Goal: Task Accomplishment & Management: Use online tool/utility

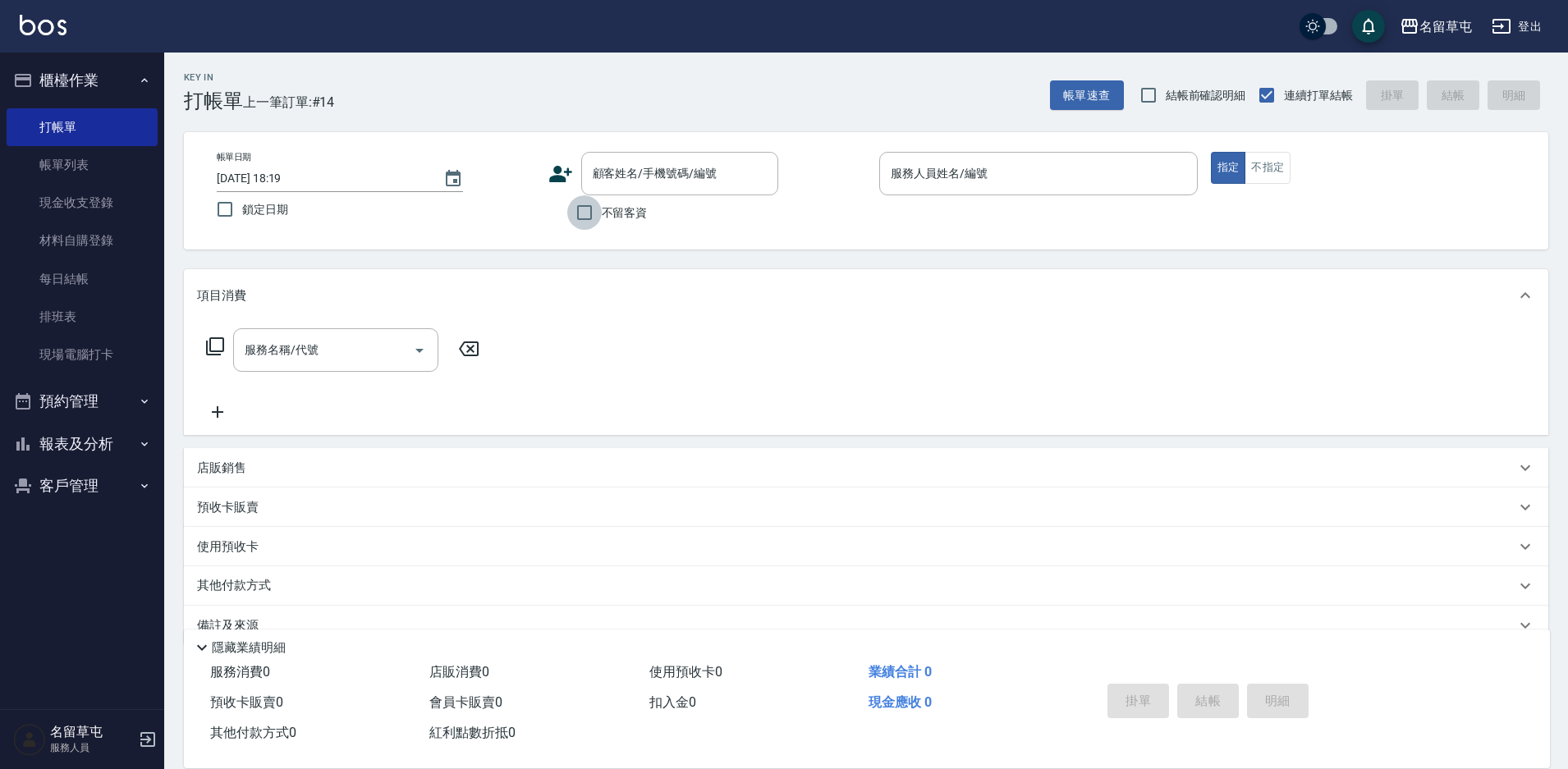
click at [591, 213] on input "不留客資" at bounding box center [584, 213] width 35 height 35
checkbox input "true"
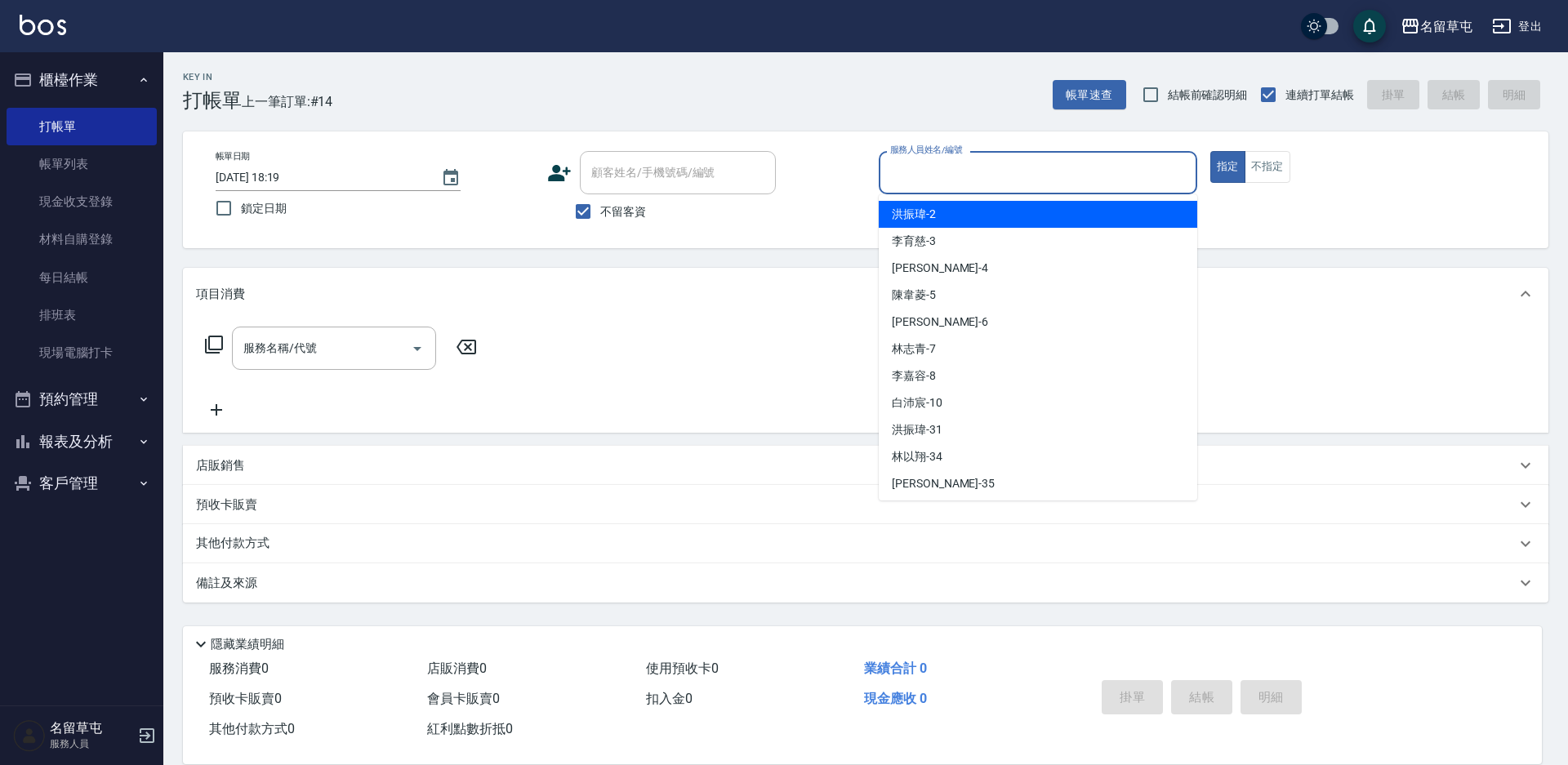
click at [1005, 183] on input "服務人員姓名/編號" at bounding box center [1038, 172] width 304 height 28
type input "7"
type button "true"
type input "[PERSON_NAME]-7"
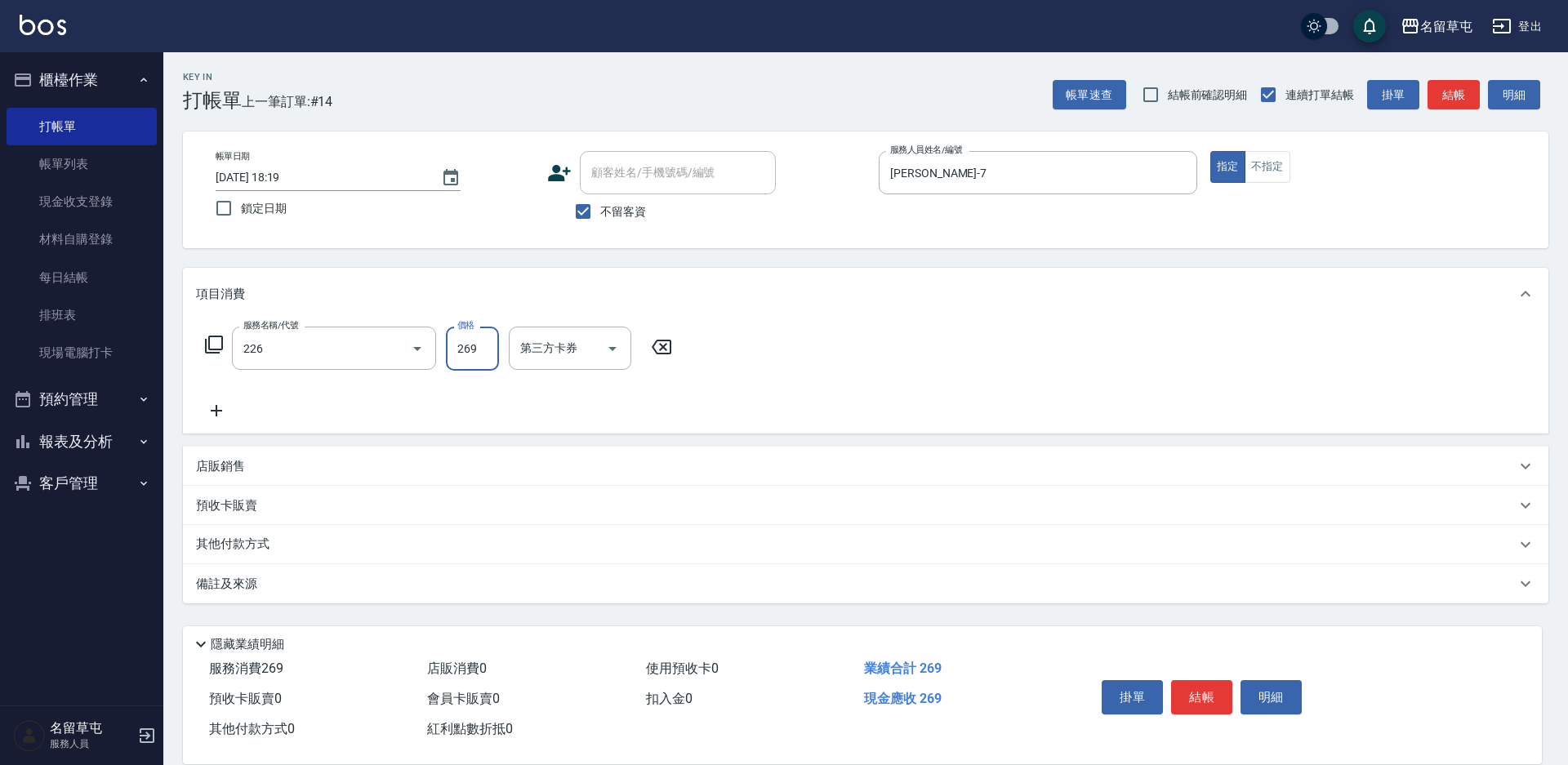
type input "洗剪269(226)"
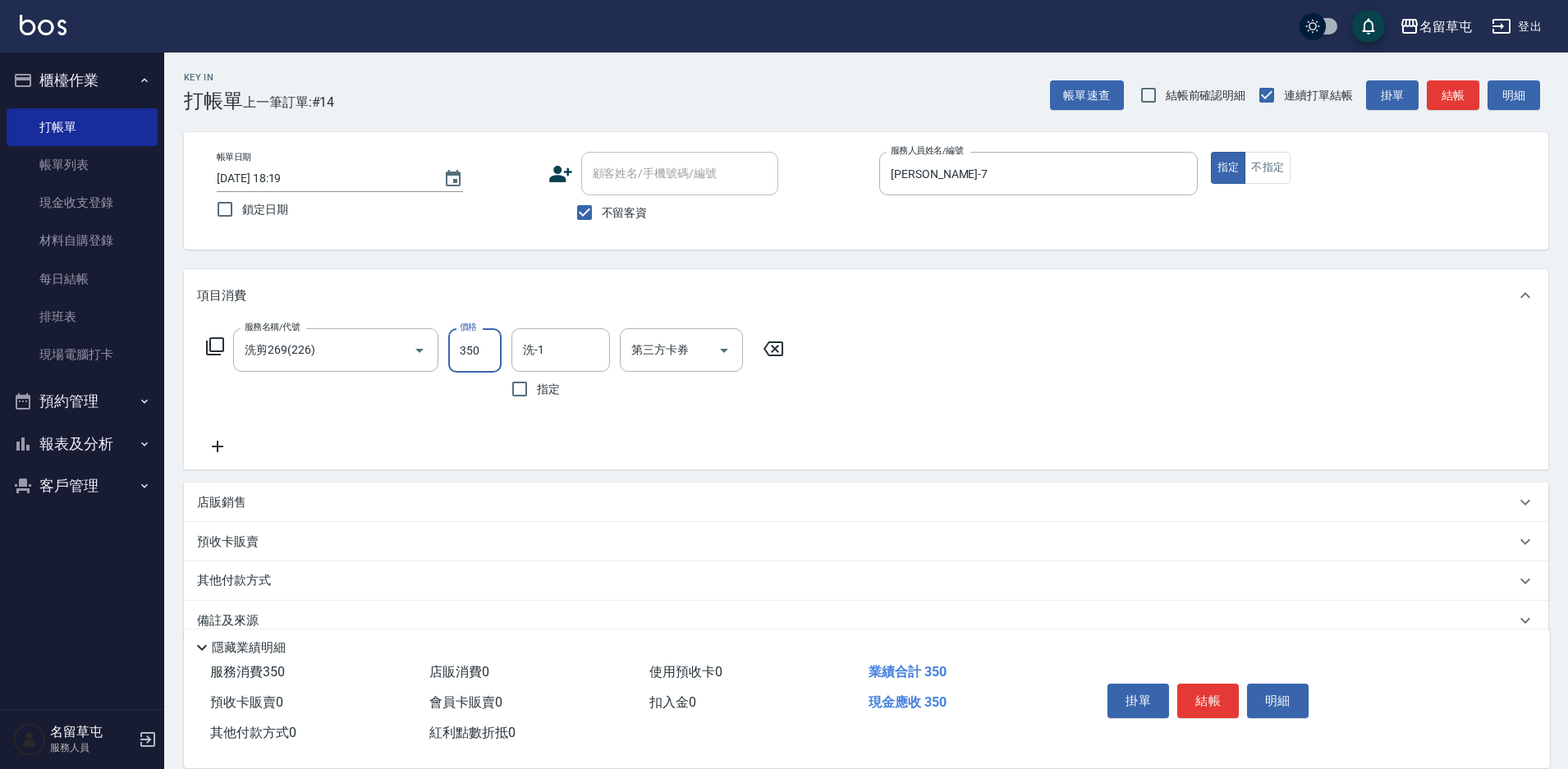
type input "350"
type input "[PERSON_NAME]-35"
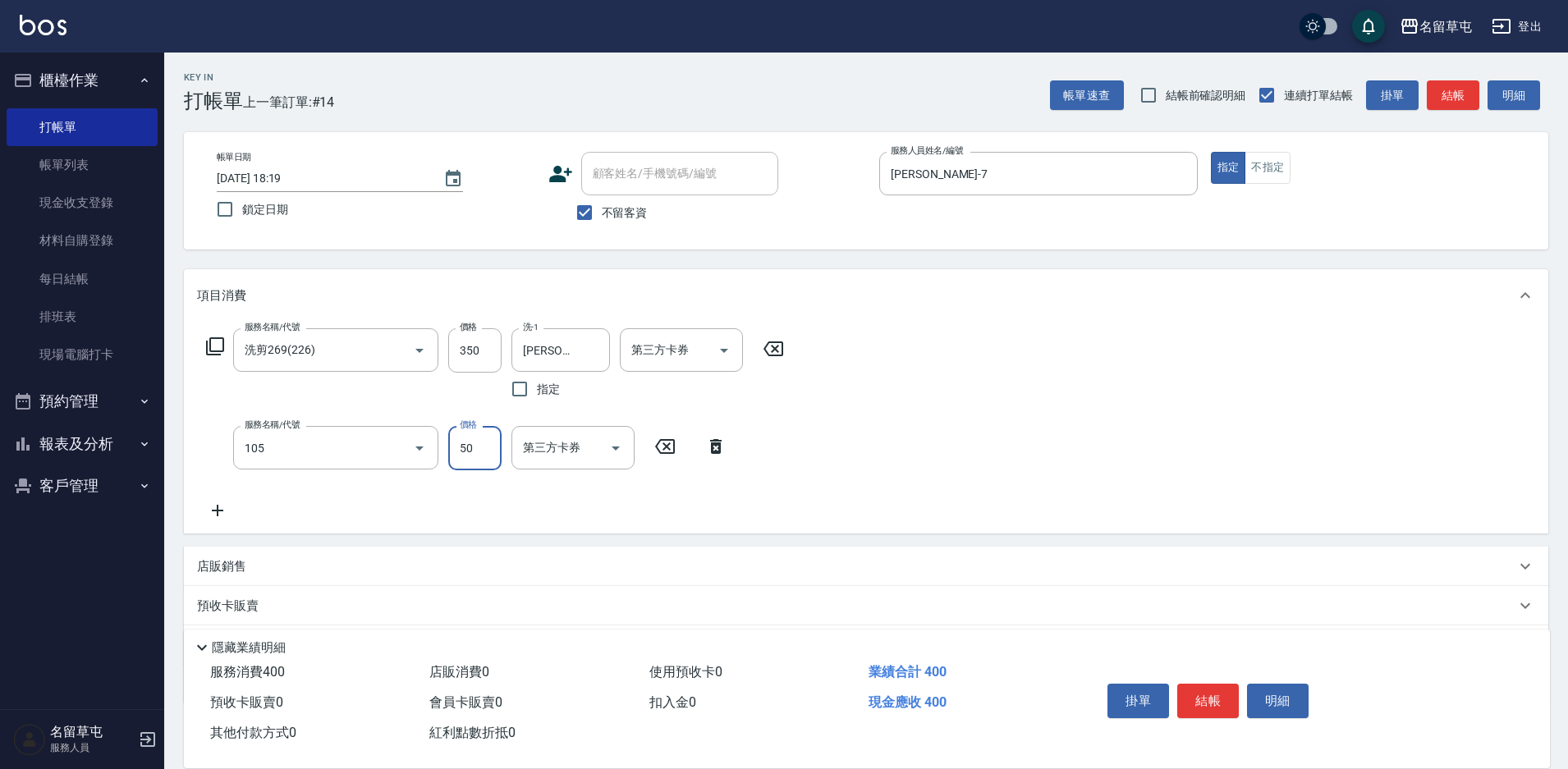
type input "精油50(105)"
type input "[PERSON_NAME]-35"
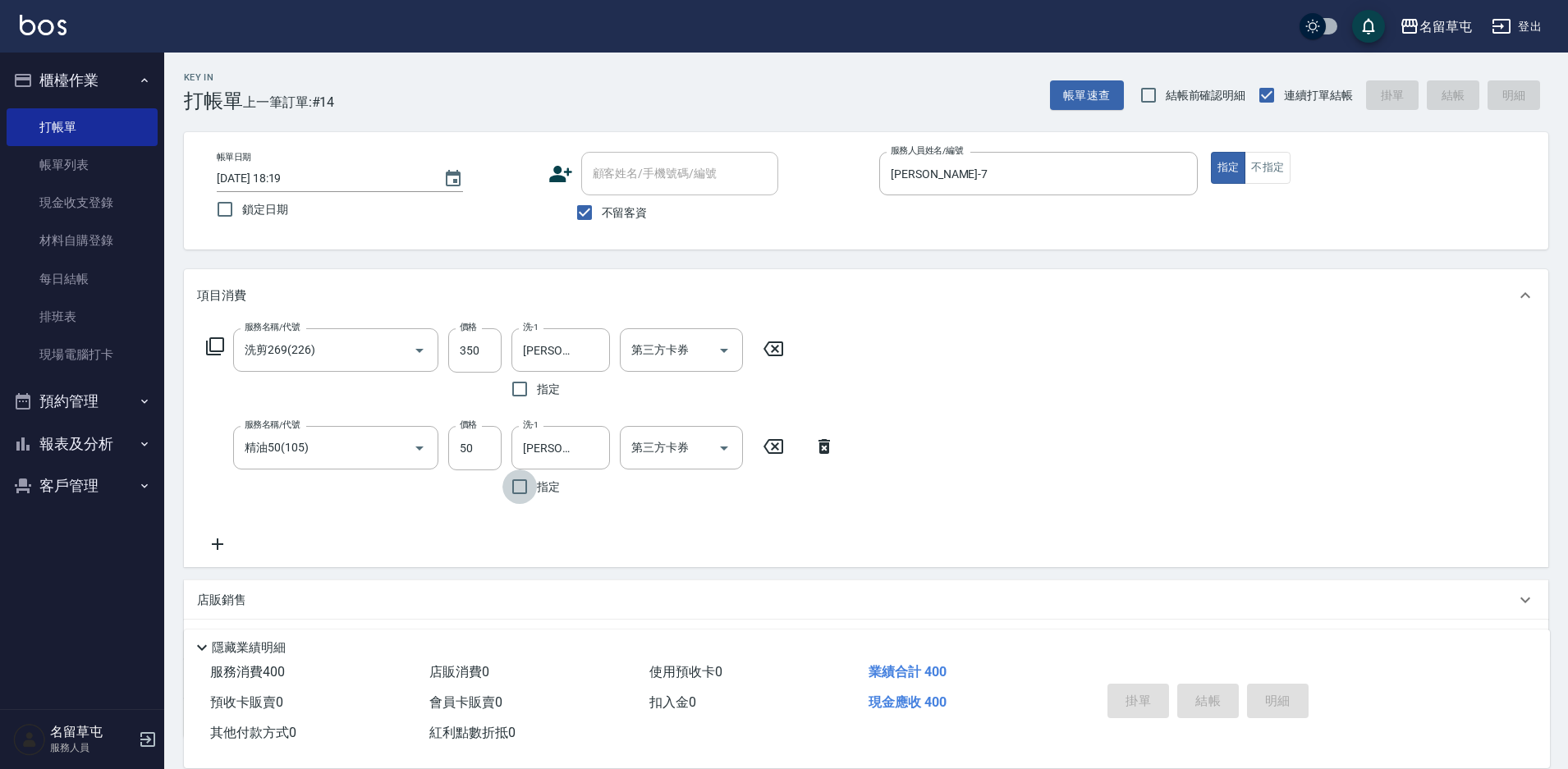
type input "[DATE] 19:29"
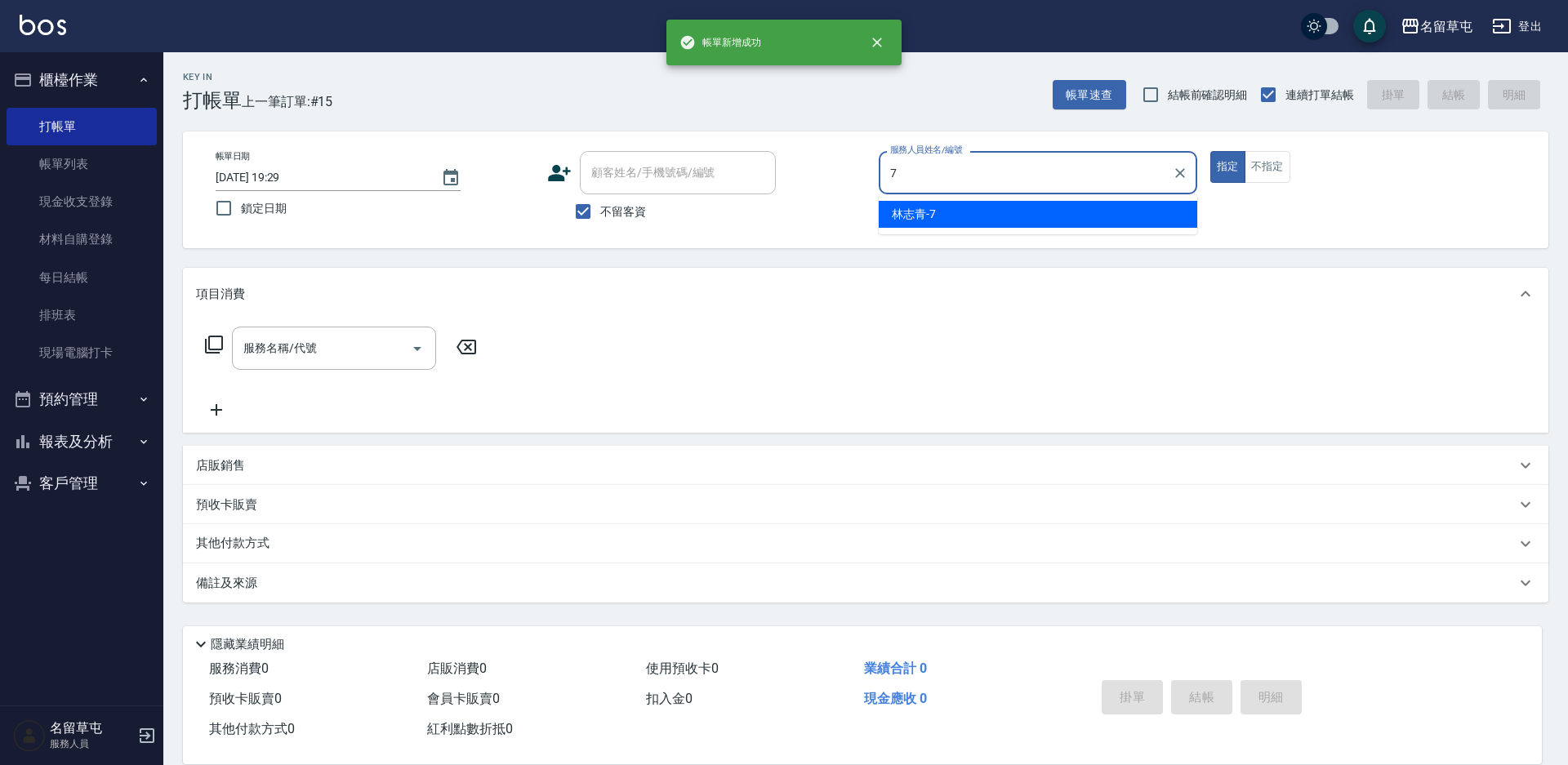
type input "[PERSON_NAME]-7"
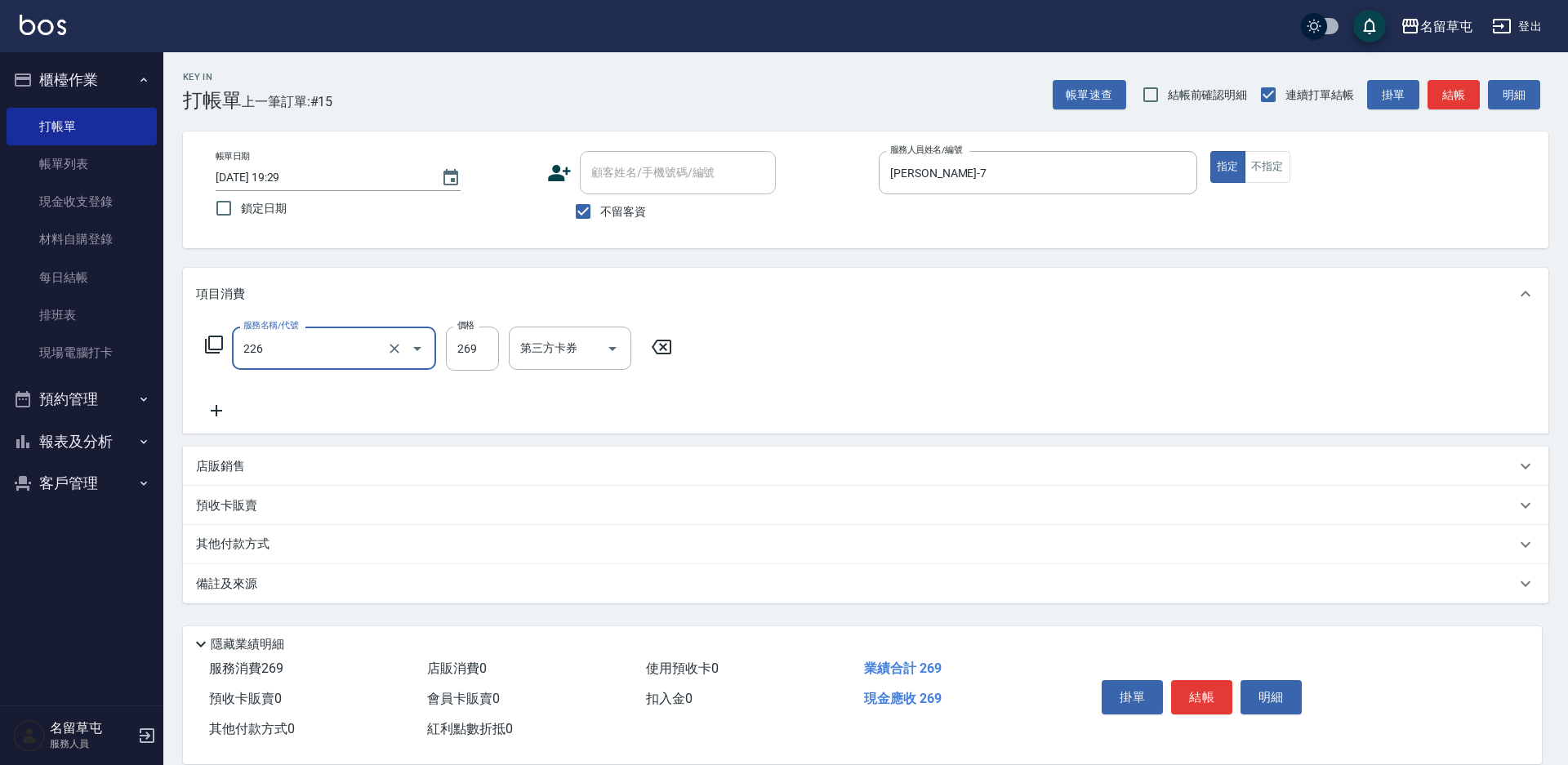
type input "洗剪269(226)"
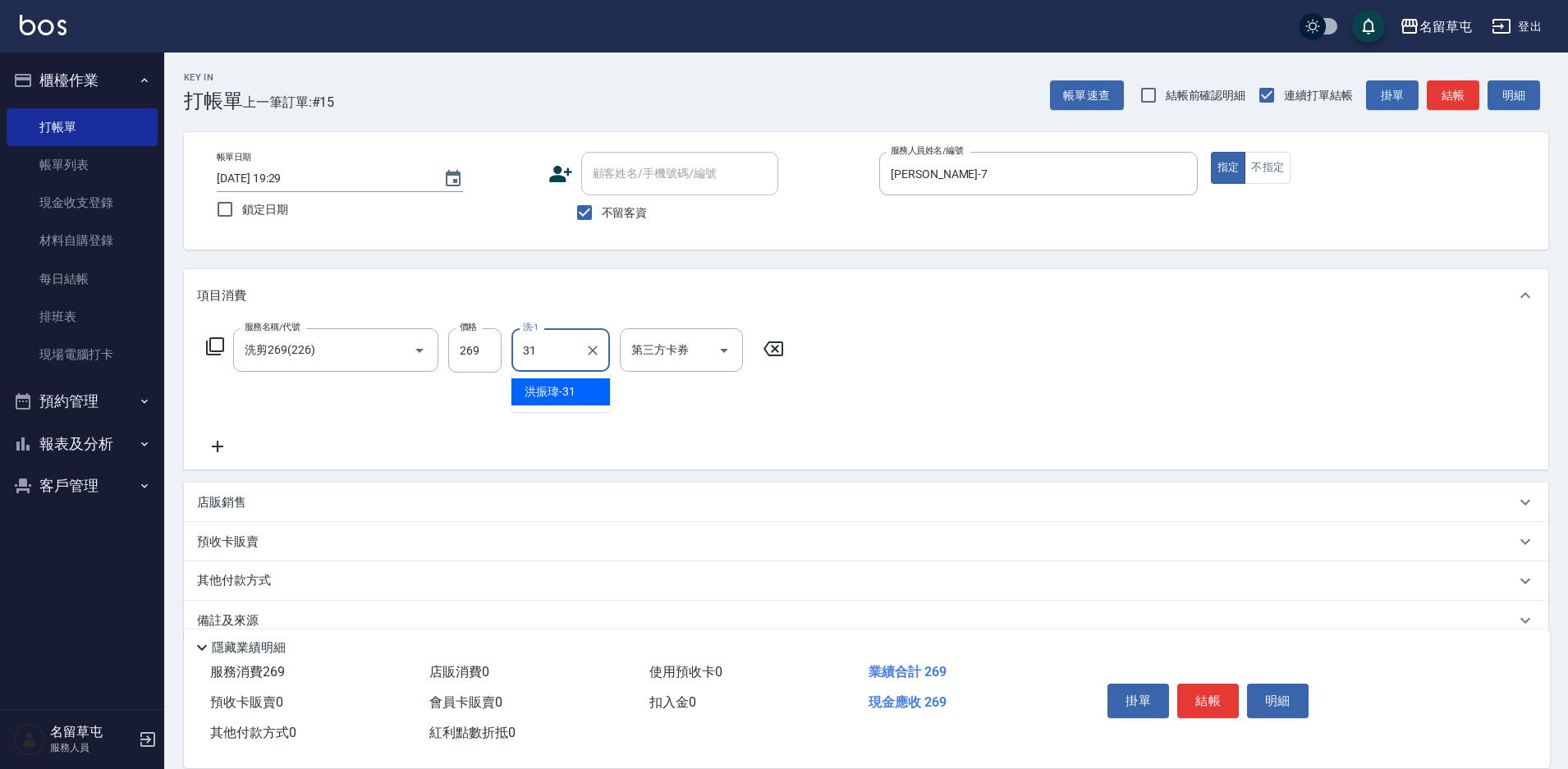
type input "[PERSON_NAME]-31"
click at [468, 332] on label "價格" at bounding box center [467, 327] width 17 height 13
click at [468, 332] on input "269" at bounding box center [475, 350] width 54 height 45
click at [476, 352] on input "269" at bounding box center [475, 350] width 54 height 45
drag, startPoint x: 479, startPoint y: 352, endPoint x: 418, endPoint y: 368, distance: 63.1
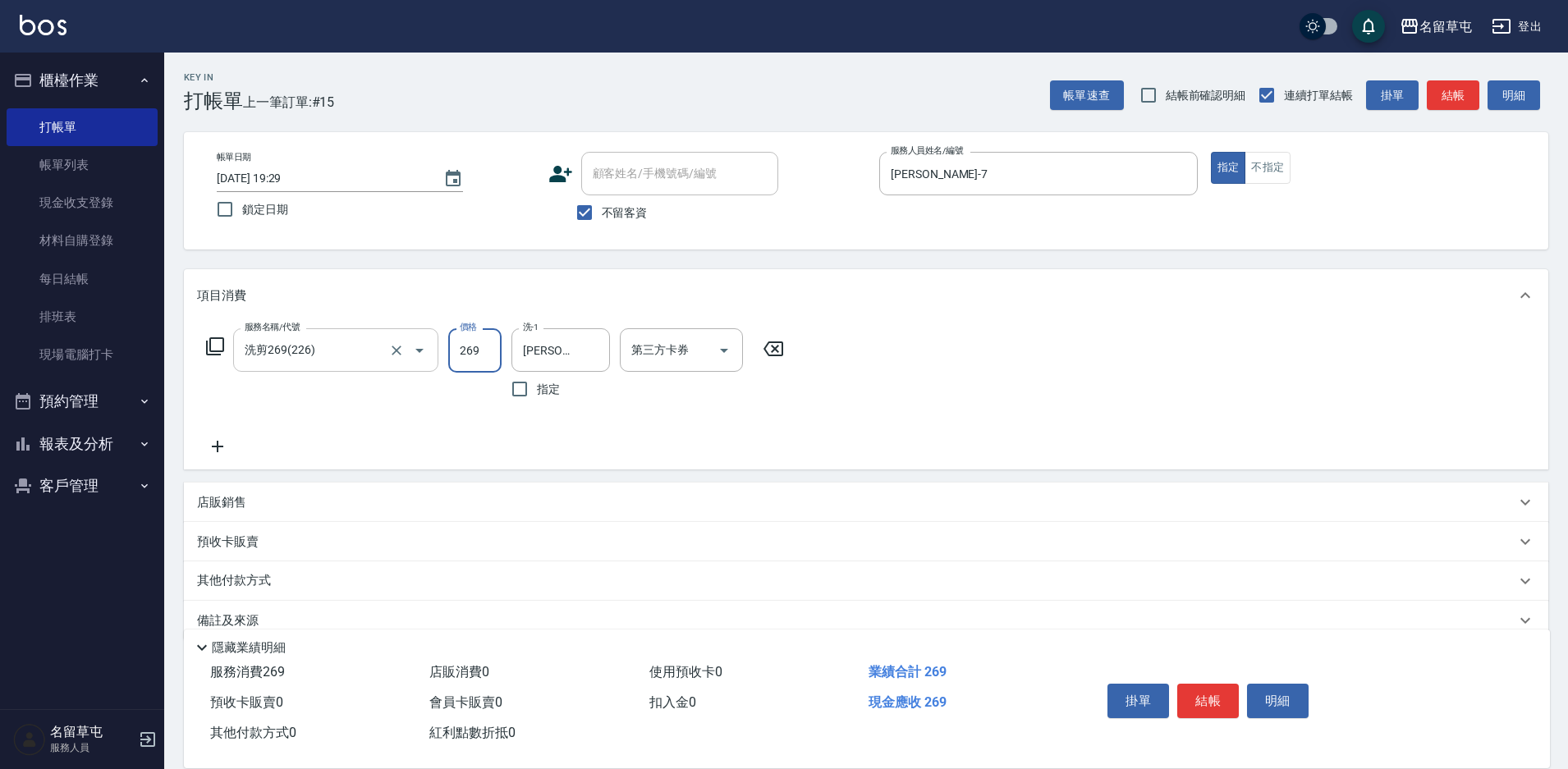
click at [418, 368] on div "服務名稱/代號 洗剪269(226) 服務名稱/代號 價格 269 價格 洗-1 [PERSON_NAME]-31 洗-1 指定 第三方卡券 第三方卡券" at bounding box center [495, 366] width 597 height 78
type input "350"
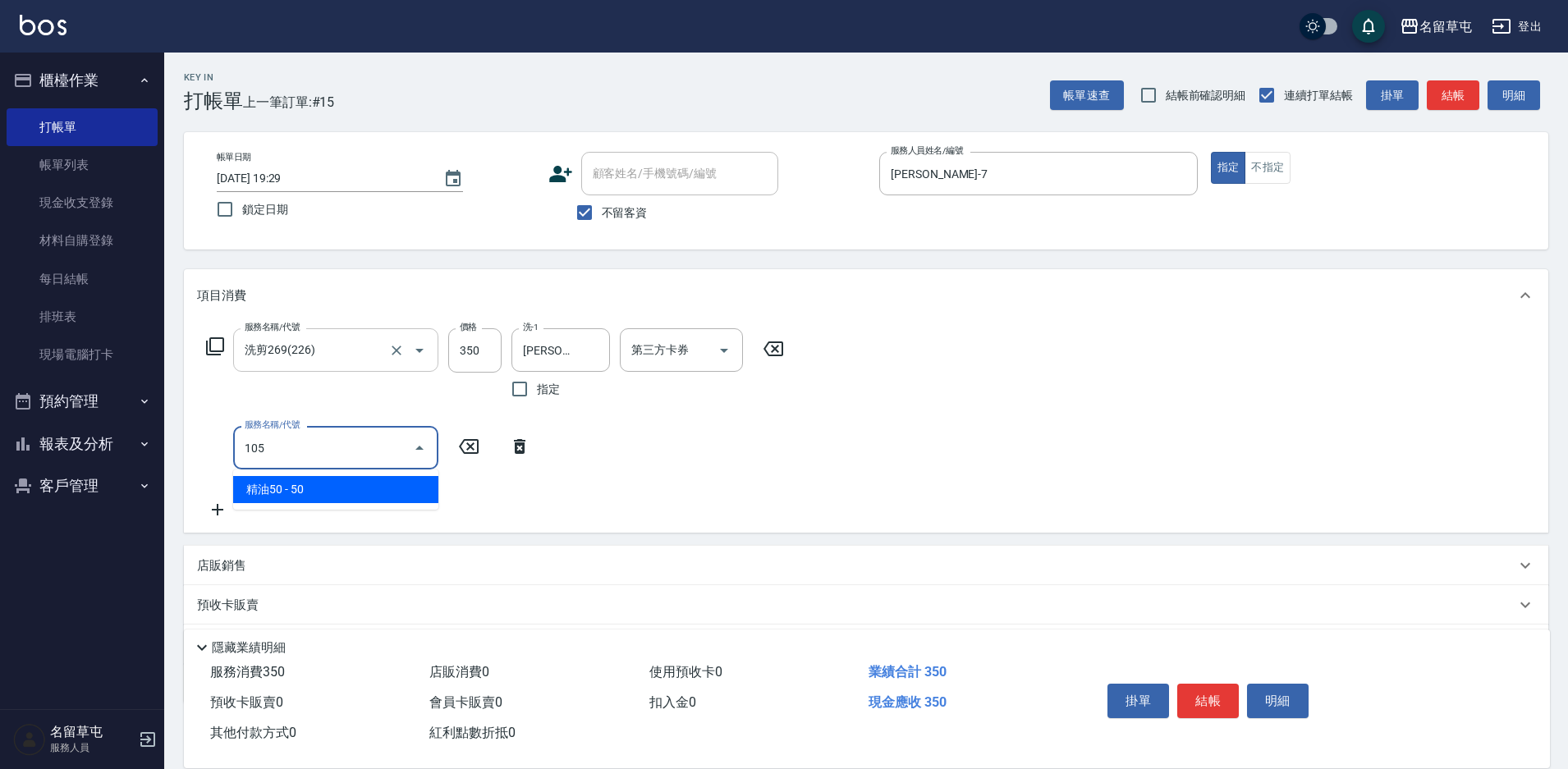
type input "精油50(105)"
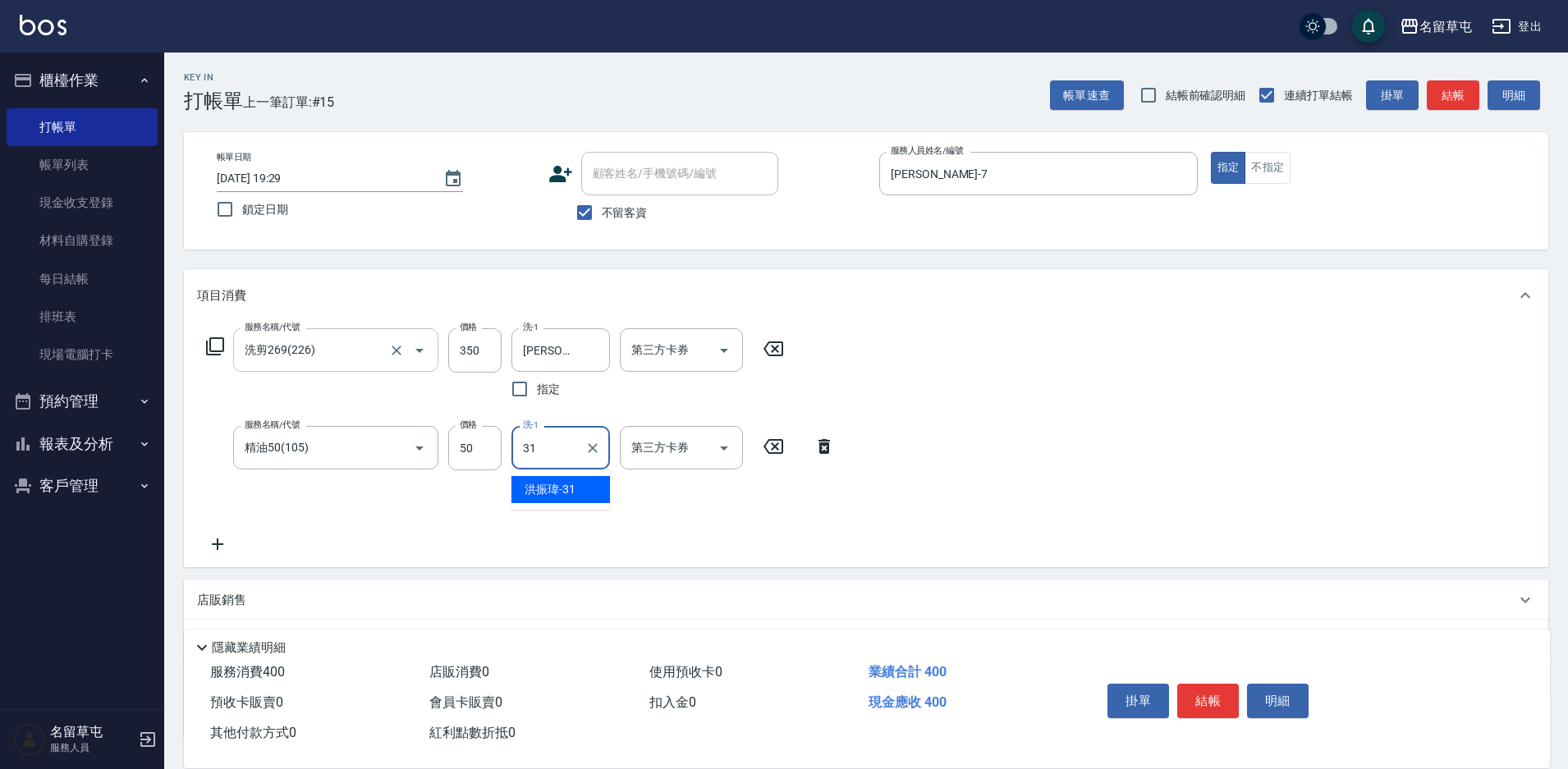
type input "[PERSON_NAME]-31"
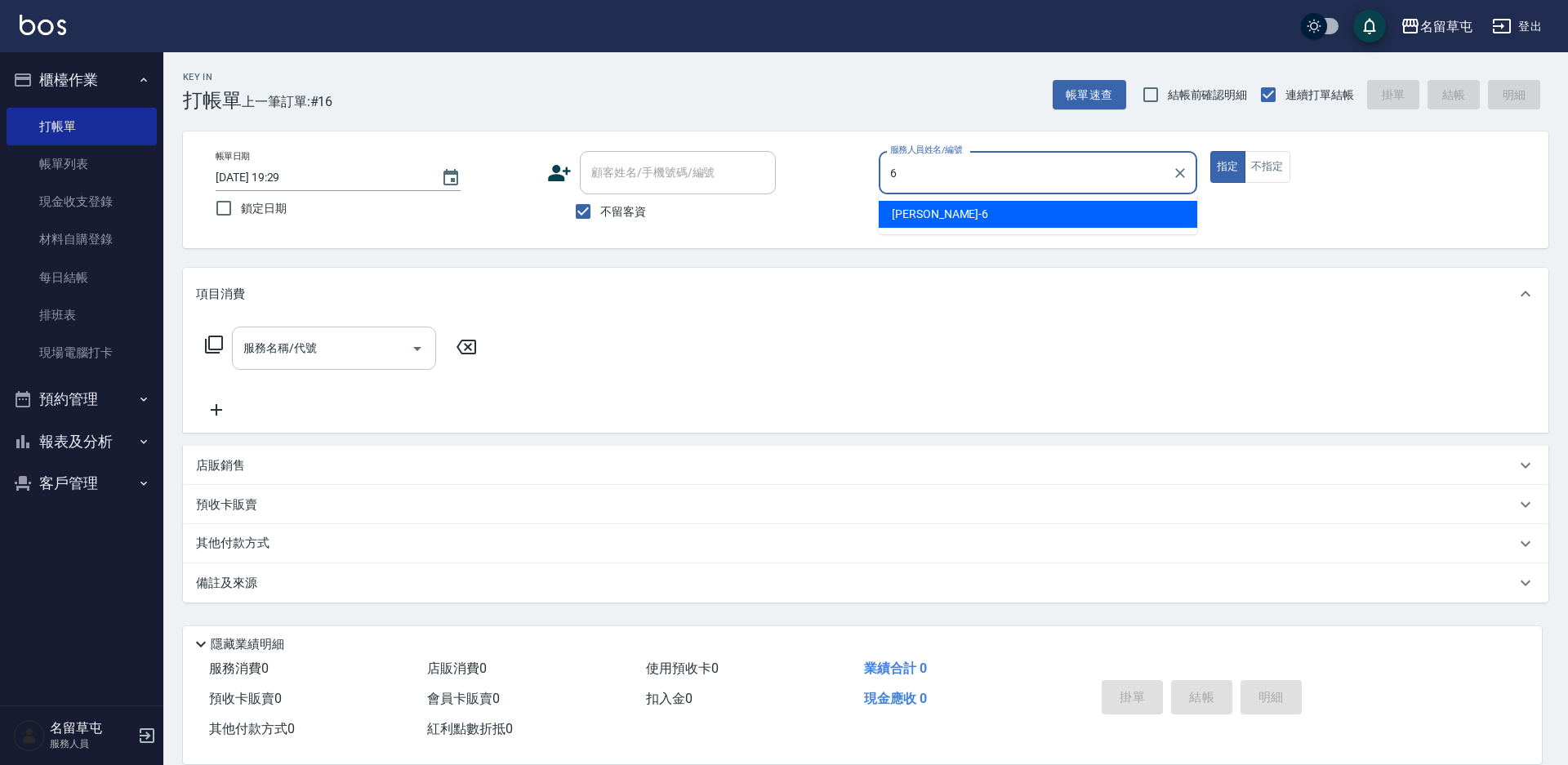
type input "[PERSON_NAME]-6"
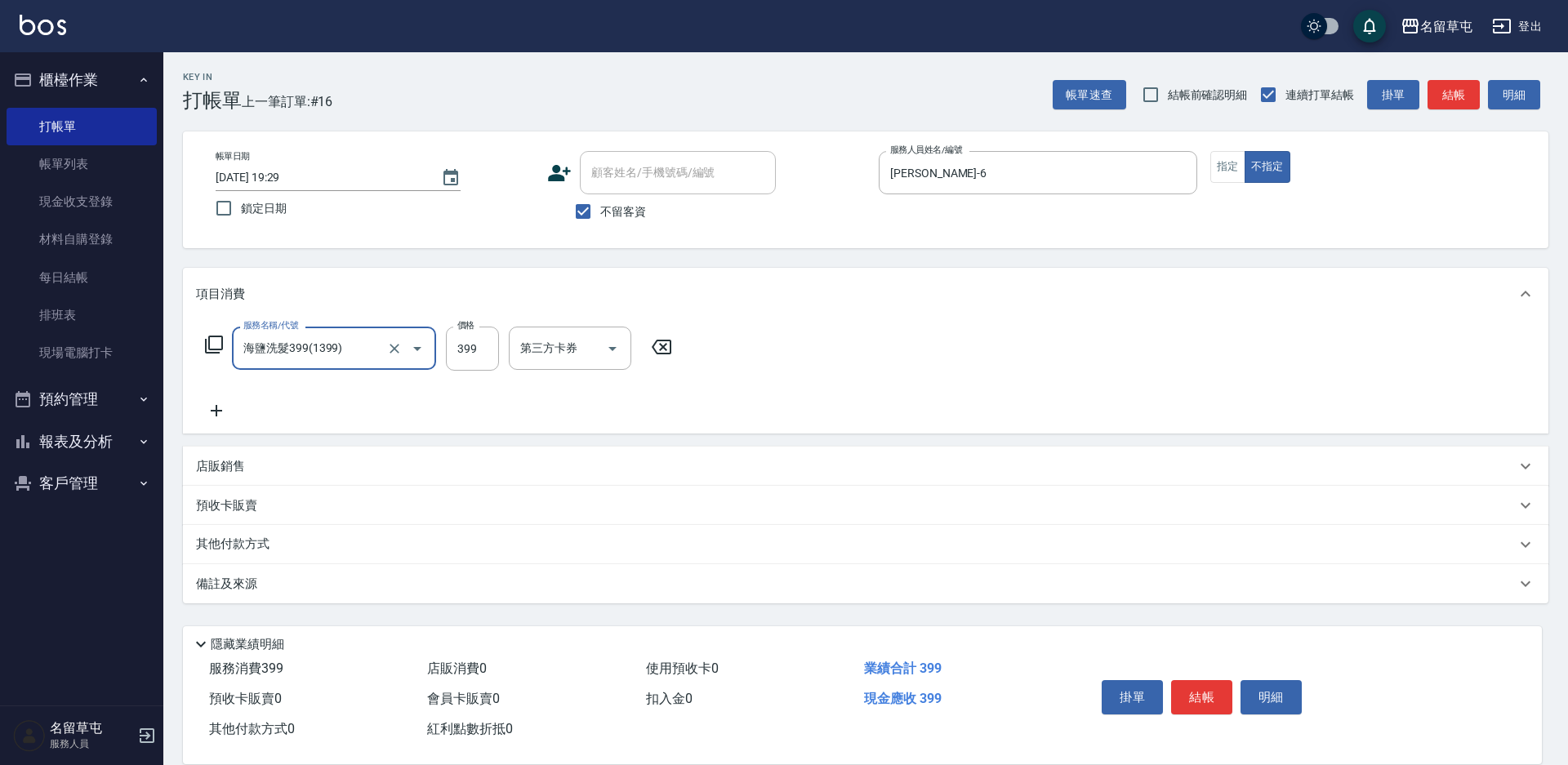
type input "海鹽洗髮399(1399)"
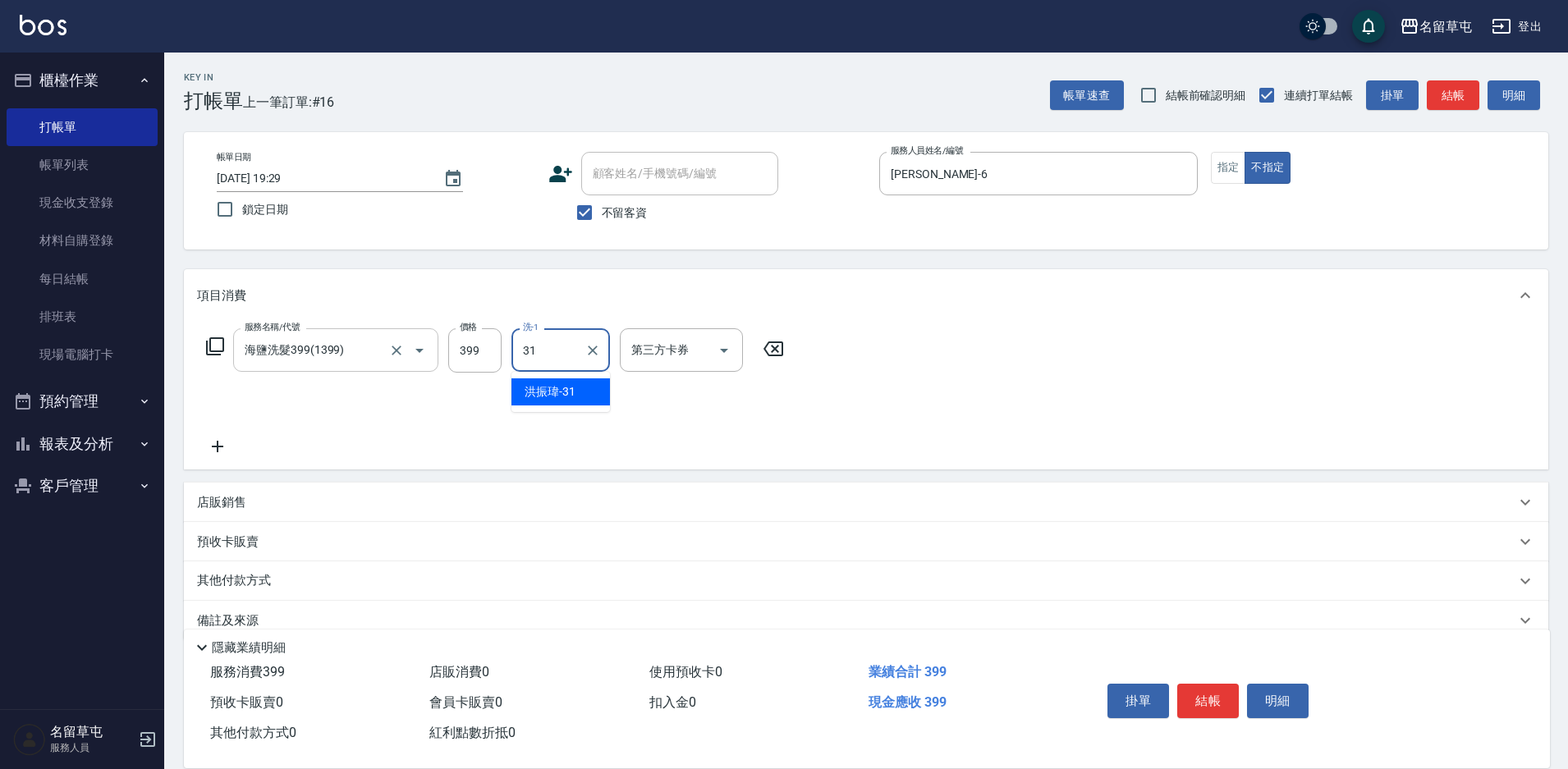
type input "[PERSON_NAME]-31"
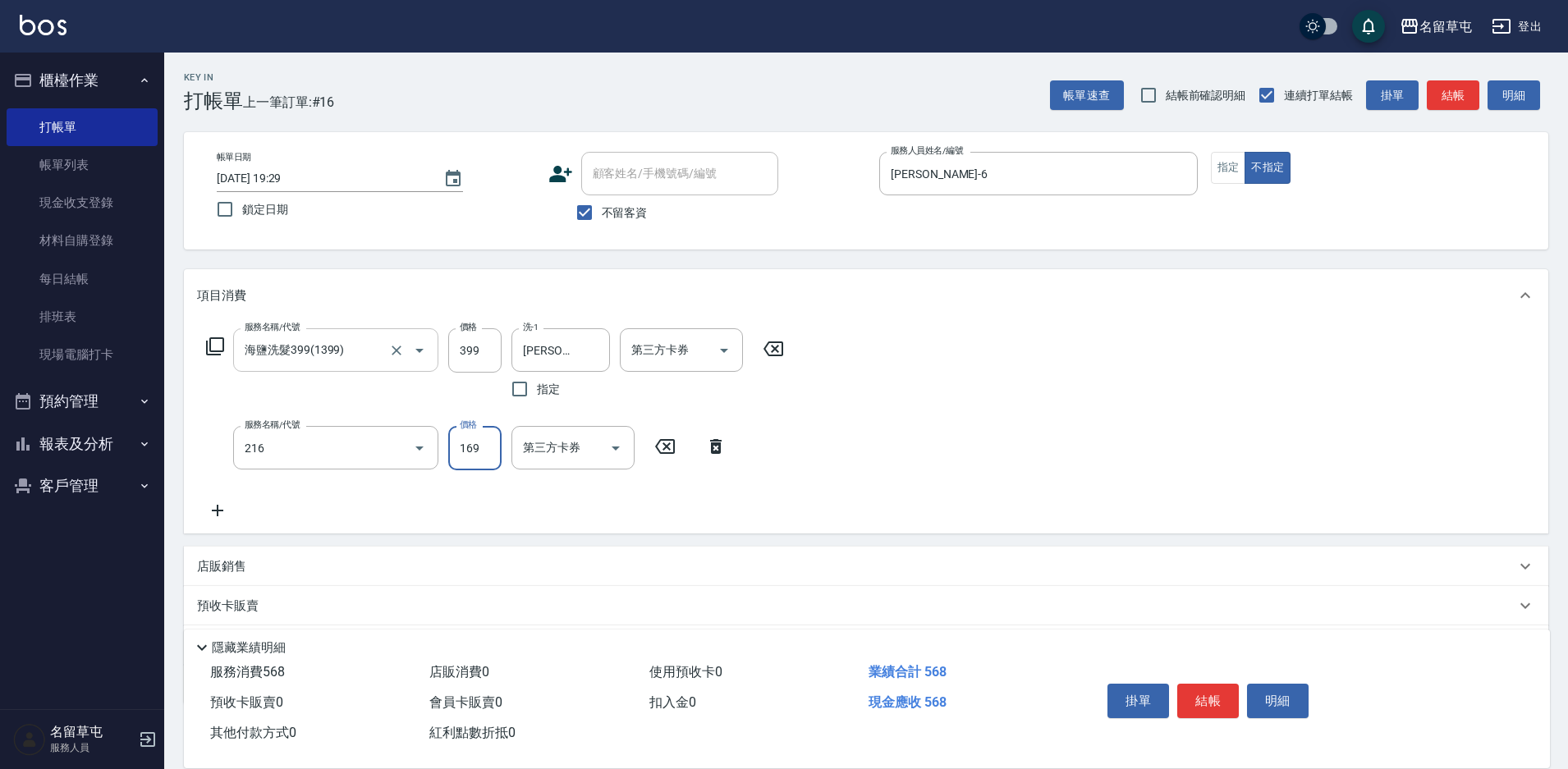
type input "剪髮169(216)"
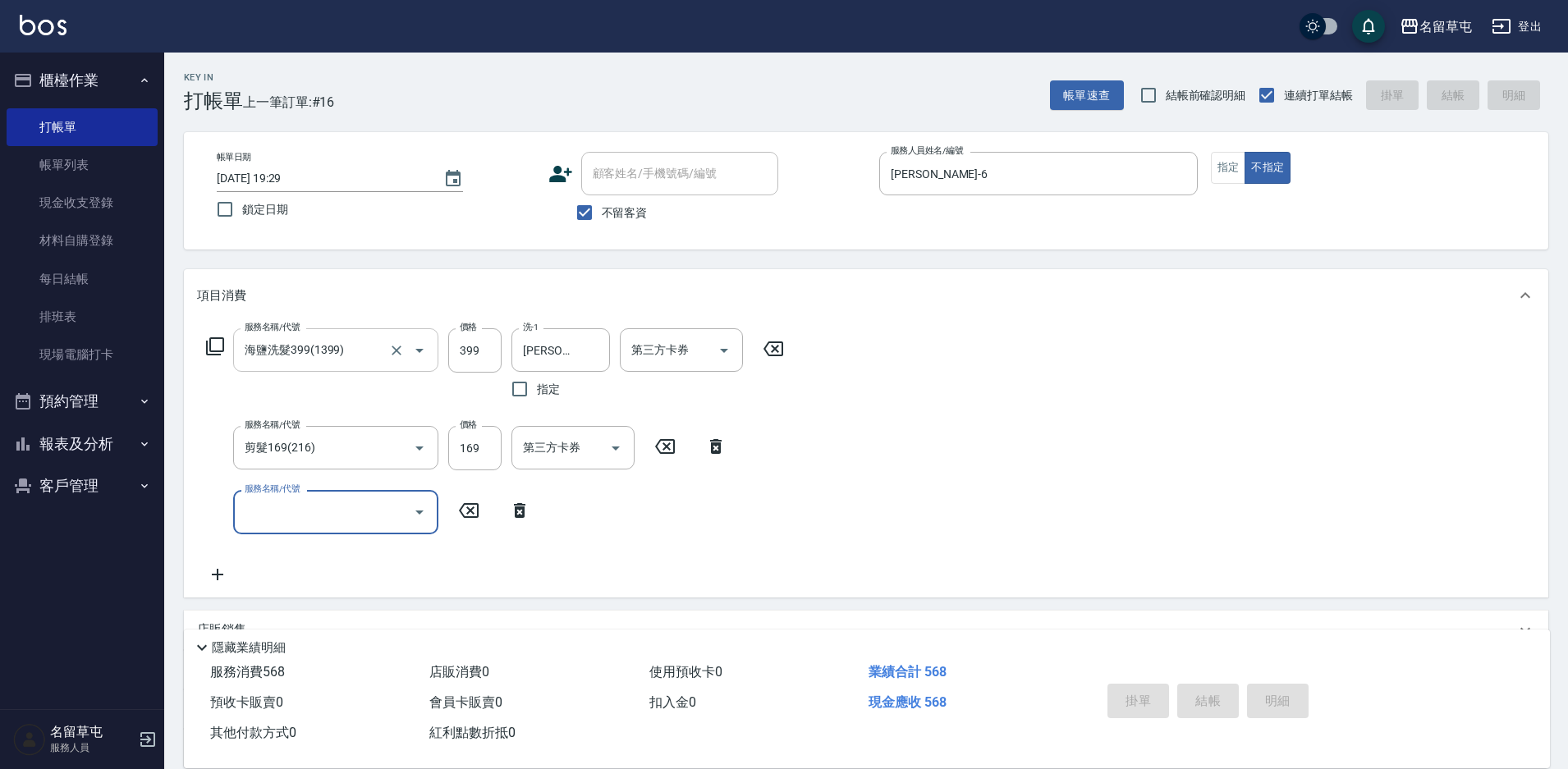
type input "[DATE] 19:30"
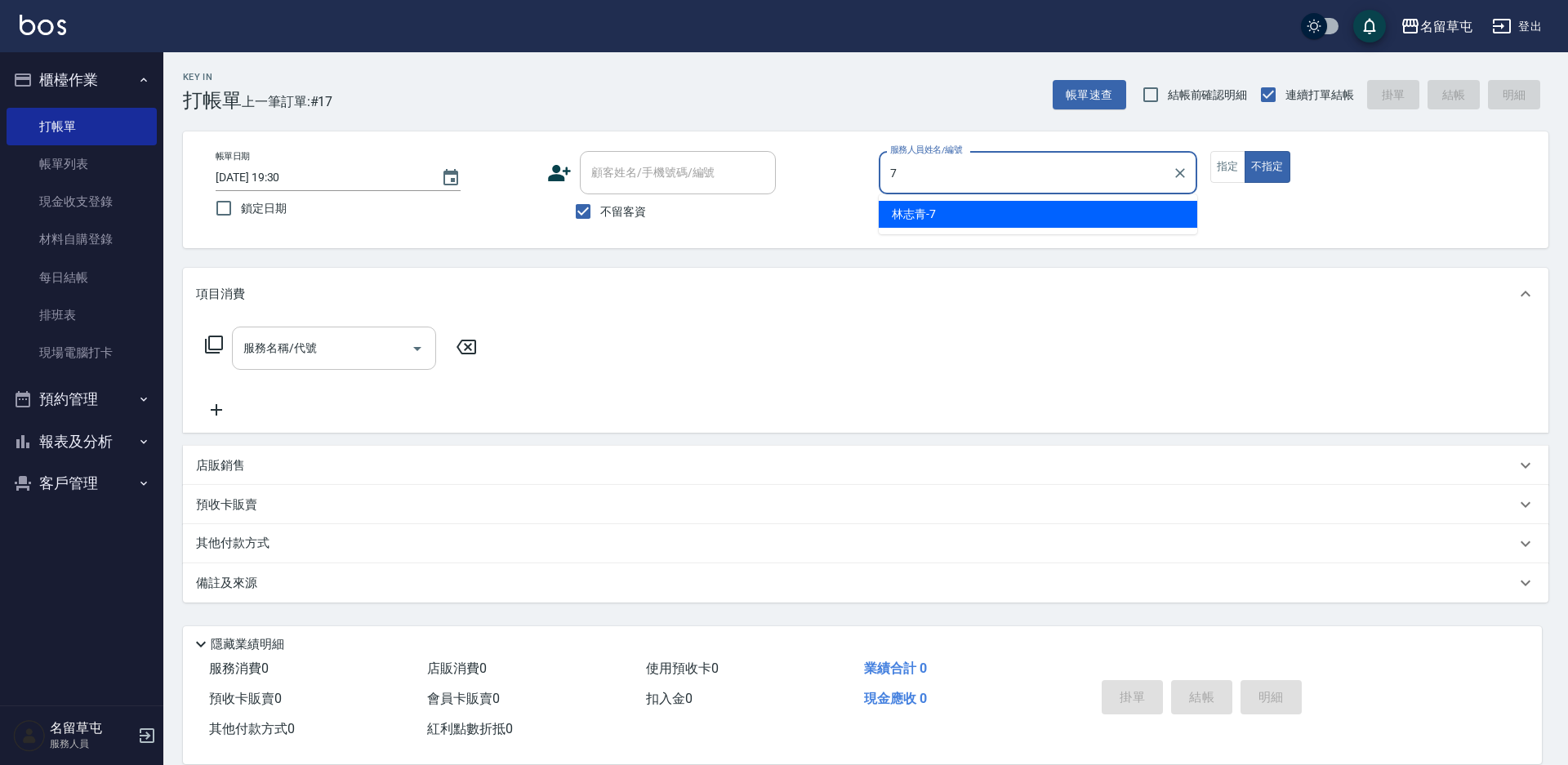
type input "7"
type button "false"
type input "[PERSON_NAME]-7"
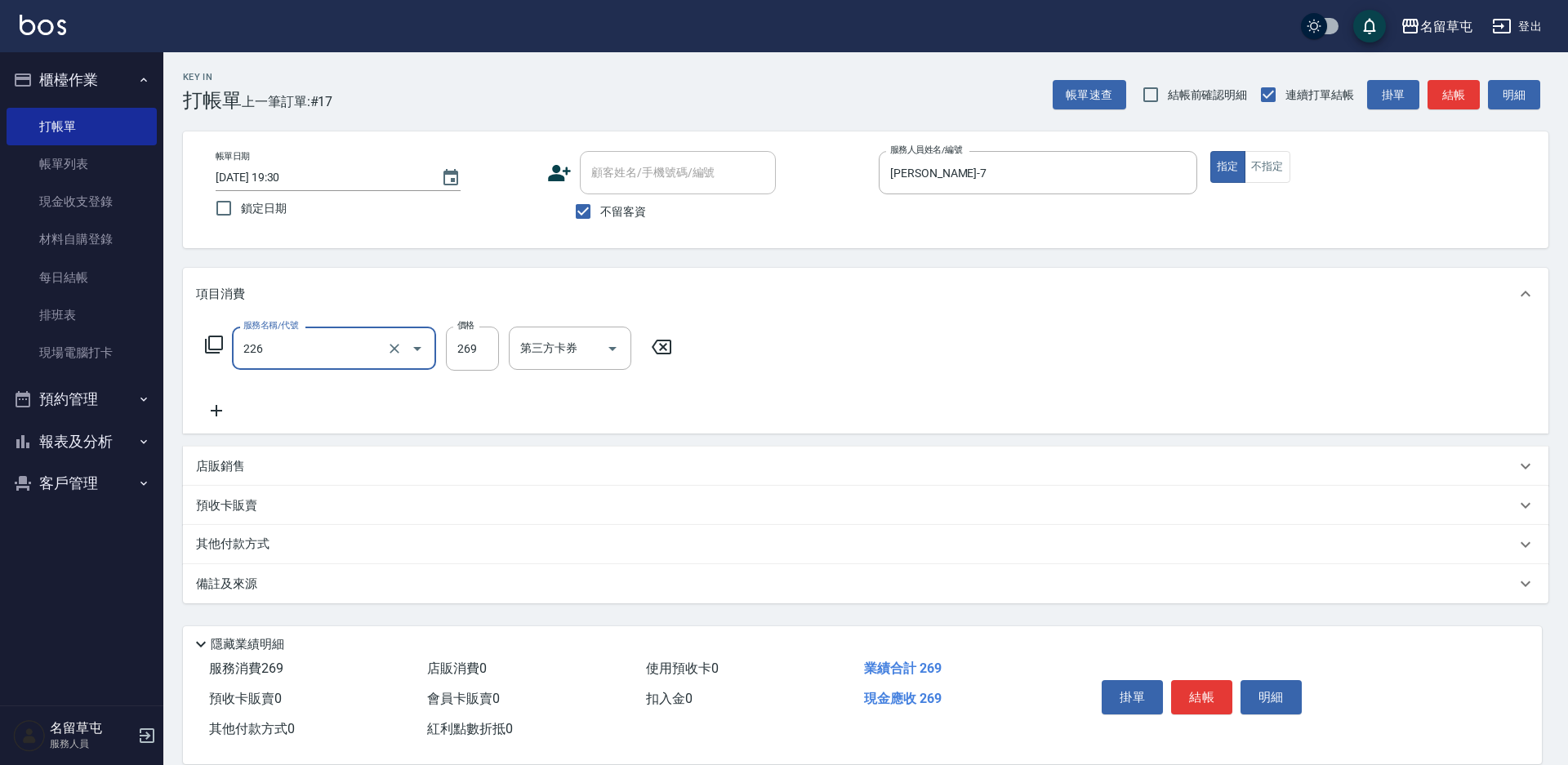
type input "洗剪269(226)"
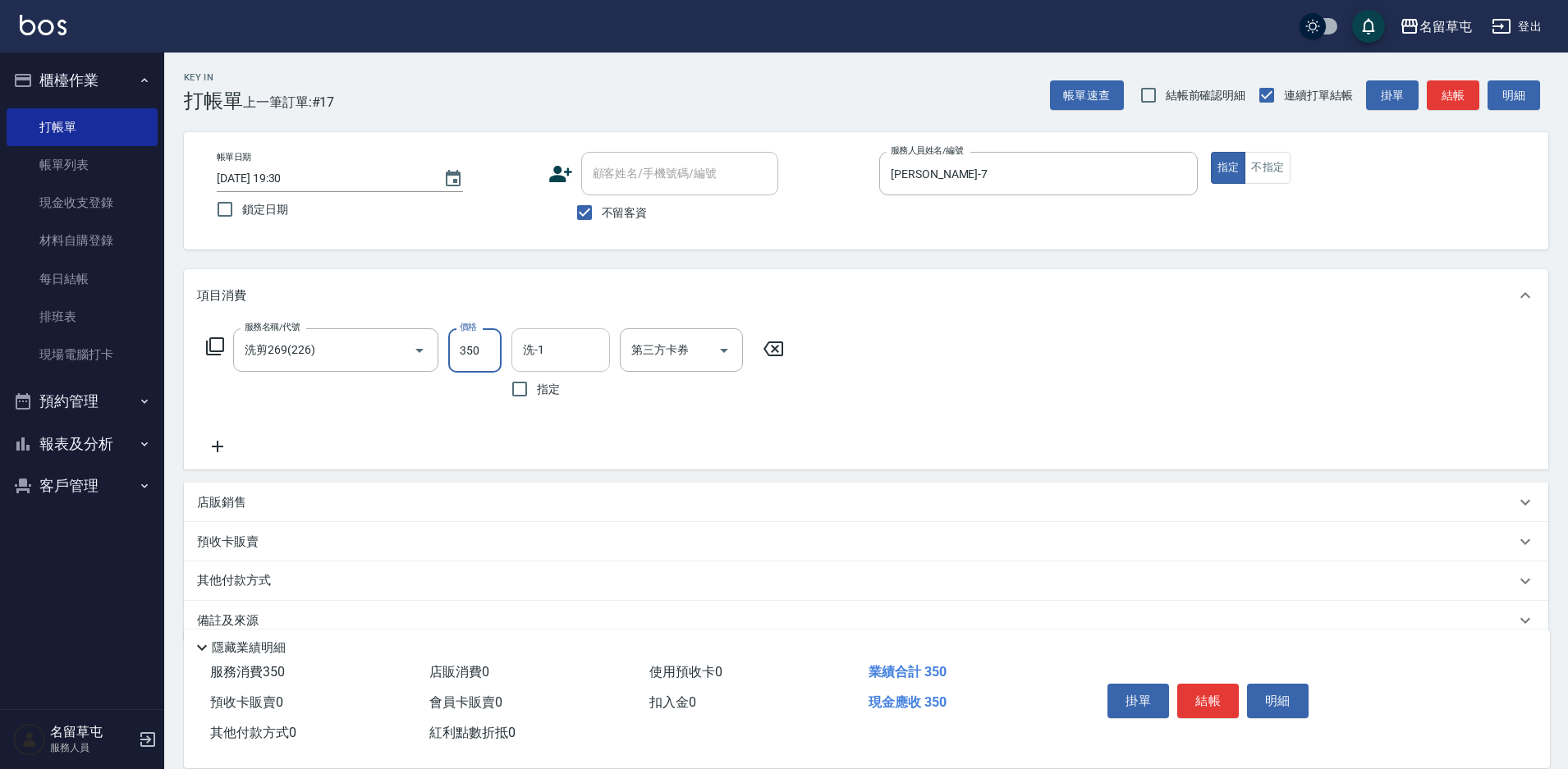
type input "350"
type input "[PERSON_NAME]-35"
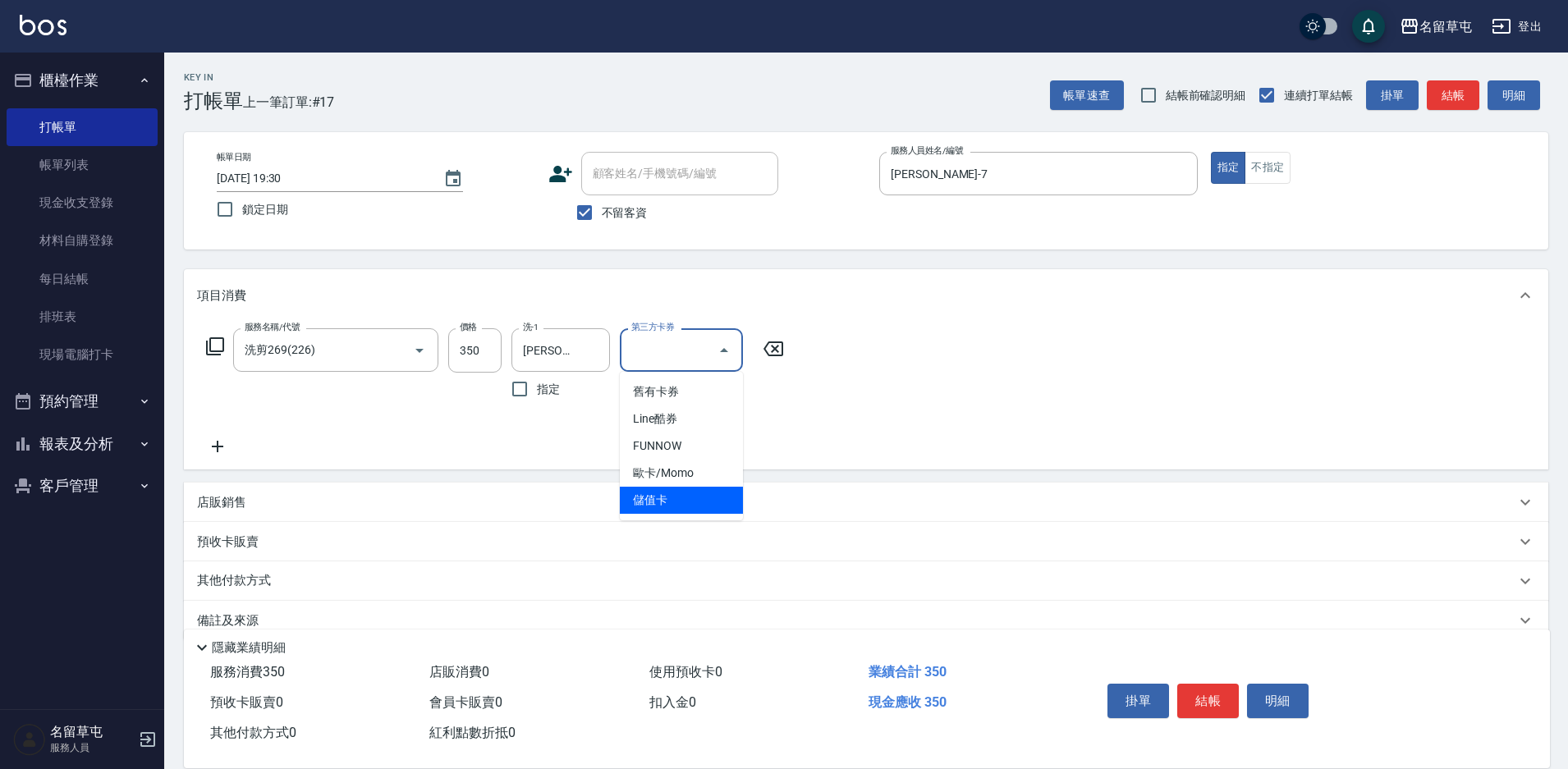
type input "儲值卡"
click at [640, 178] on input "顧客姓名/手機號碼/編號" at bounding box center [680, 173] width 182 height 29
click at [583, 202] on input "不留客資" at bounding box center [584, 213] width 35 height 35
checkbox input "false"
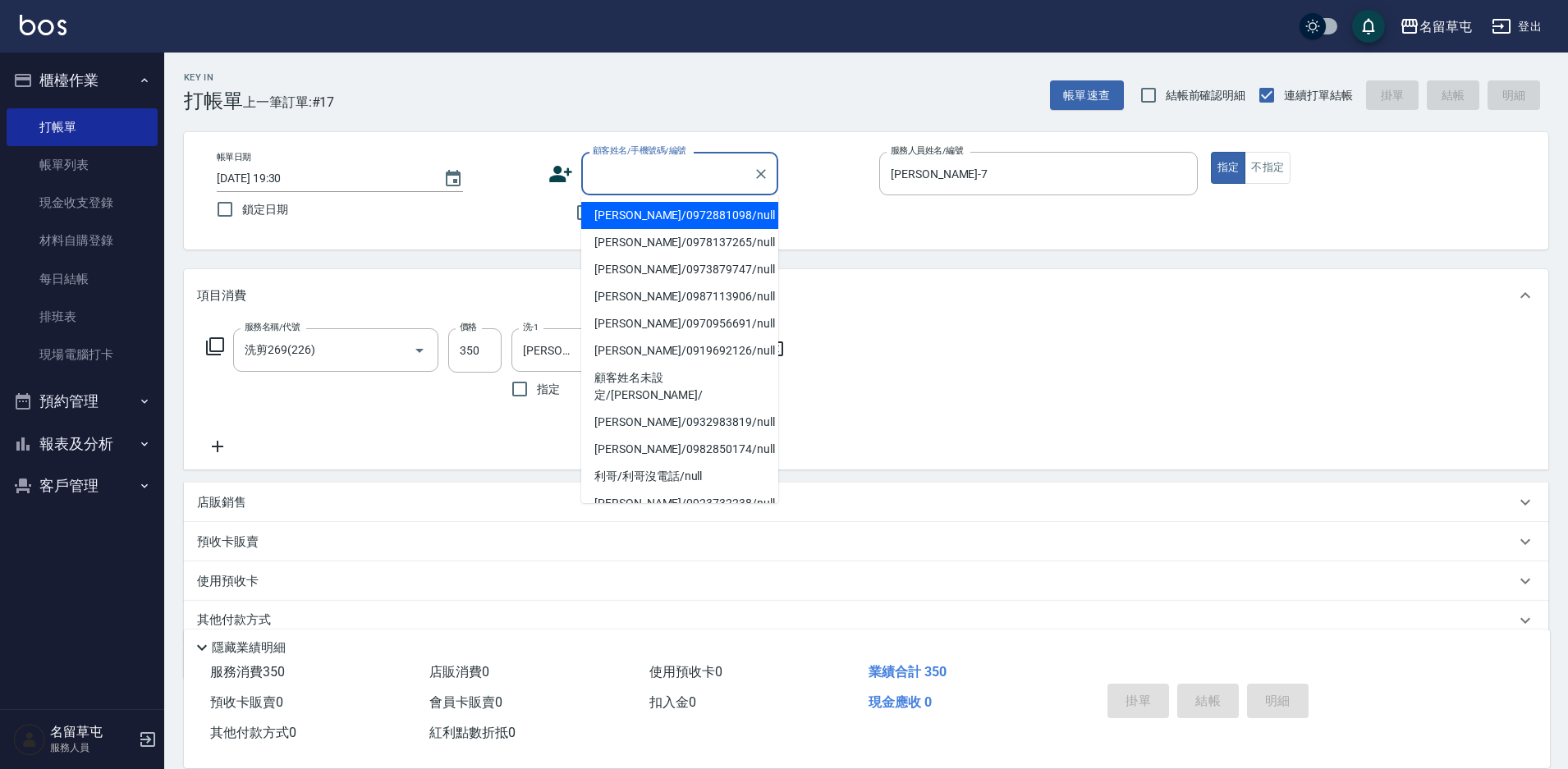
click at [622, 170] on input "顧客姓名/手機號碼/編號" at bounding box center [667, 173] width 157 height 29
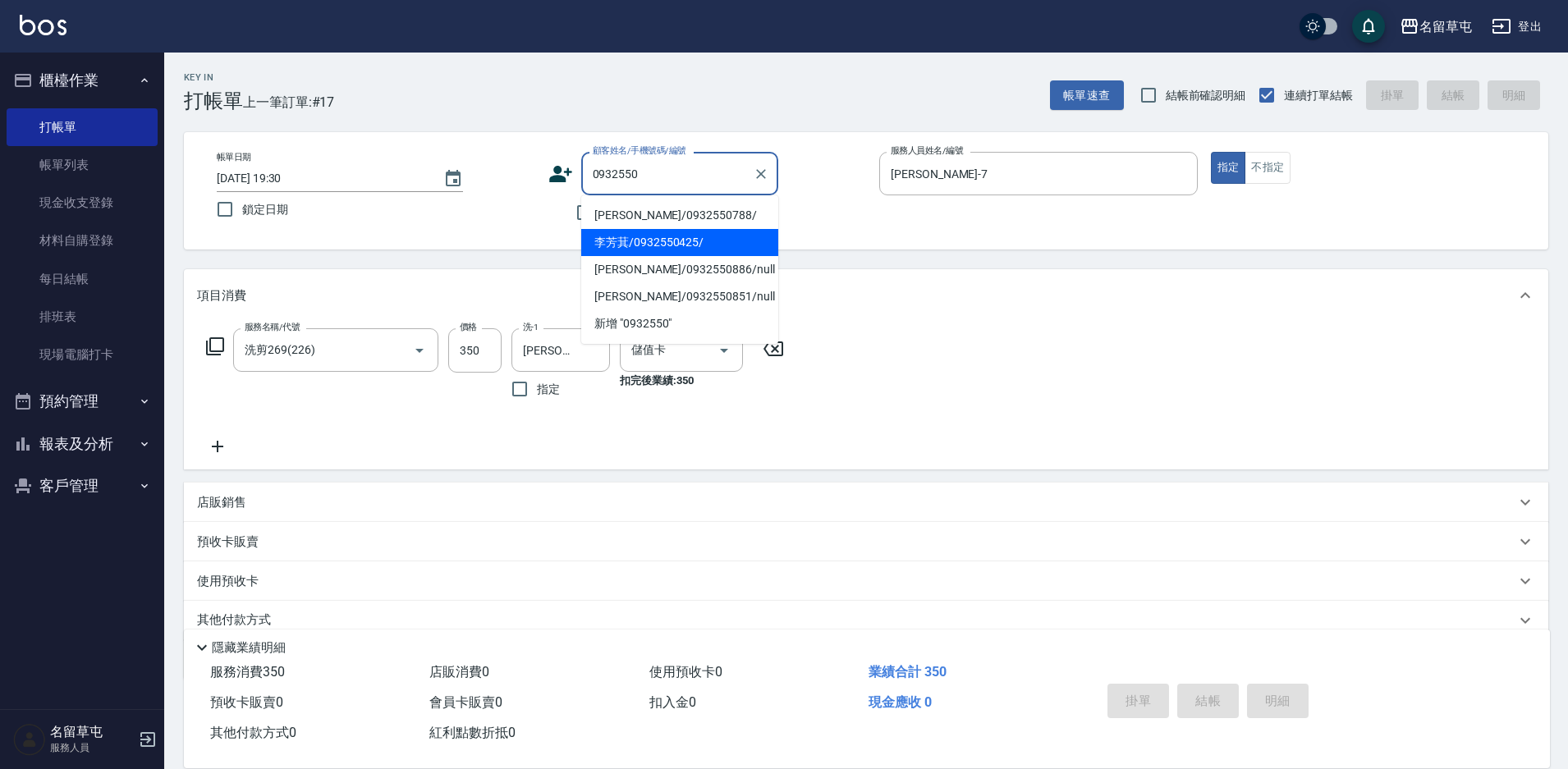
click at [655, 237] on li "李芳萁/0932550425/" at bounding box center [679, 242] width 197 height 27
type input "李芳萁/0932550425/"
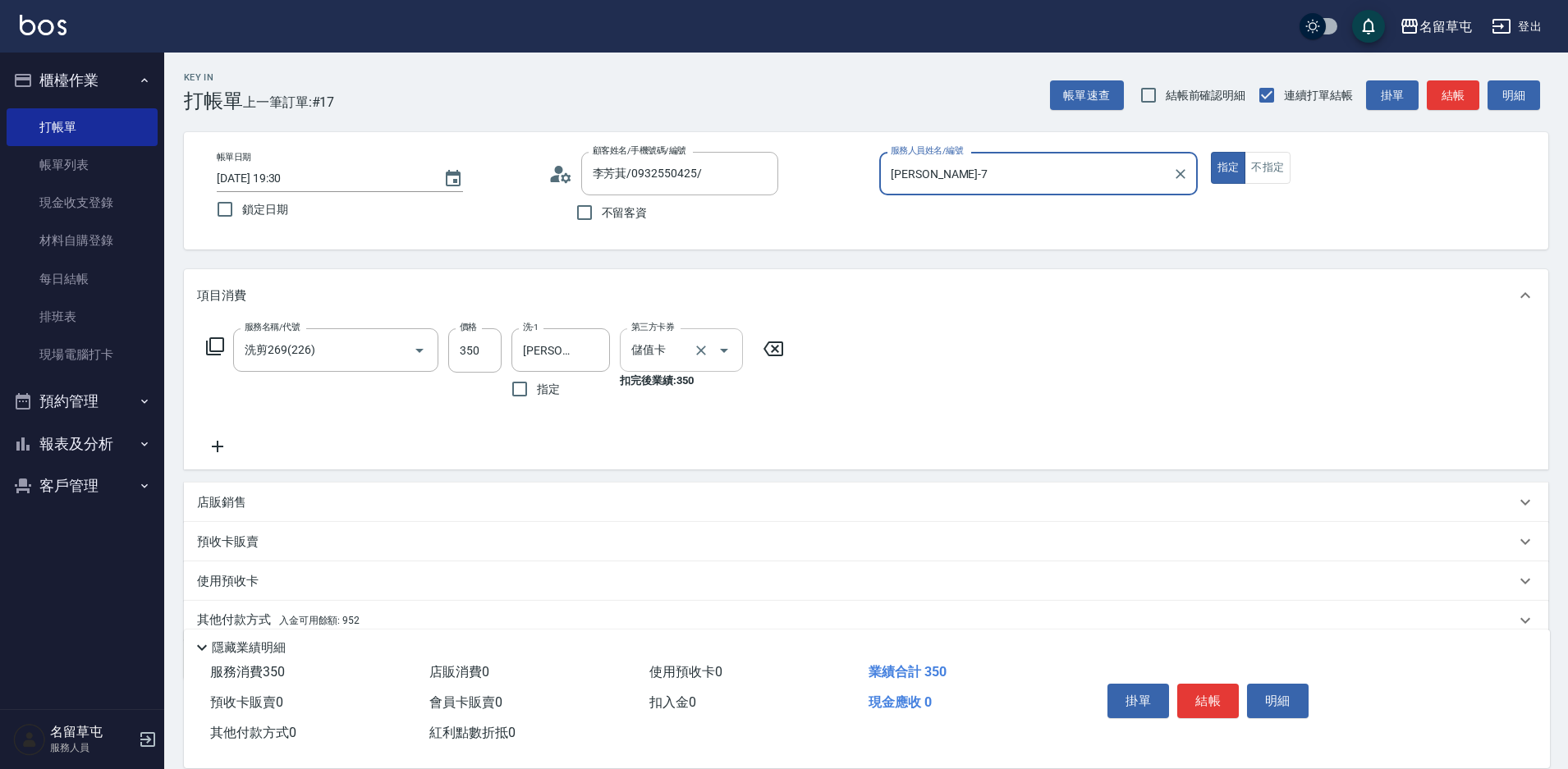
scroll to position [68, 0]
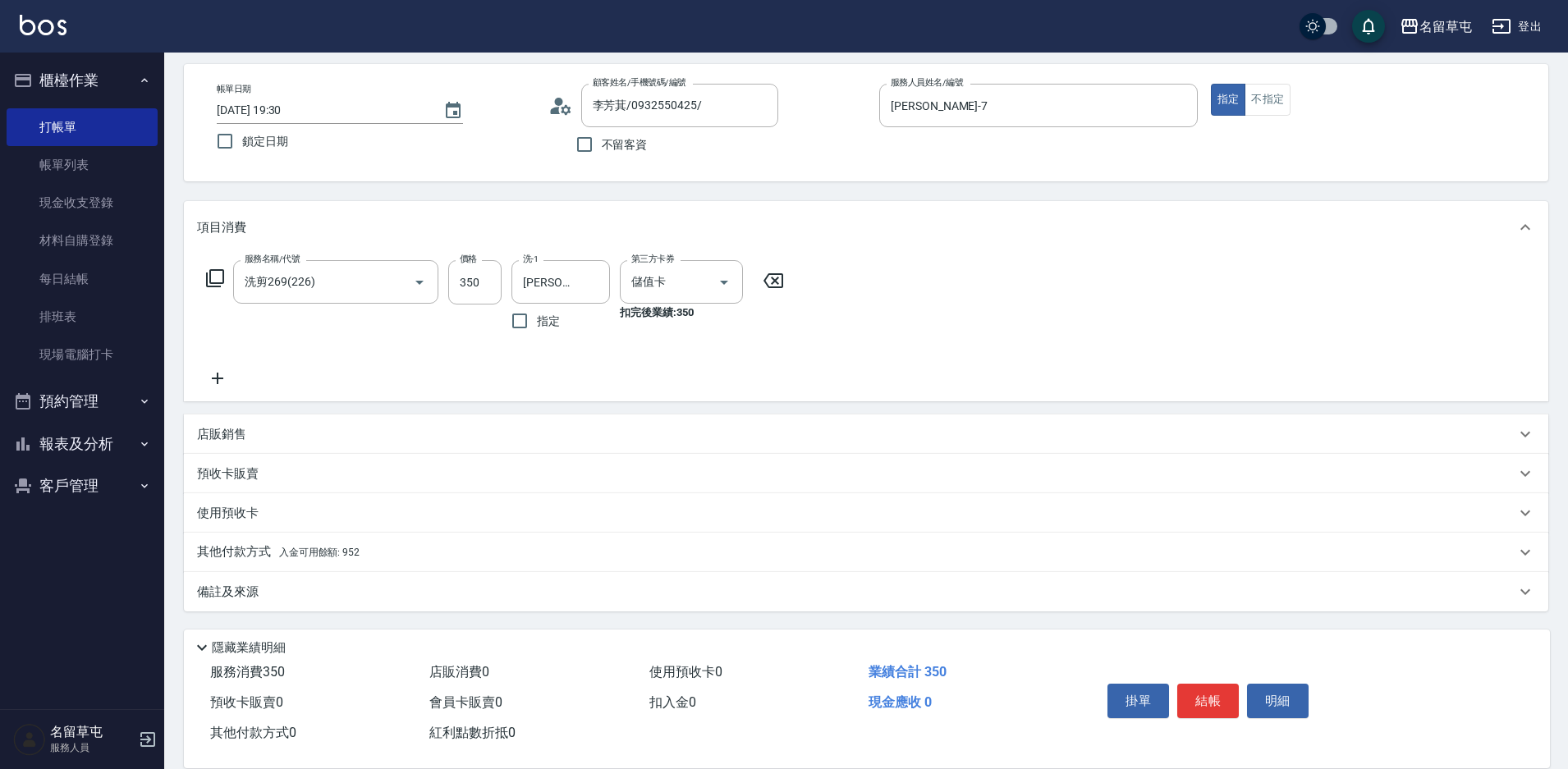
click at [410, 564] on div "其他付款方式 入金可用餘額: 952" at bounding box center [866, 552] width 1364 height 39
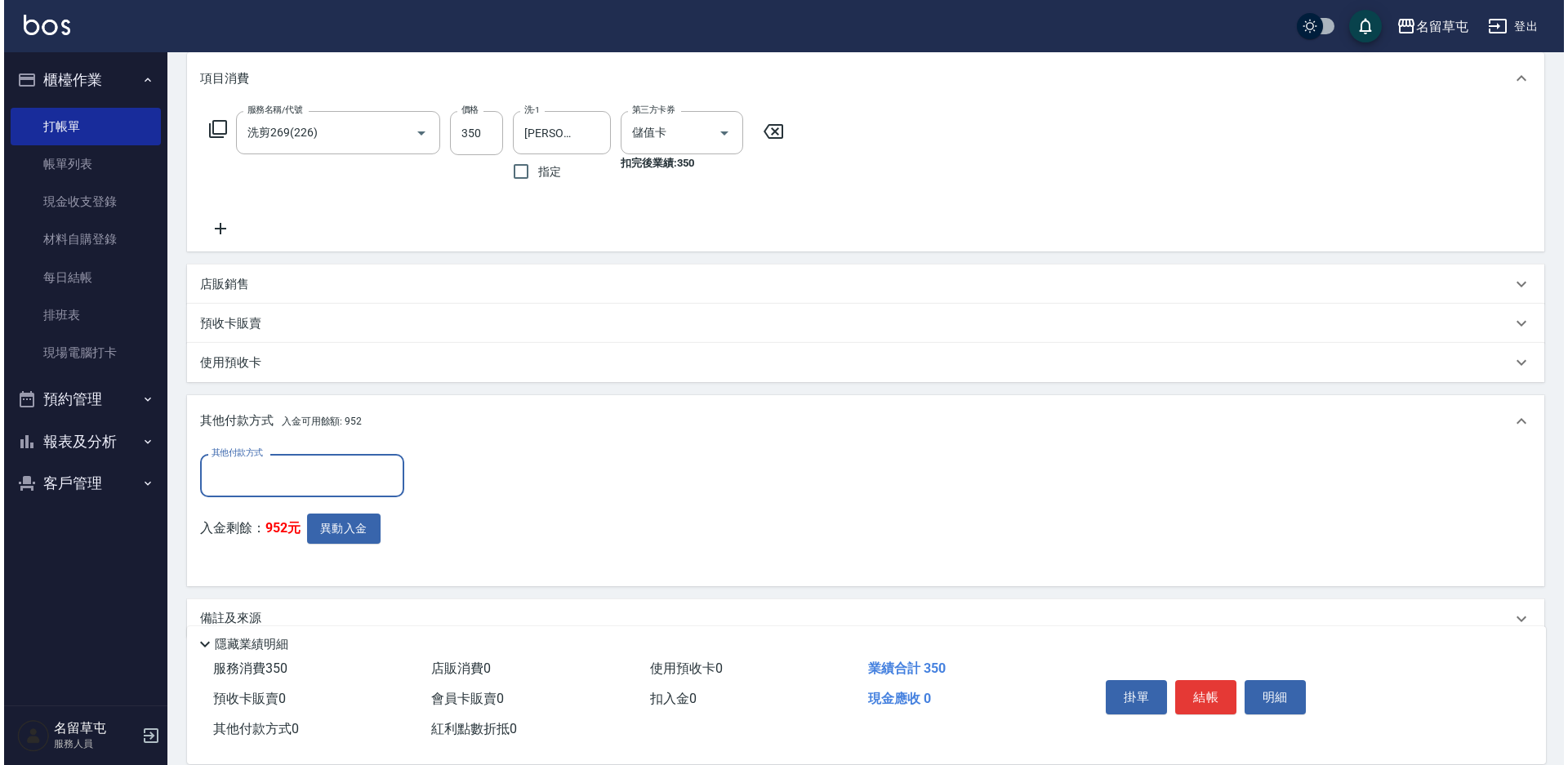
scroll to position [230, 0]
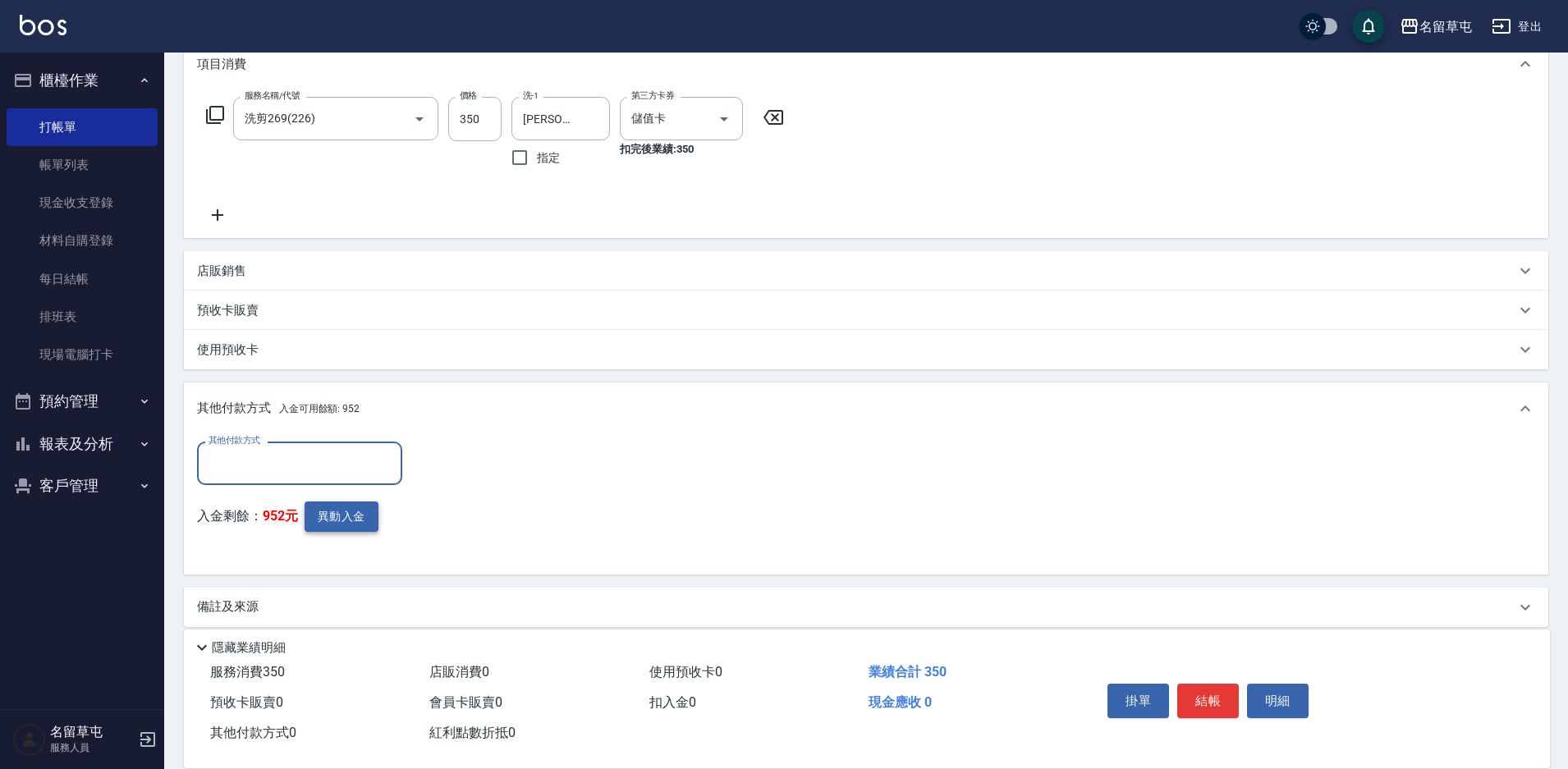
click at [331, 516] on button "異動入金" at bounding box center [341, 516] width 74 height 30
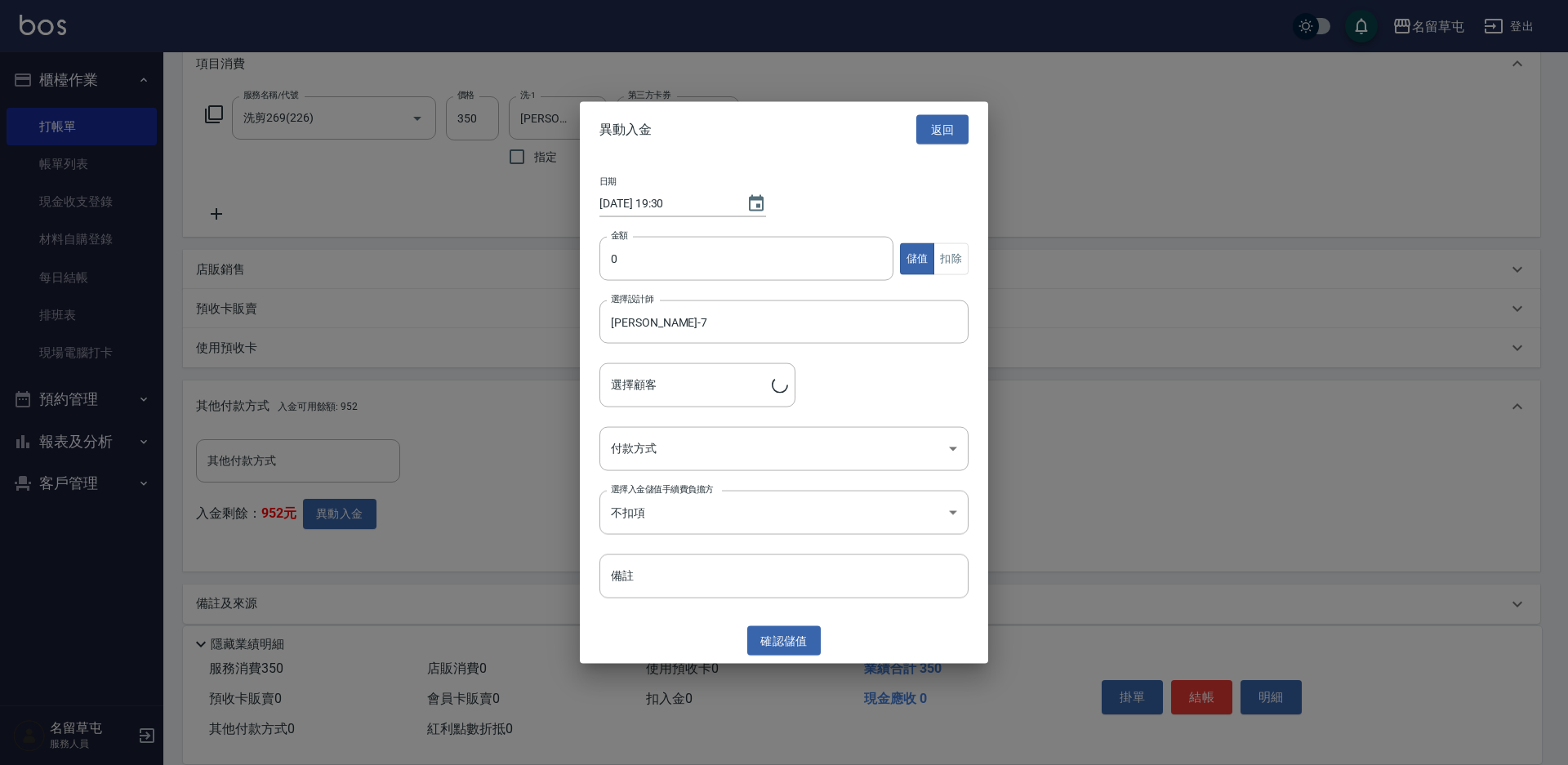
type input "李芳萁/0932550425/"
click at [790, 261] on input "0" at bounding box center [746, 259] width 294 height 44
type input "35"
click at [960, 263] on button "扣除" at bounding box center [951, 259] width 36 height 32
click at [828, 454] on body "名留草屯 登出 櫃檯作業 打帳單 帳單列表 現金收支登錄 材料自購登錄 每日結帳 排班表 現場電腦打卡 預約管理 預約管理 單日預約紀錄 單週預約紀錄 報表及…" at bounding box center [784, 275] width 1568 height 1010
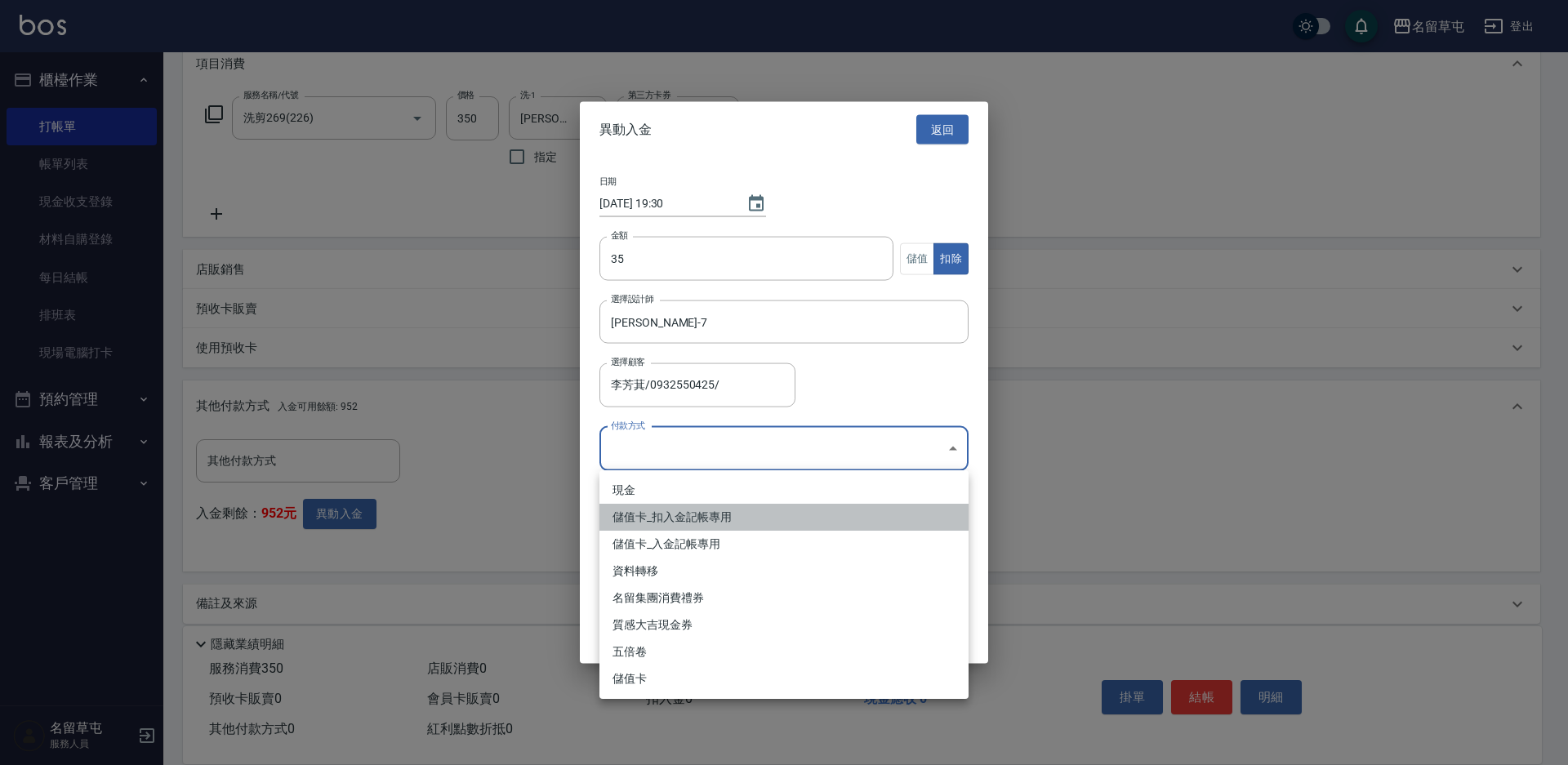
click at [747, 519] on li "儲值卡_扣入金記帳專用" at bounding box center [783, 517] width 369 height 27
type input "儲值卡_扣入金記帳專用"
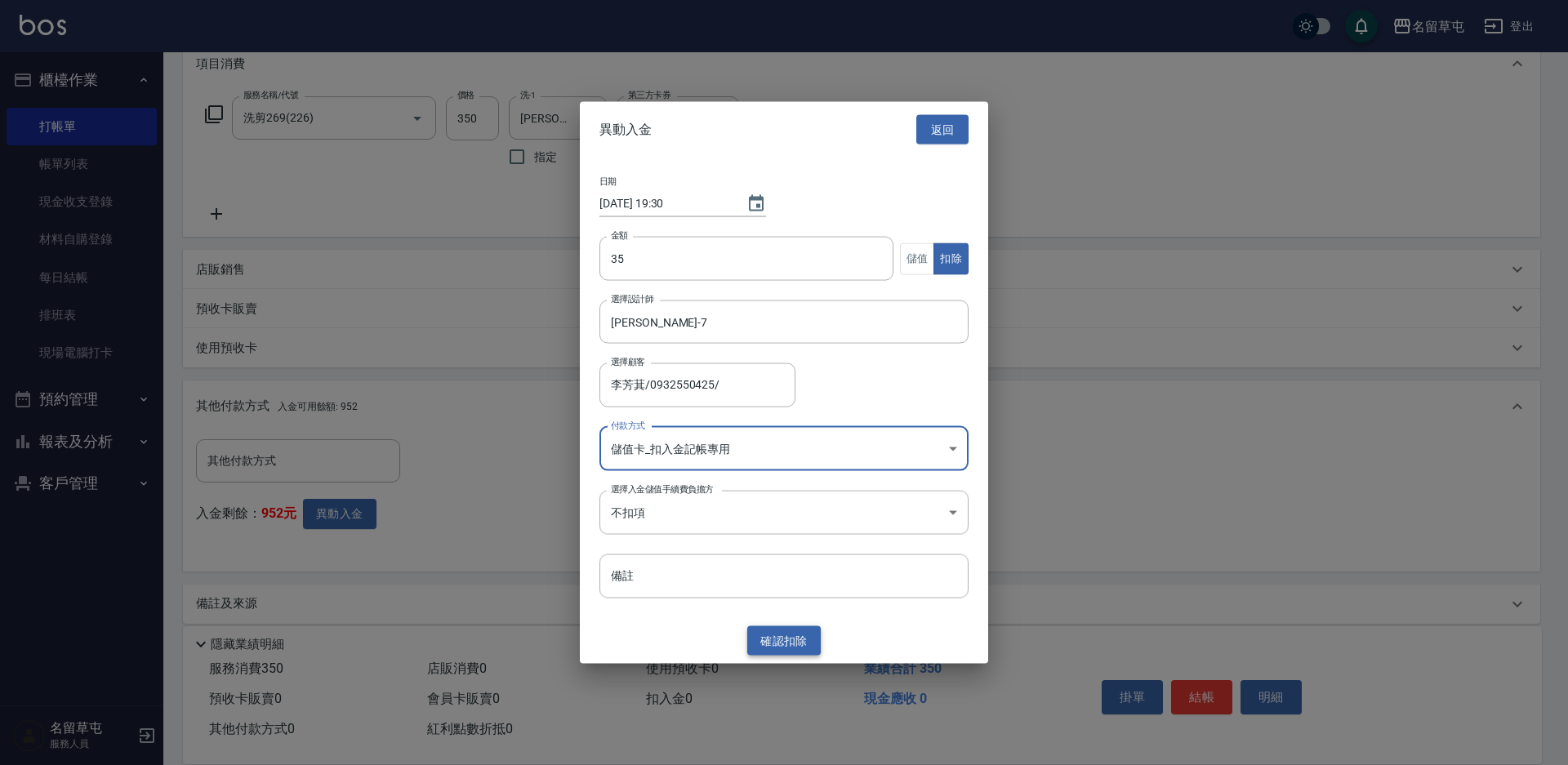
drag, startPoint x: 788, startPoint y: 644, endPoint x: 777, endPoint y: 645, distance: 11.0
click at [784, 644] on button "確認 扣除" at bounding box center [784, 641] width 74 height 30
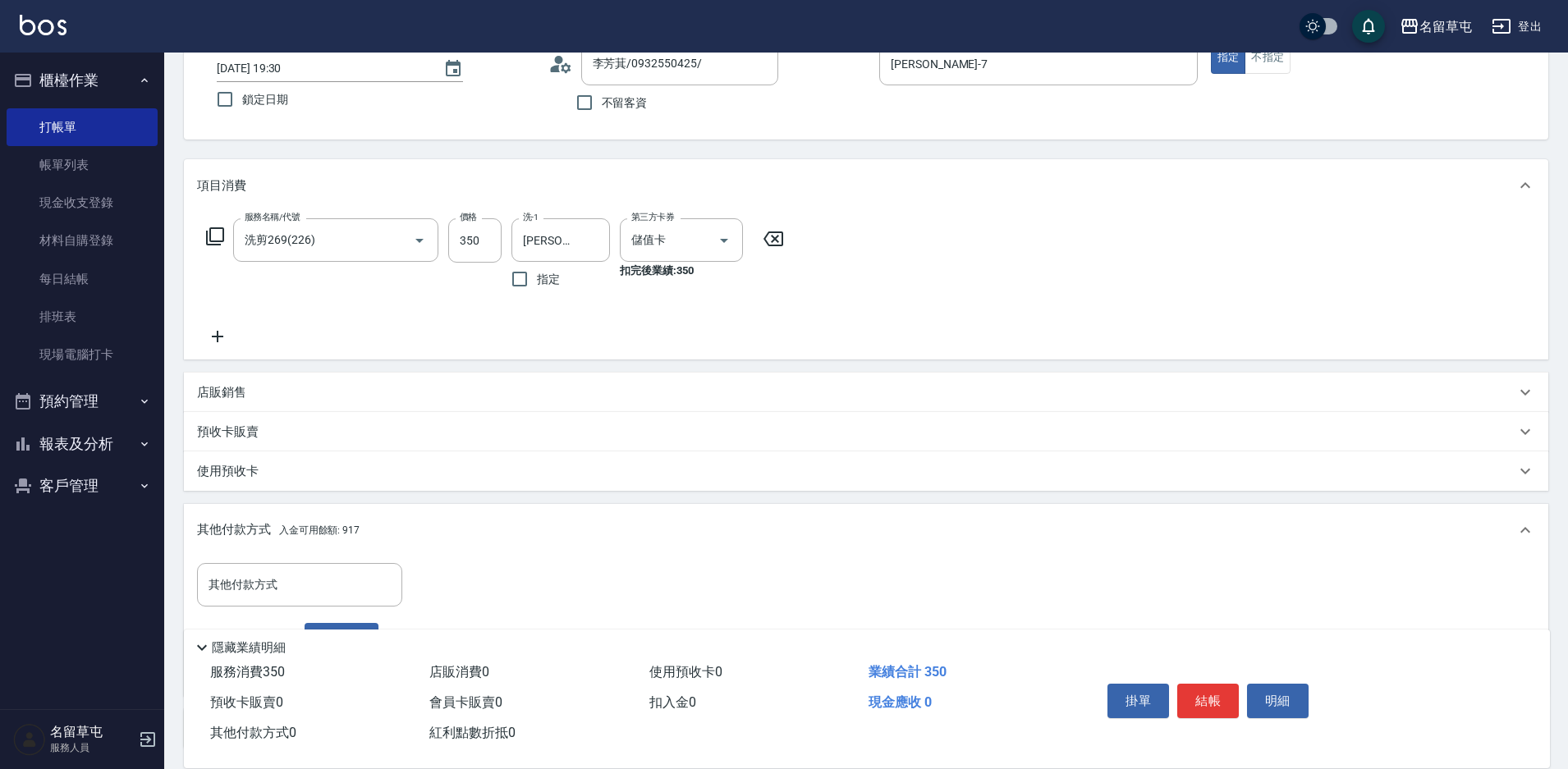
scroll to position [0, 0]
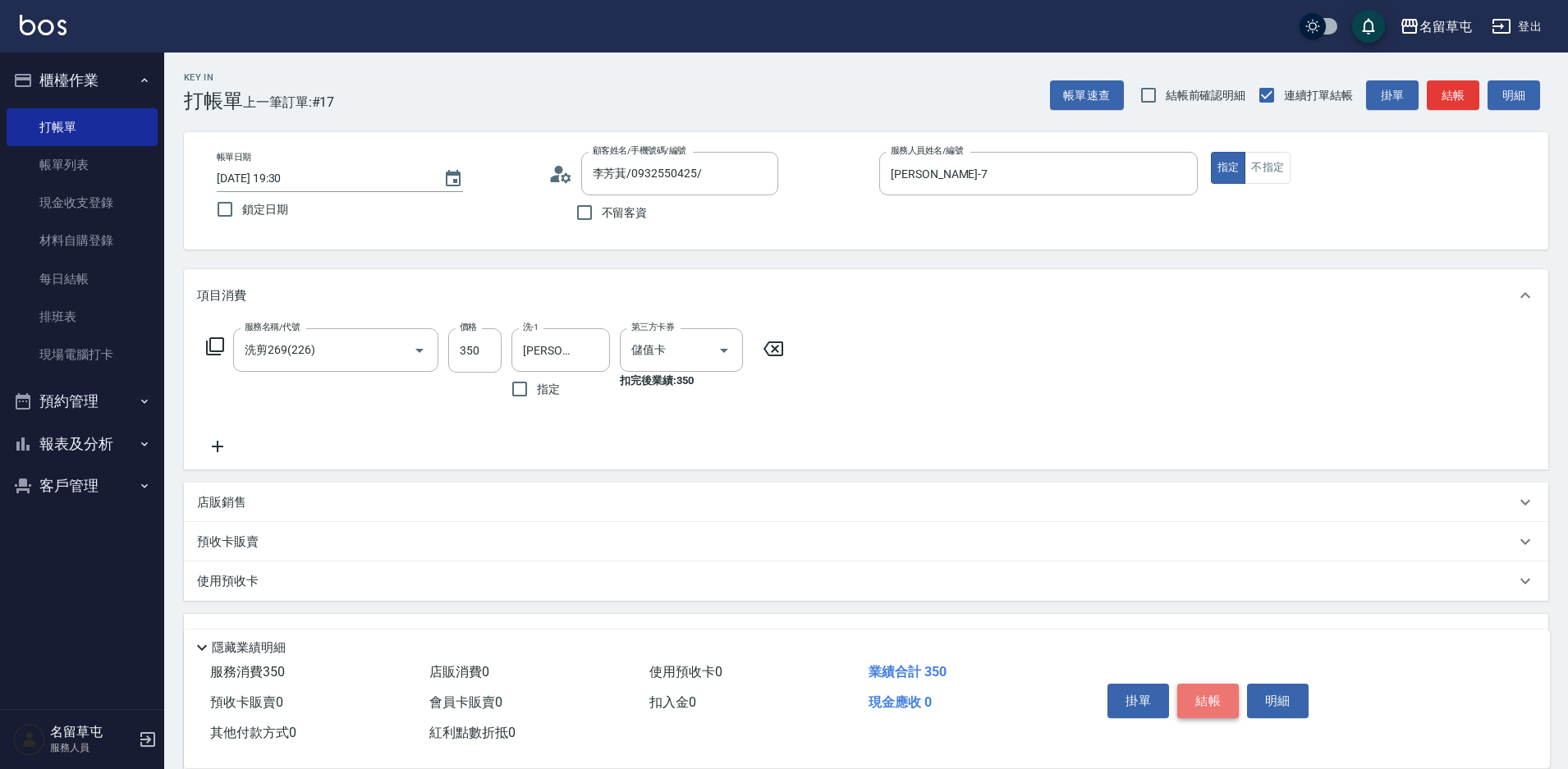
click at [1210, 691] on button "結帳" at bounding box center [1207, 700] width 62 height 35
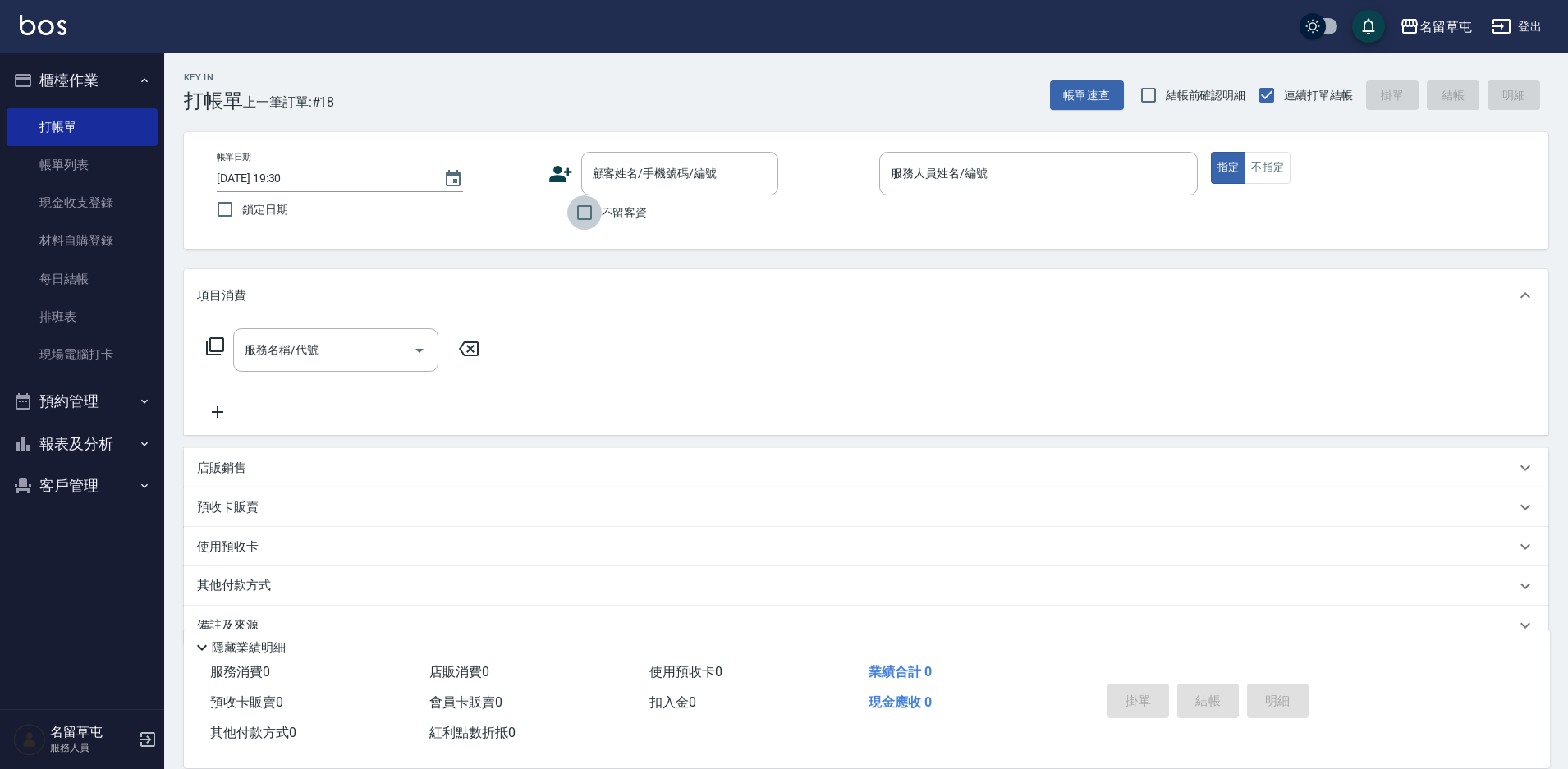
click at [596, 209] on input "不留客資" at bounding box center [584, 213] width 35 height 35
checkbox input "true"
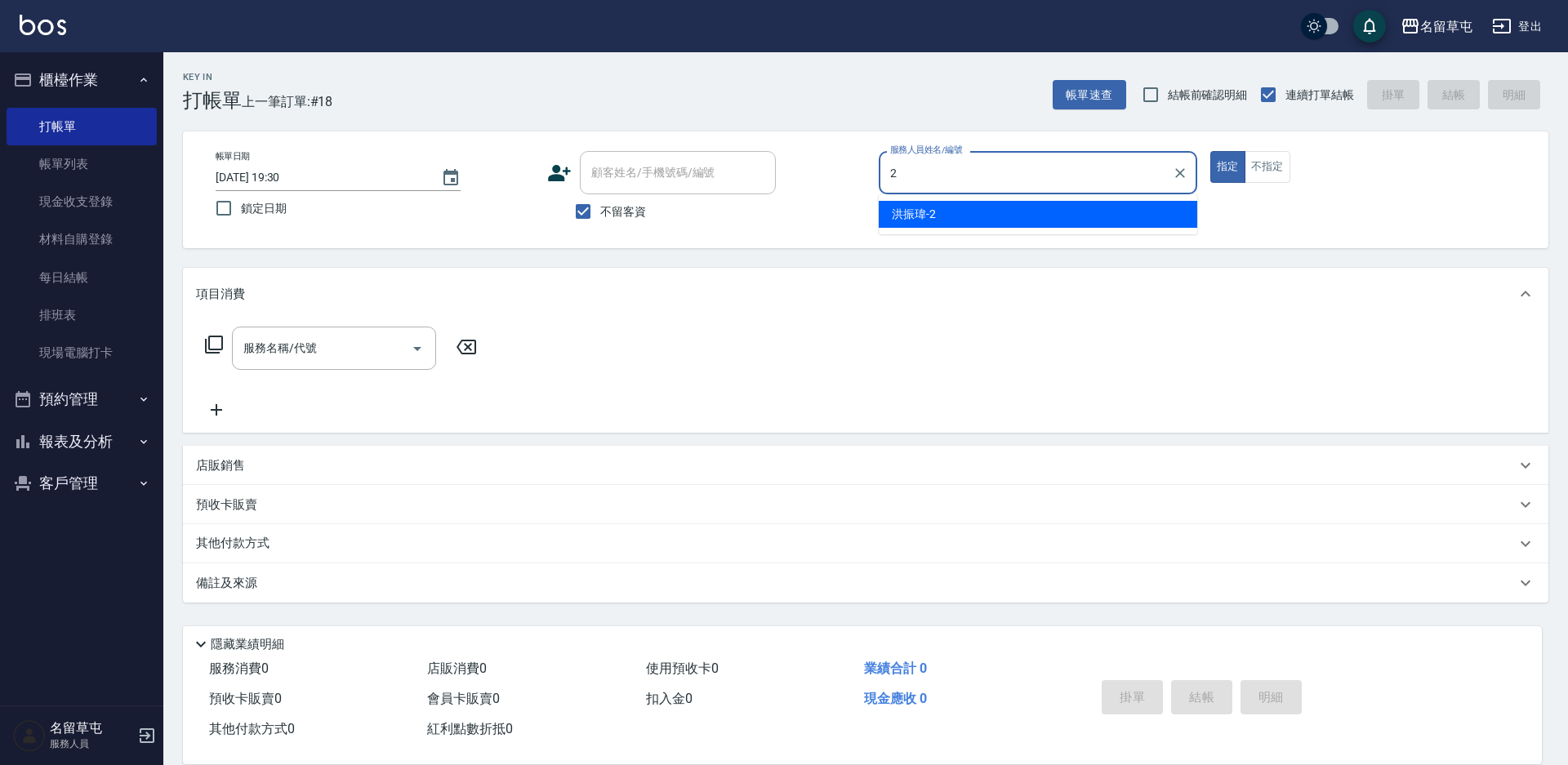
type input "[PERSON_NAME]-2"
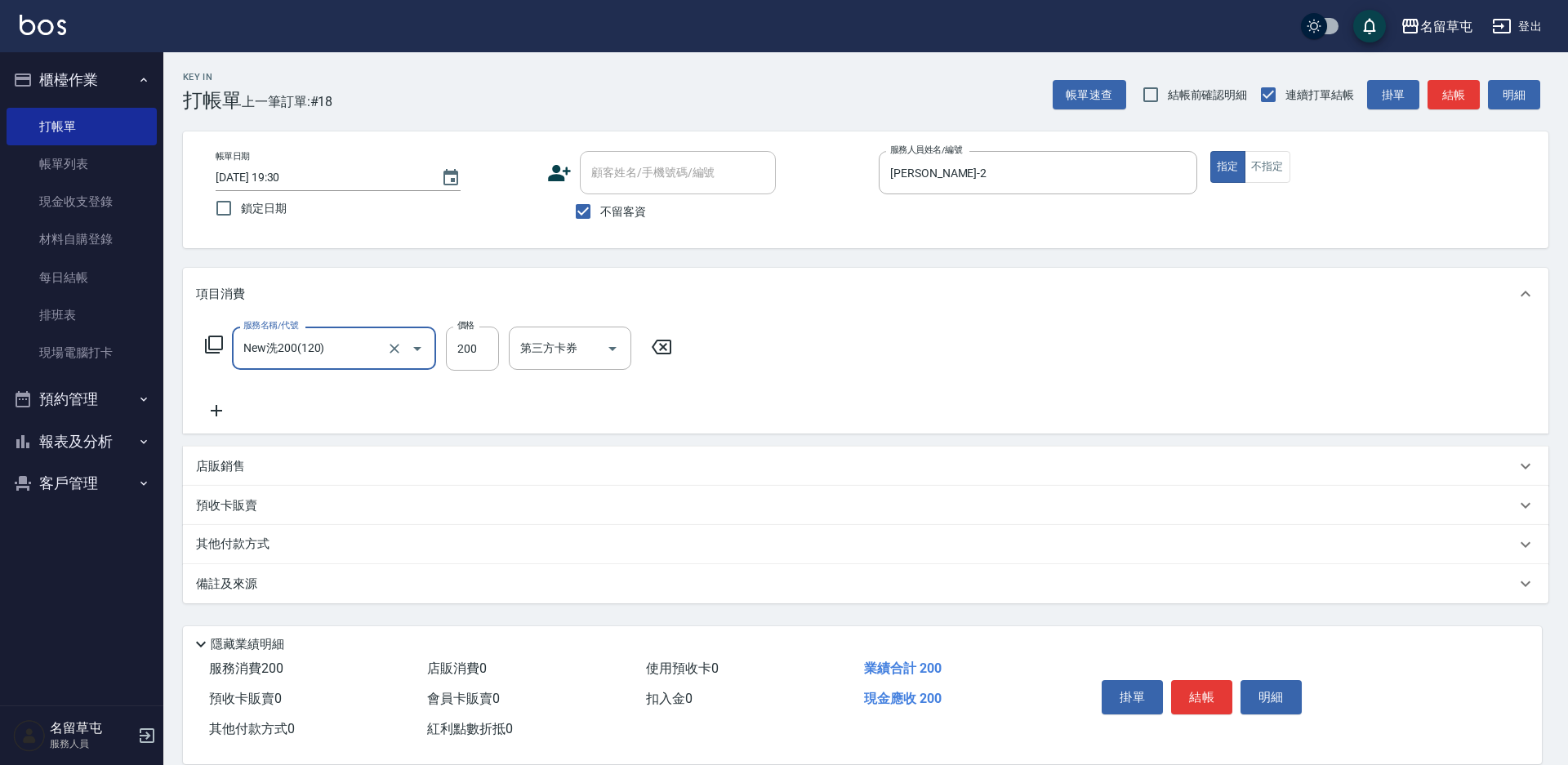
type input "New洗200(120)"
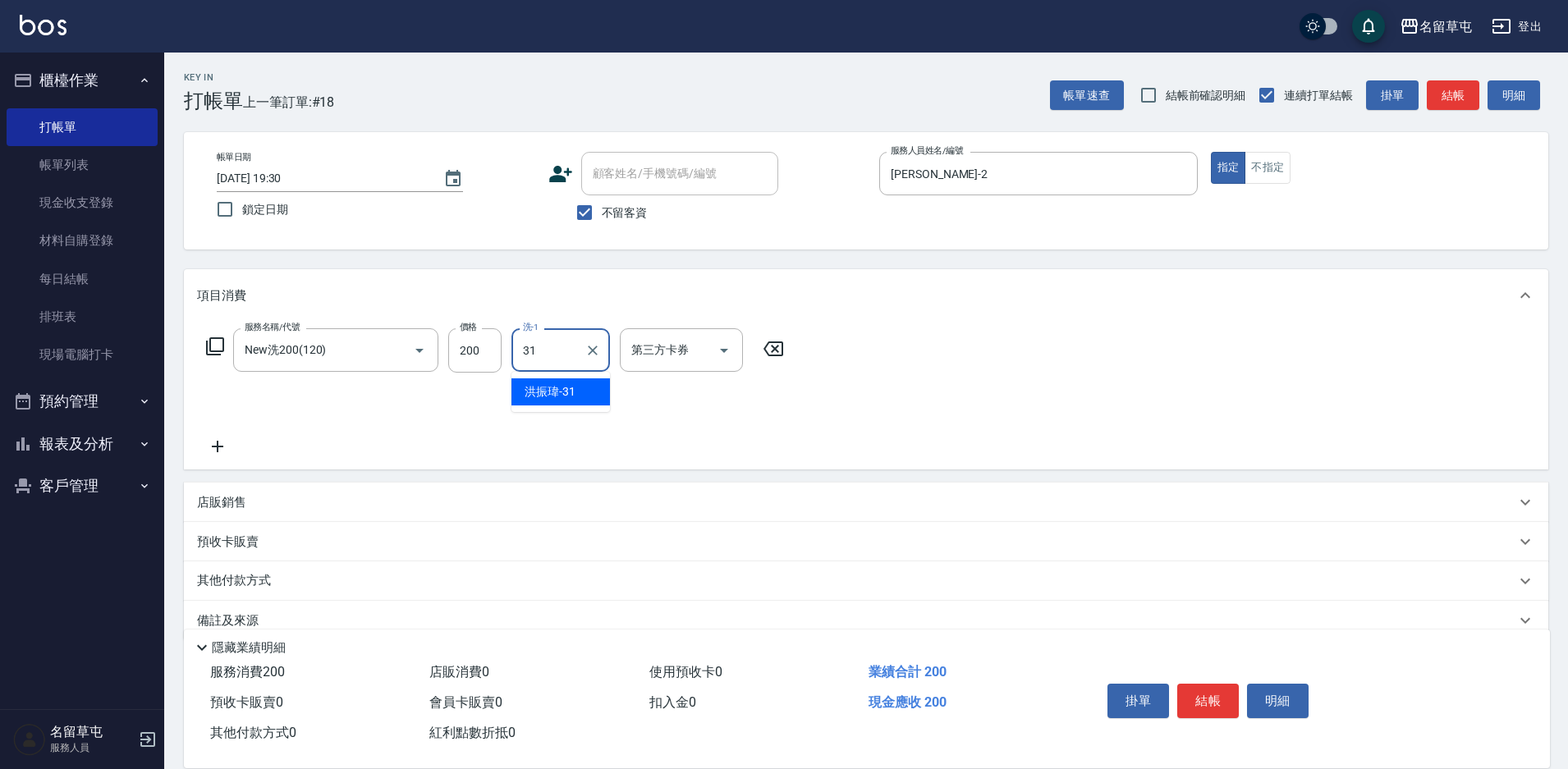
type input "[PERSON_NAME]-31"
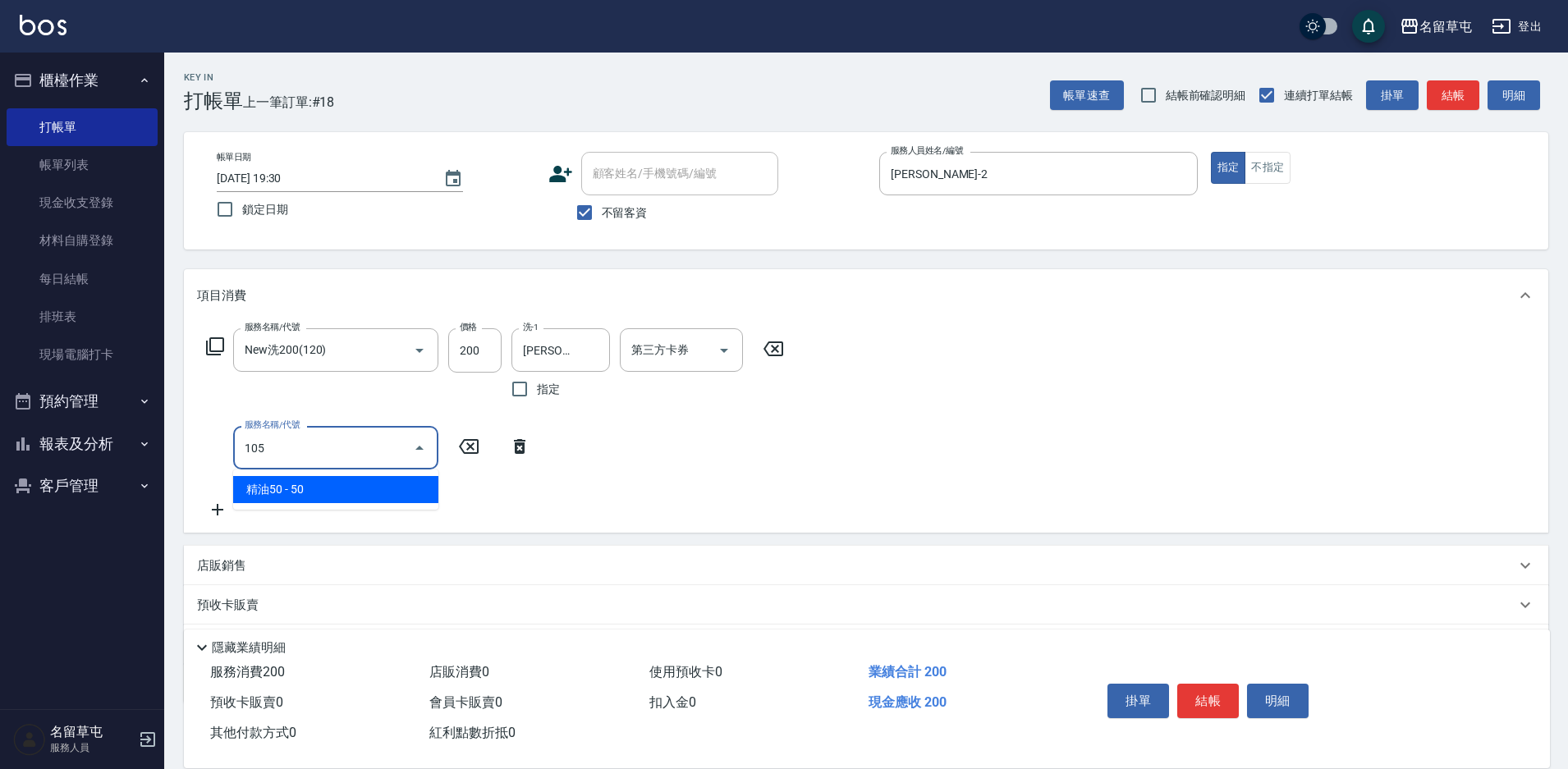
type input "精油50(105)"
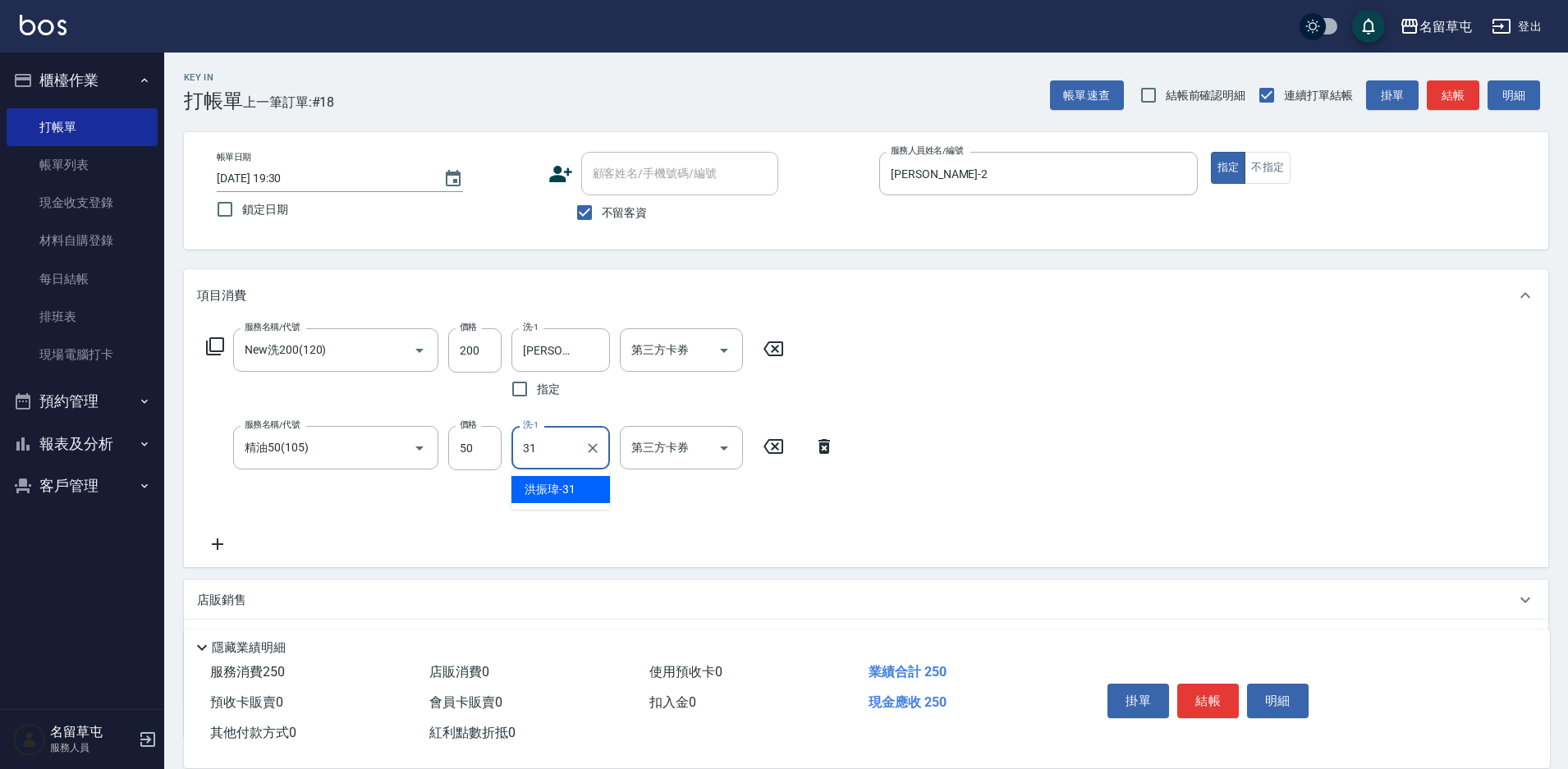
type input "[PERSON_NAME]-31"
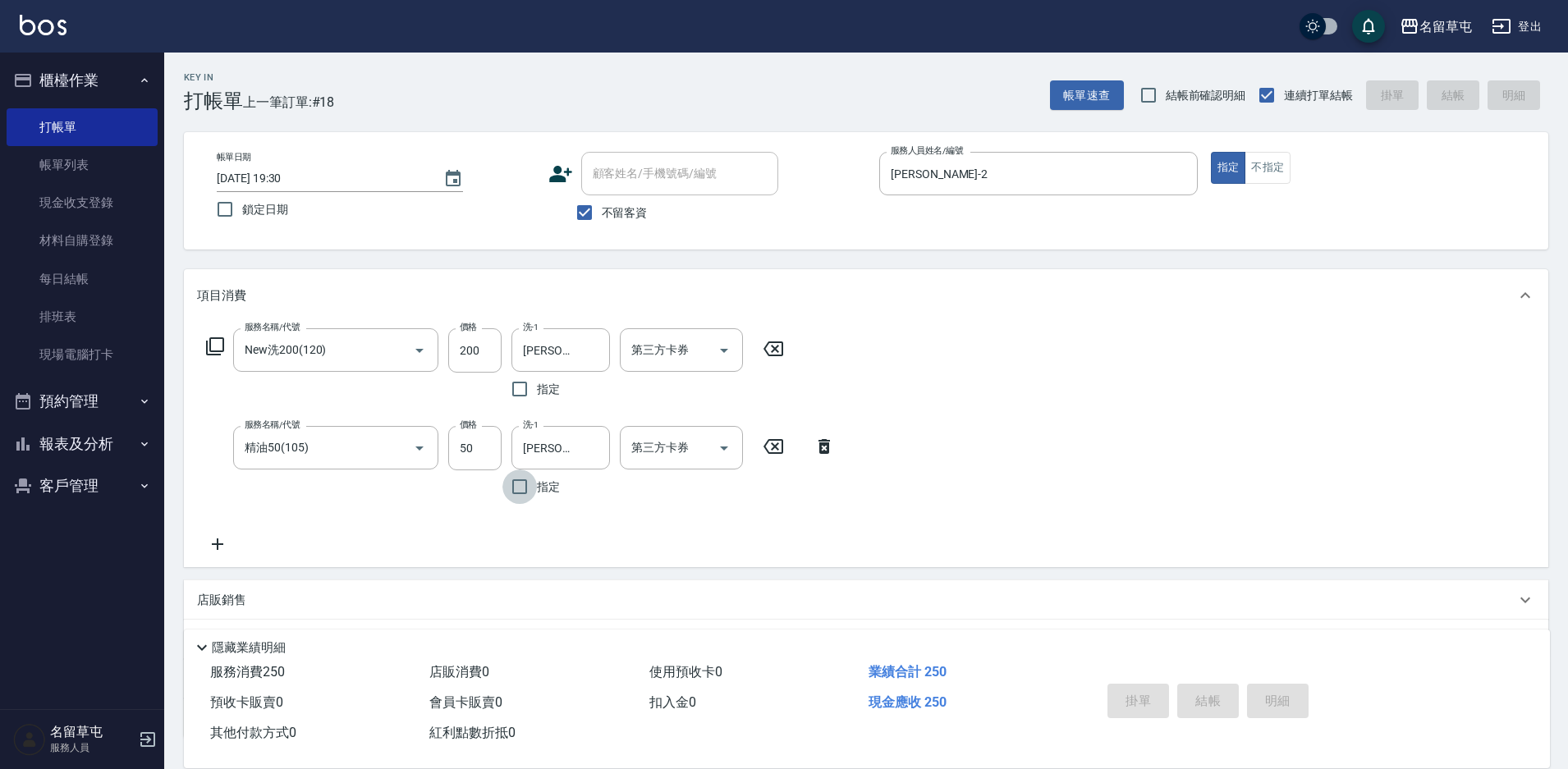
type input "[DATE] 19:31"
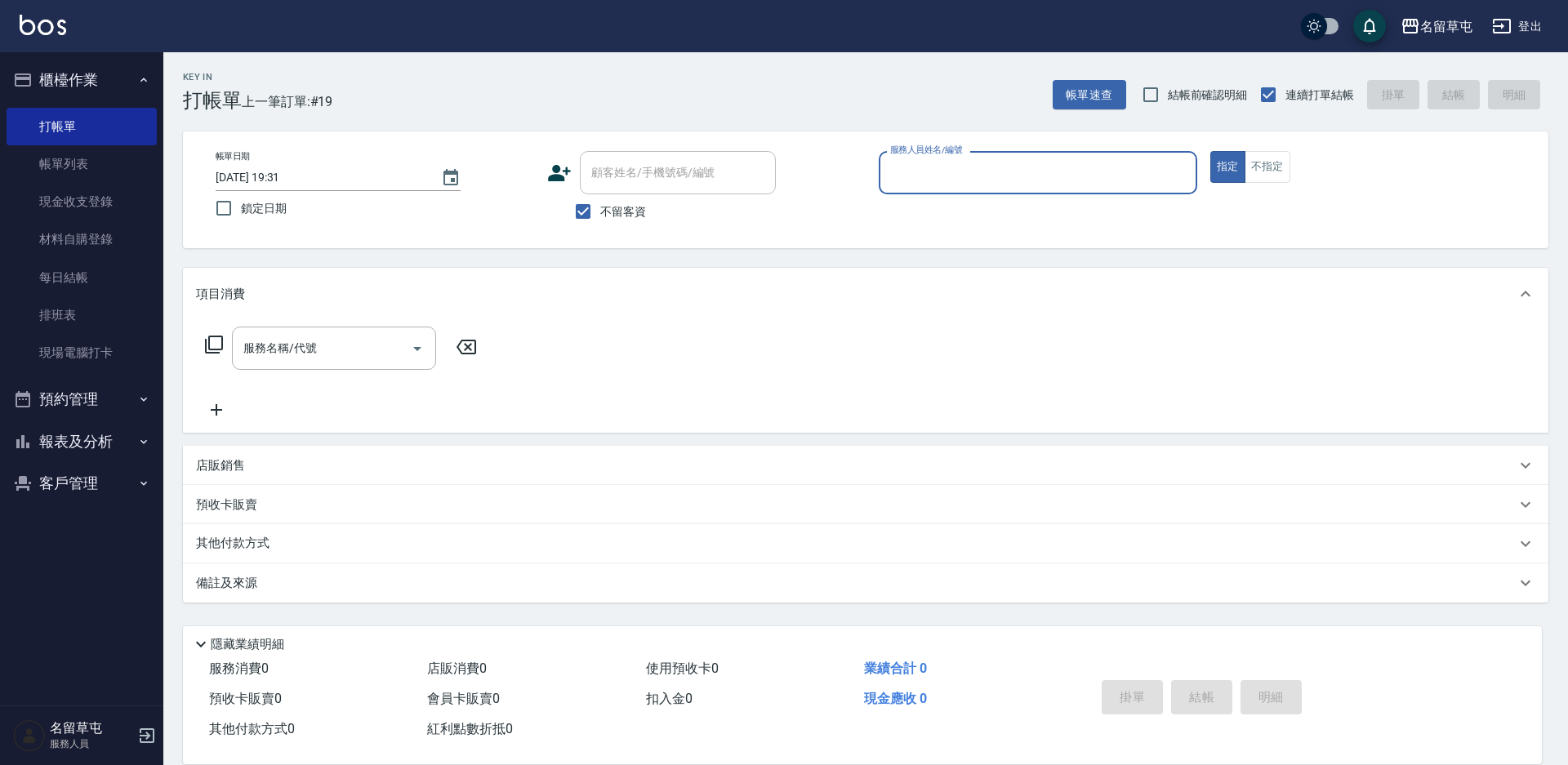
click at [59, 435] on button "報表及分析" at bounding box center [81, 442] width 150 height 43
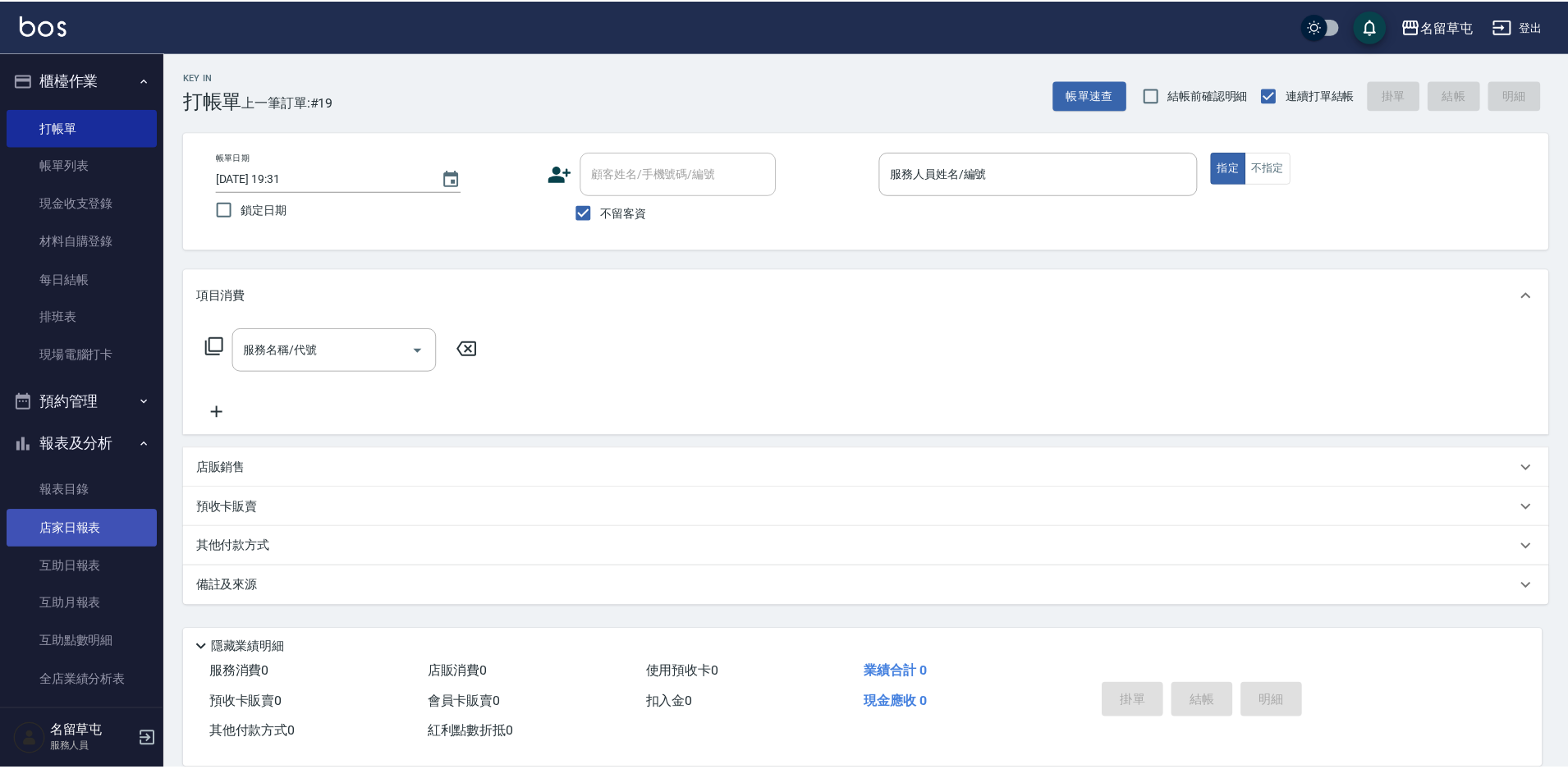
scroll to position [164, 0]
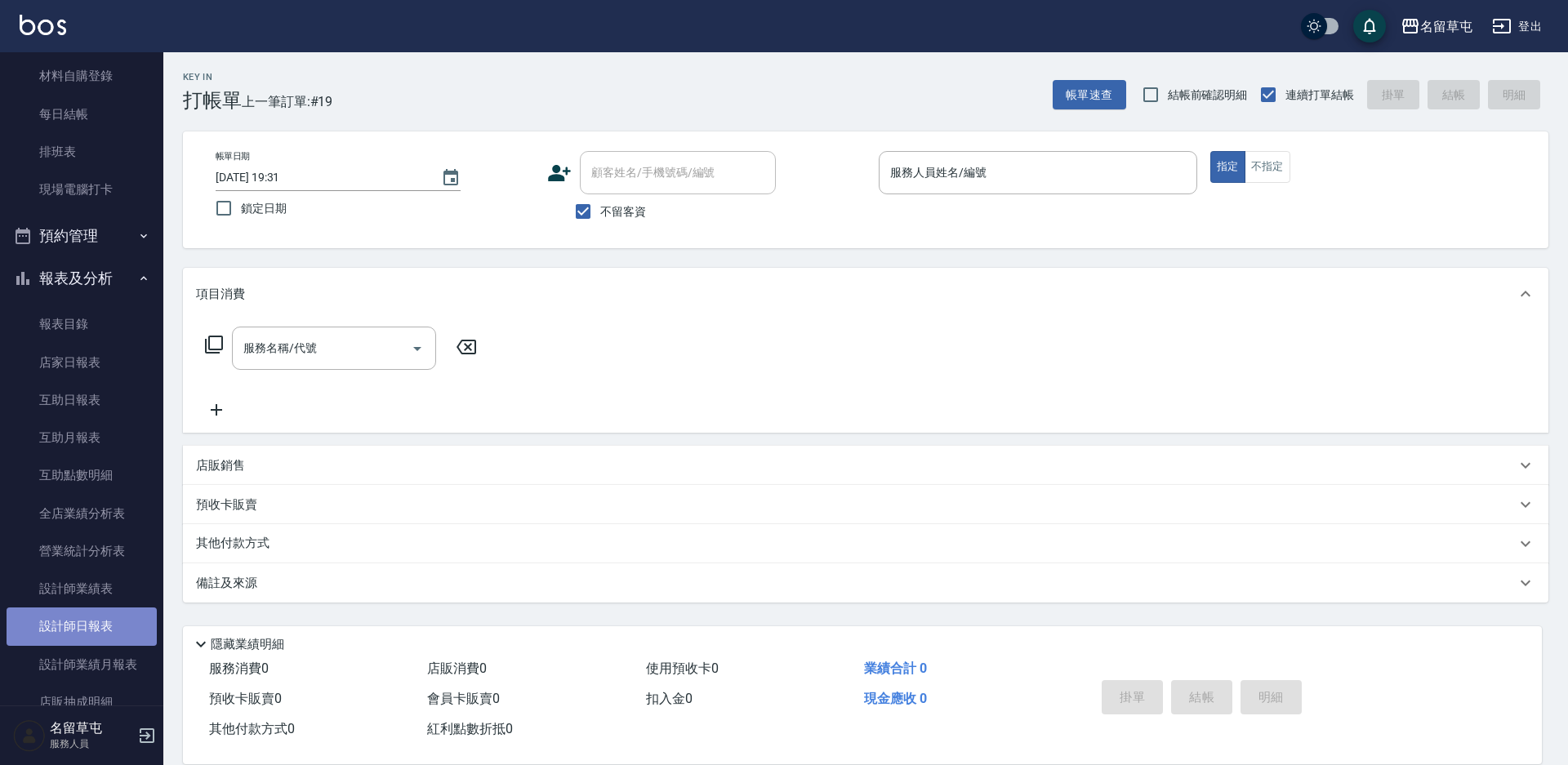
click at [108, 641] on link "設計師日報表" at bounding box center [81, 626] width 150 height 37
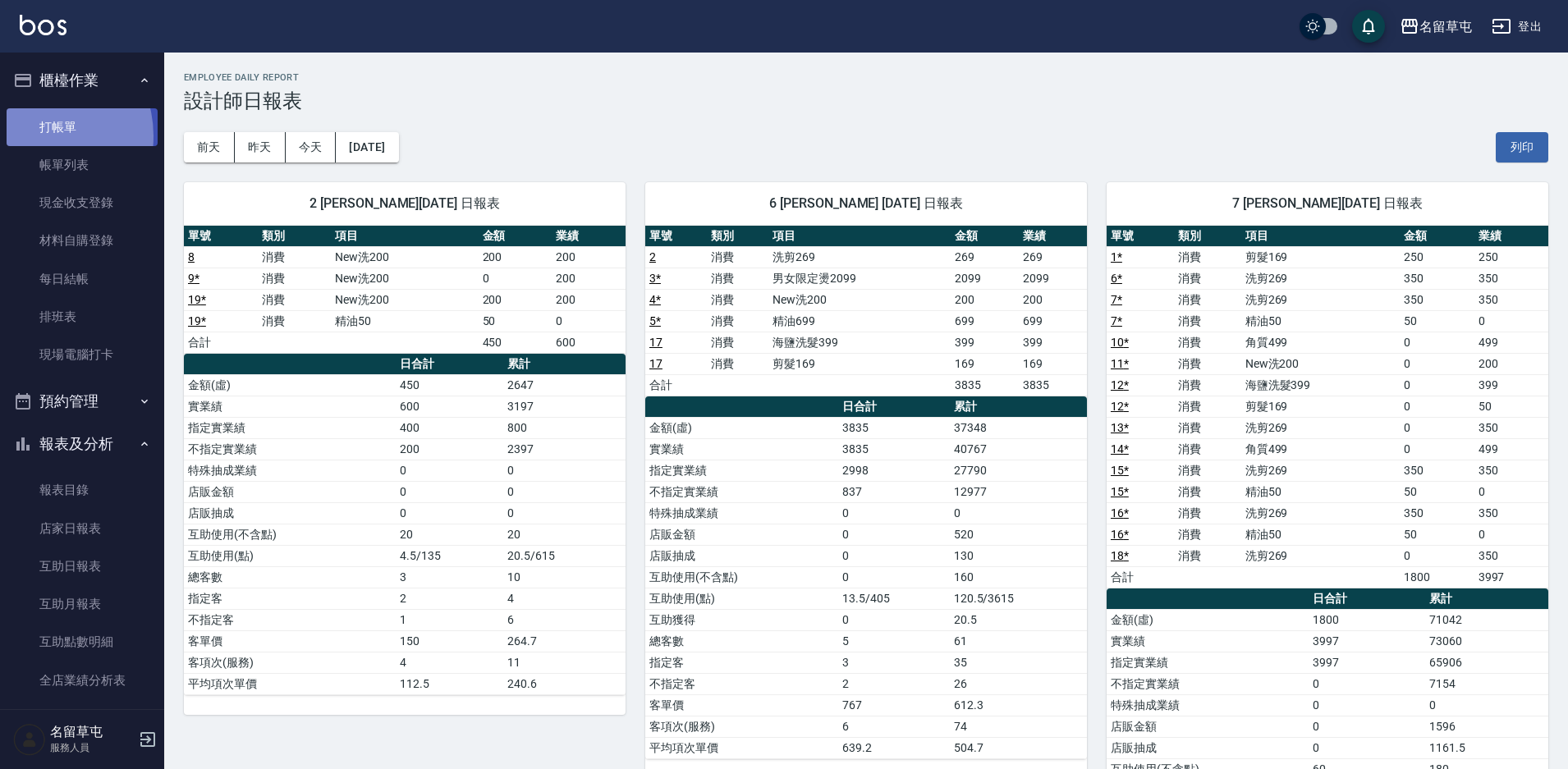
click at [38, 136] on link "打帳單" at bounding box center [81, 127] width 151 height 38
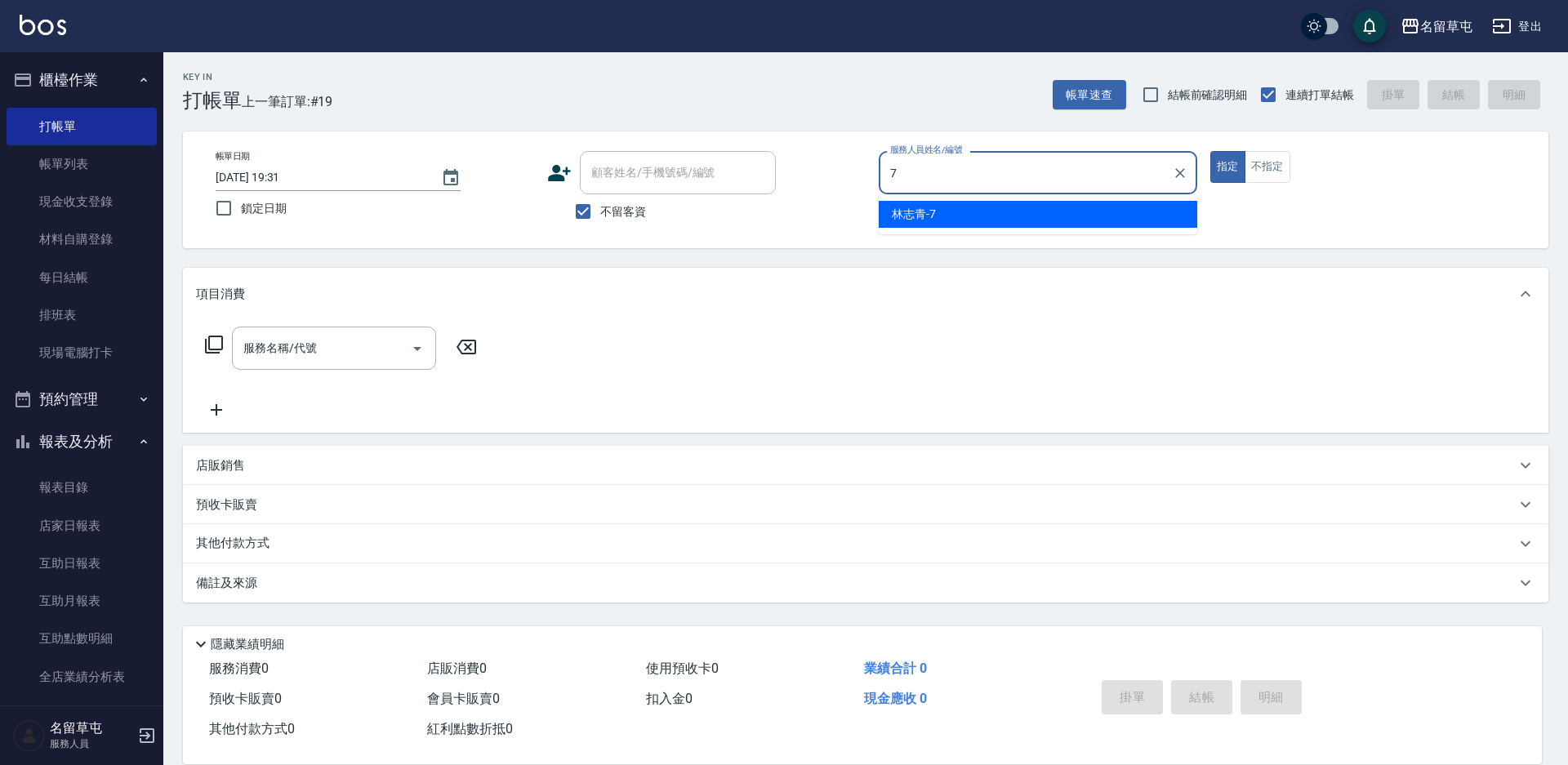
type input "[PERSON_NAME]-7"
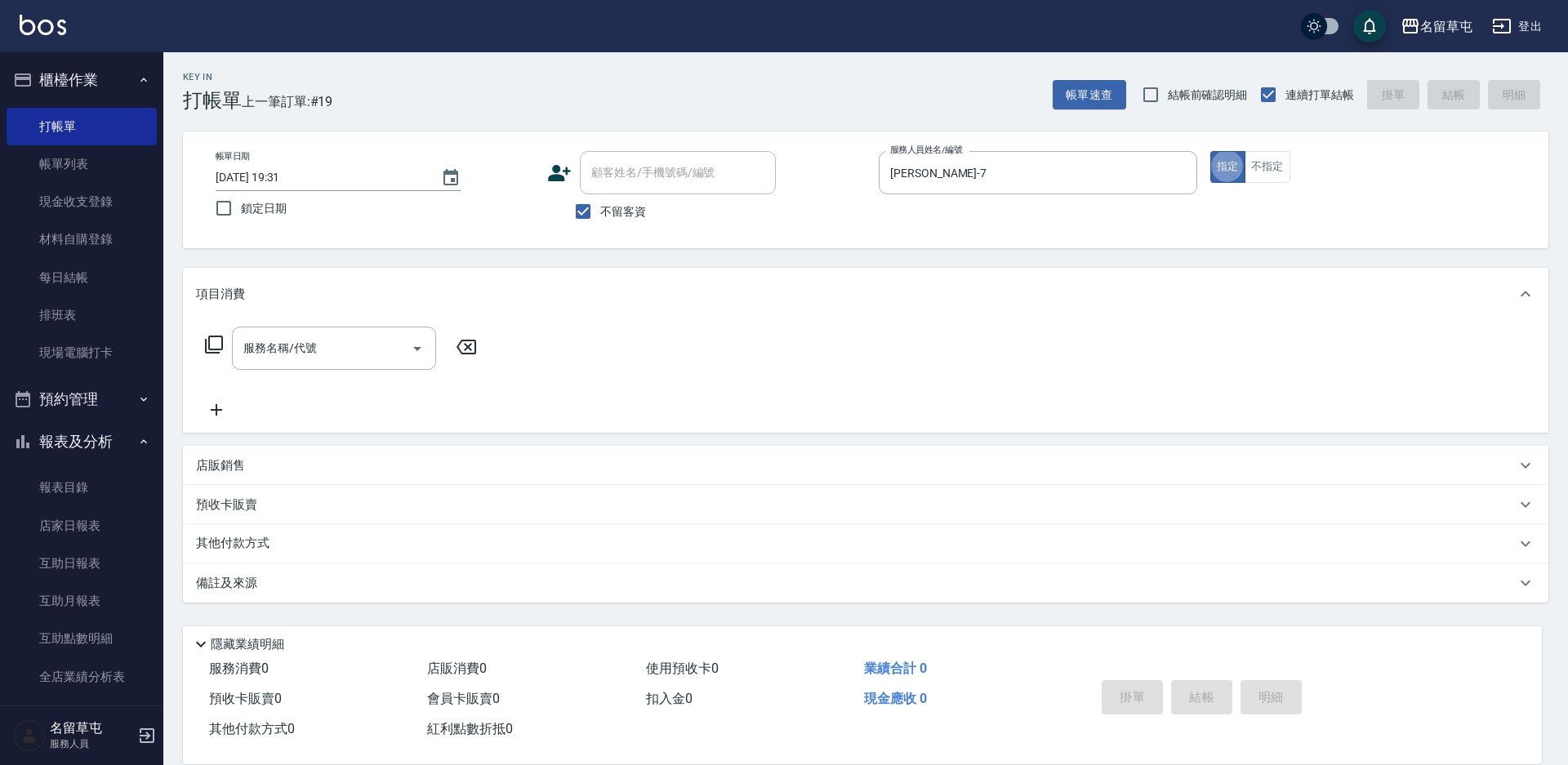
type button "true"
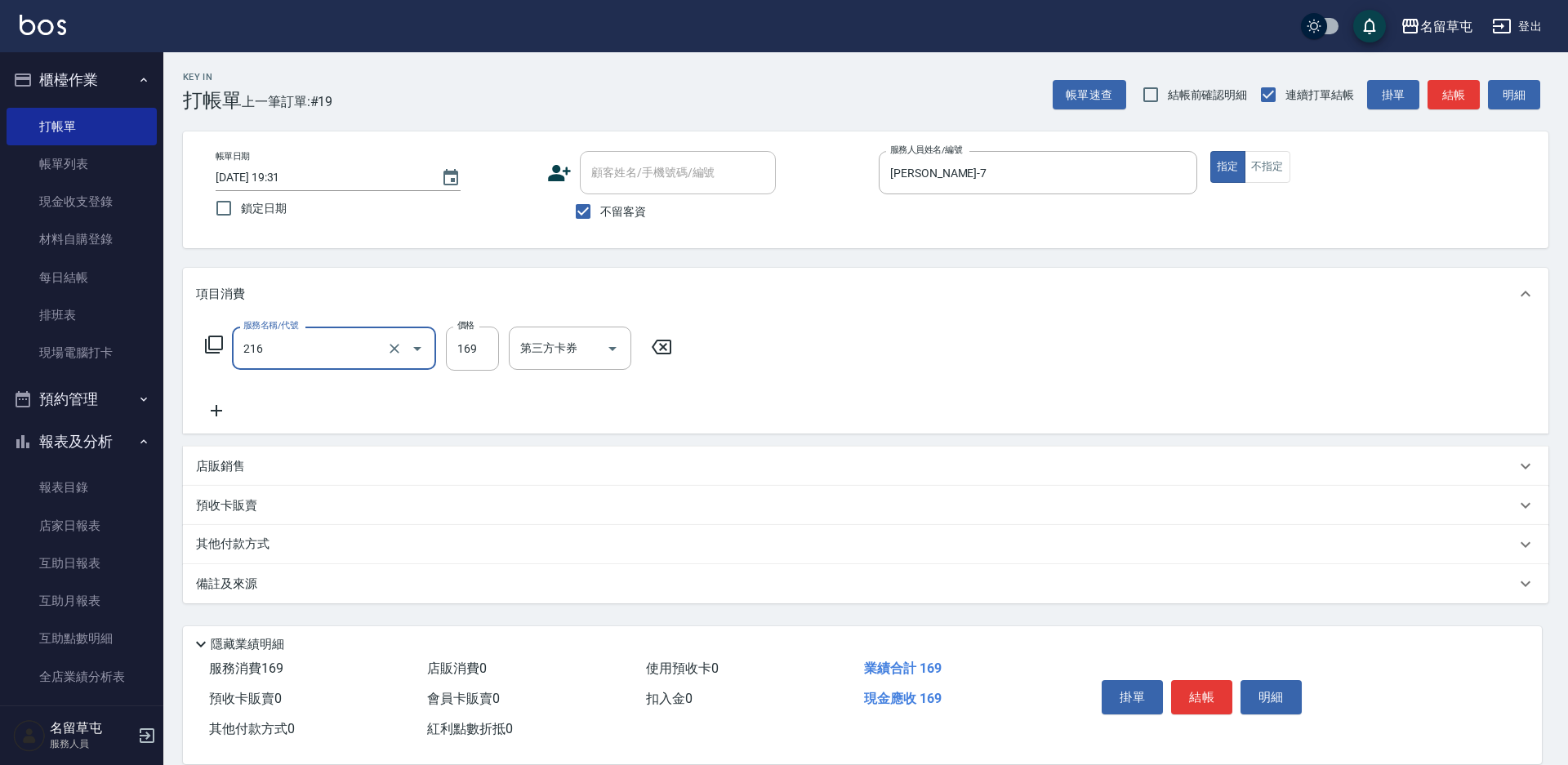
type input "剪髮169(216)"
type input "250"
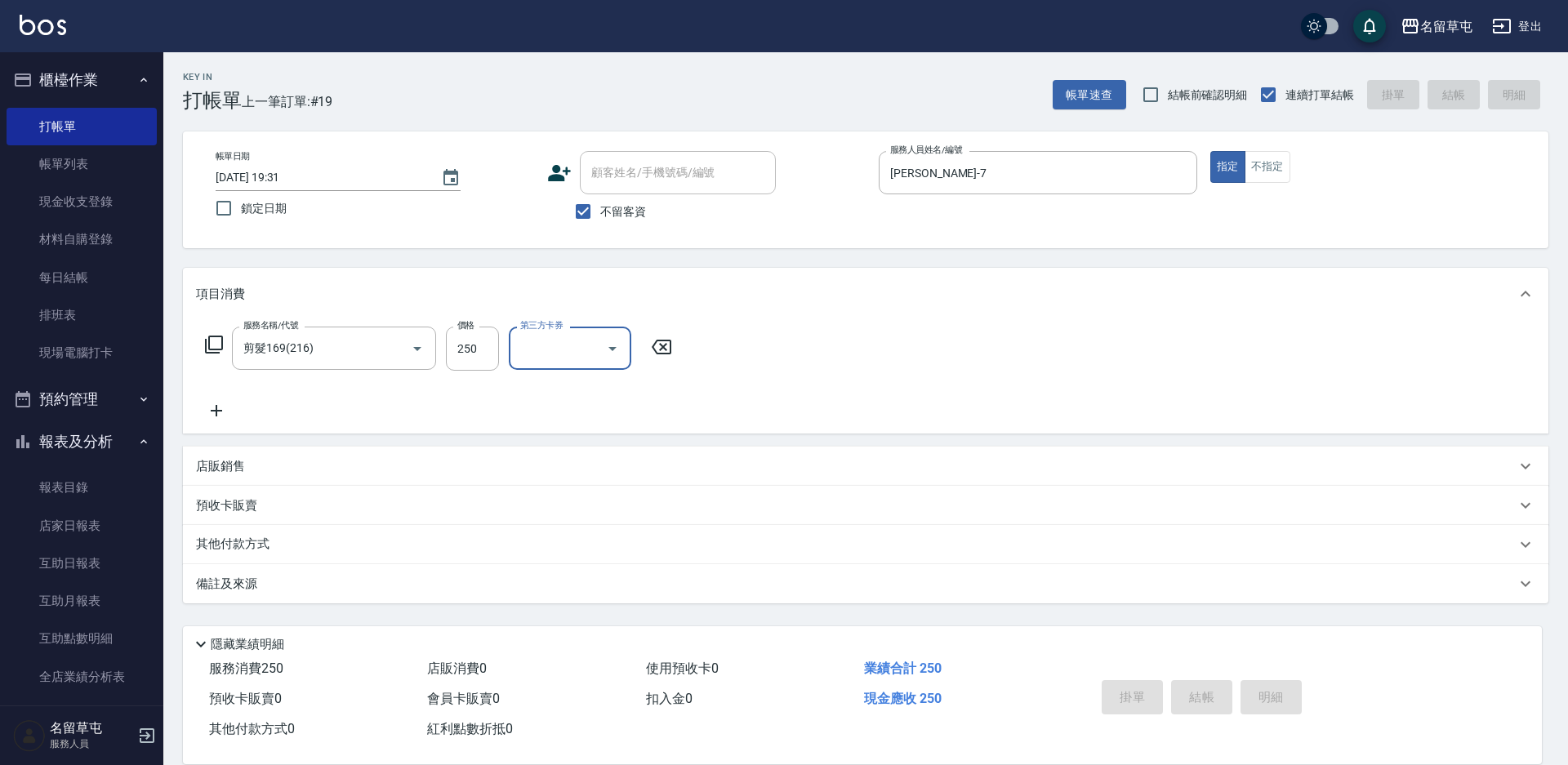
type input "[DATE] 20:05"
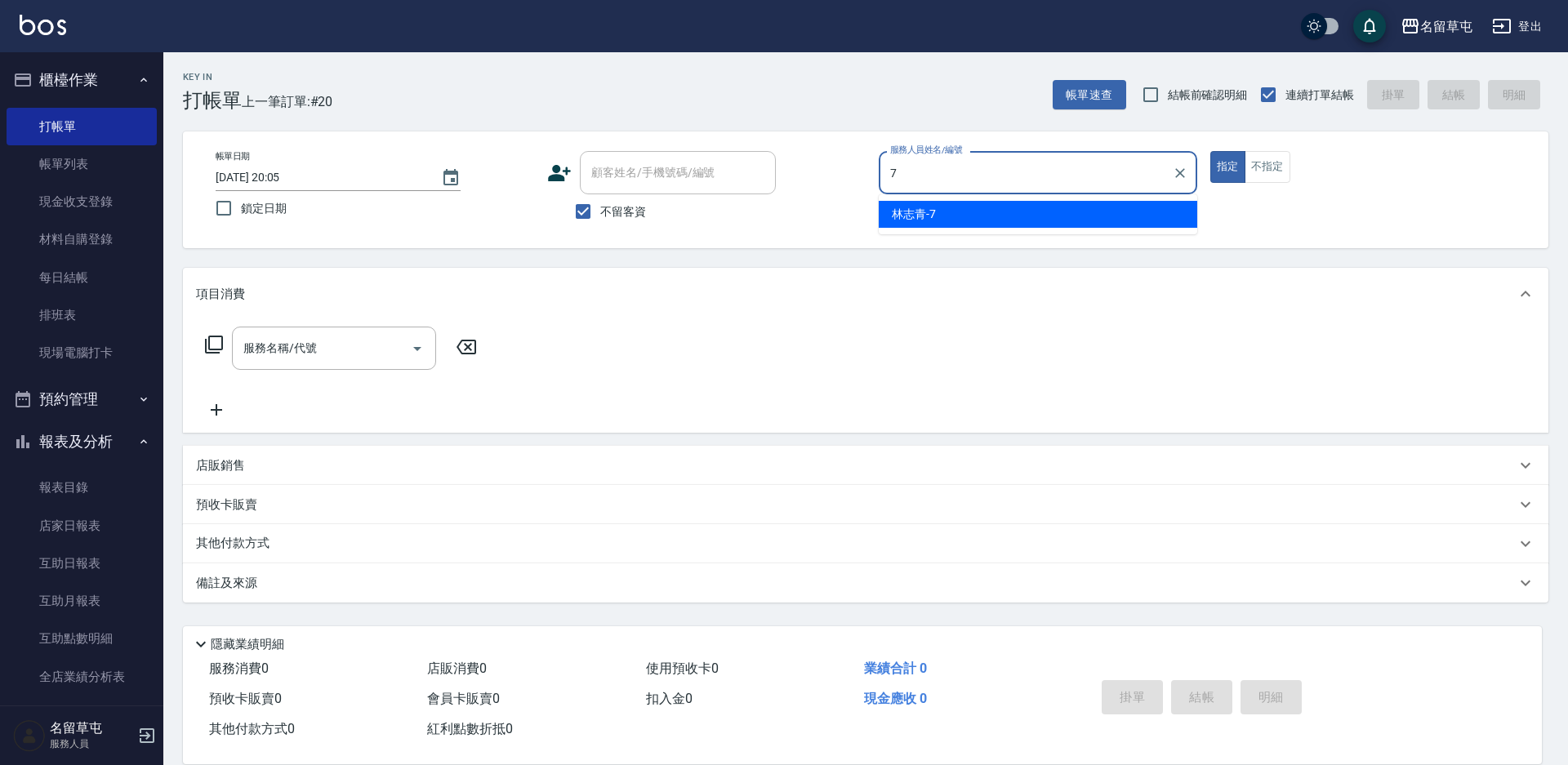
type input "[PERSON_NAME]-7"
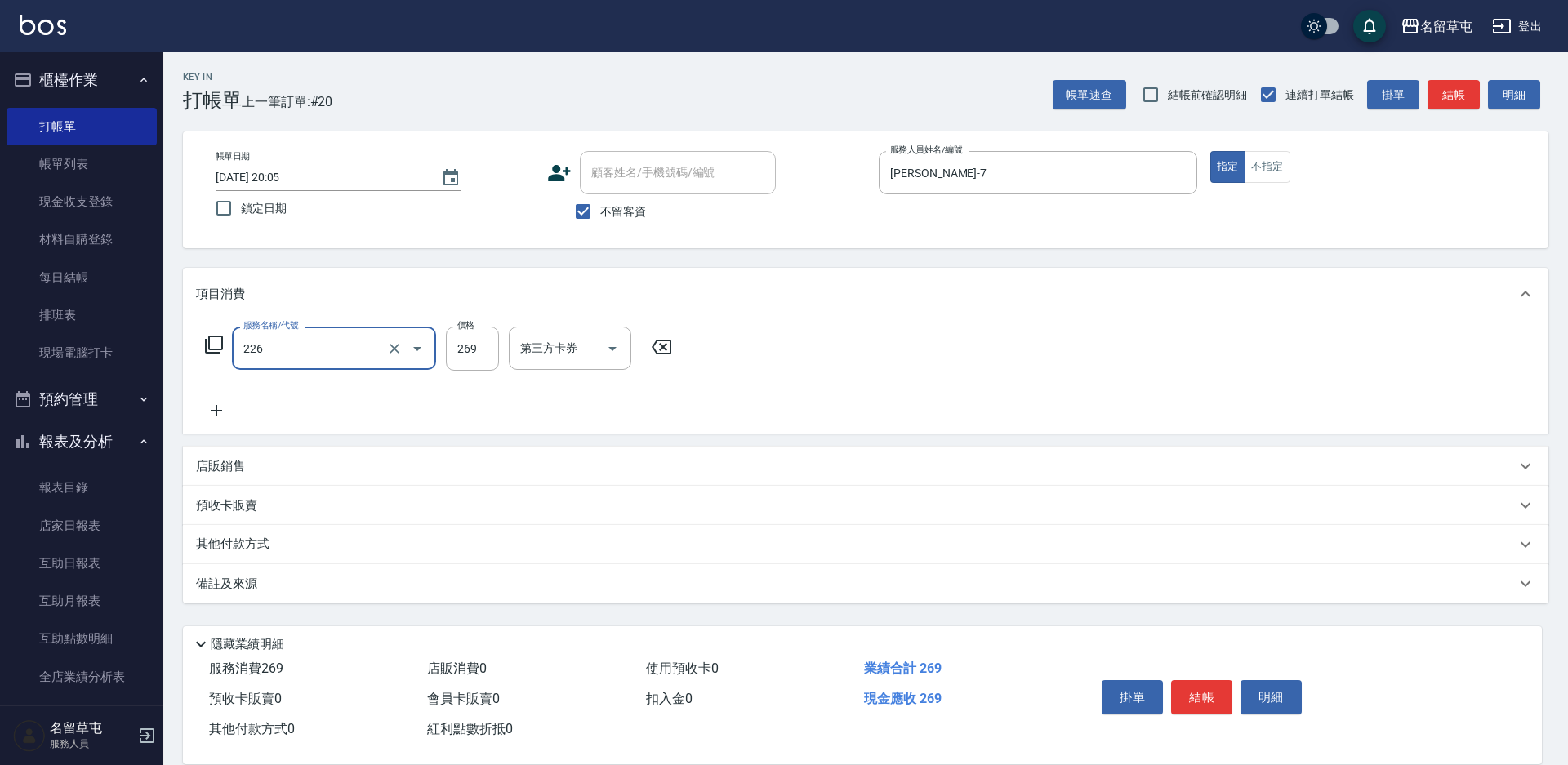
type input "洗剪269(226)"
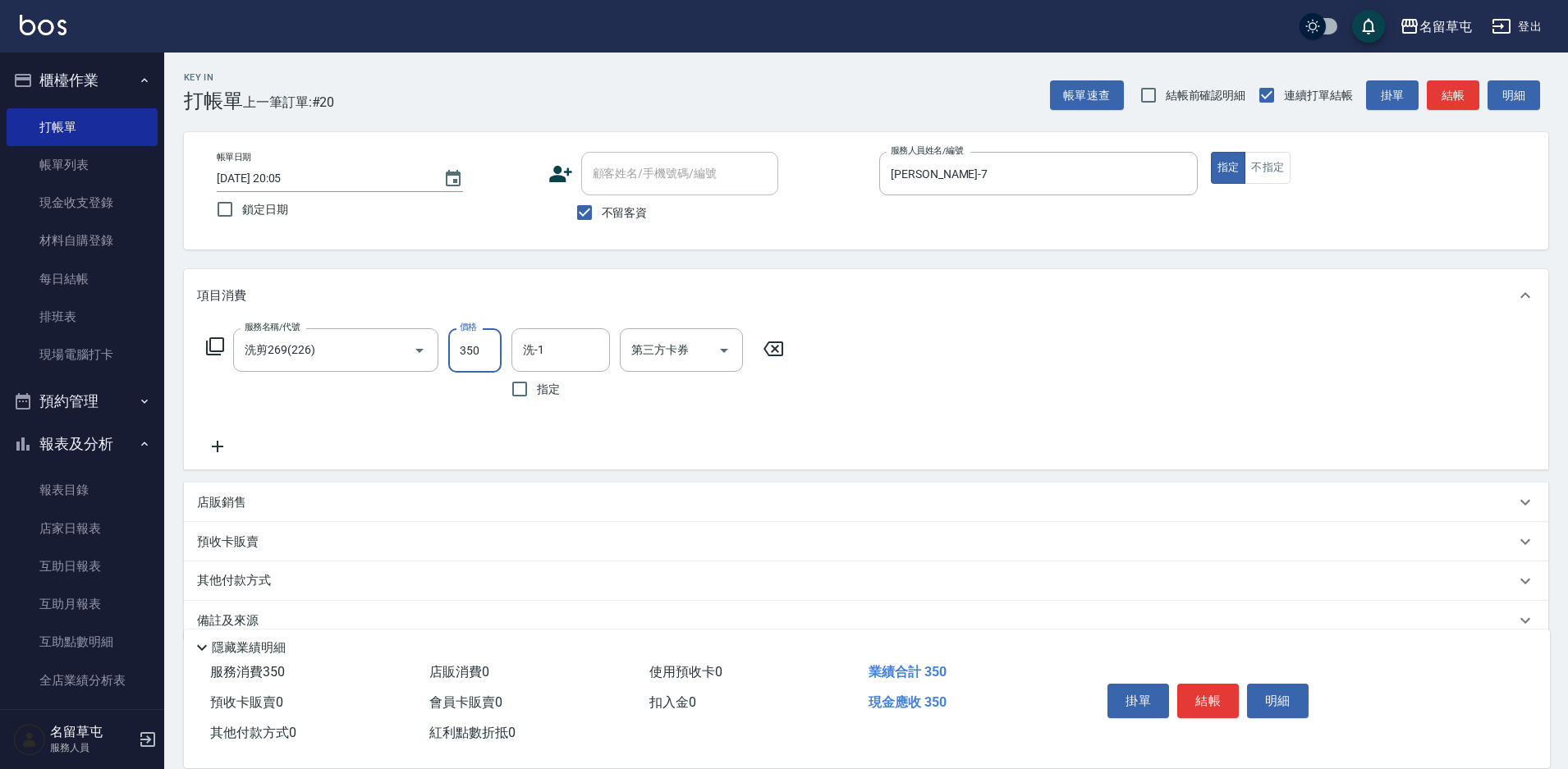
type input "350"
type input "[PERSON_NAME]-35"
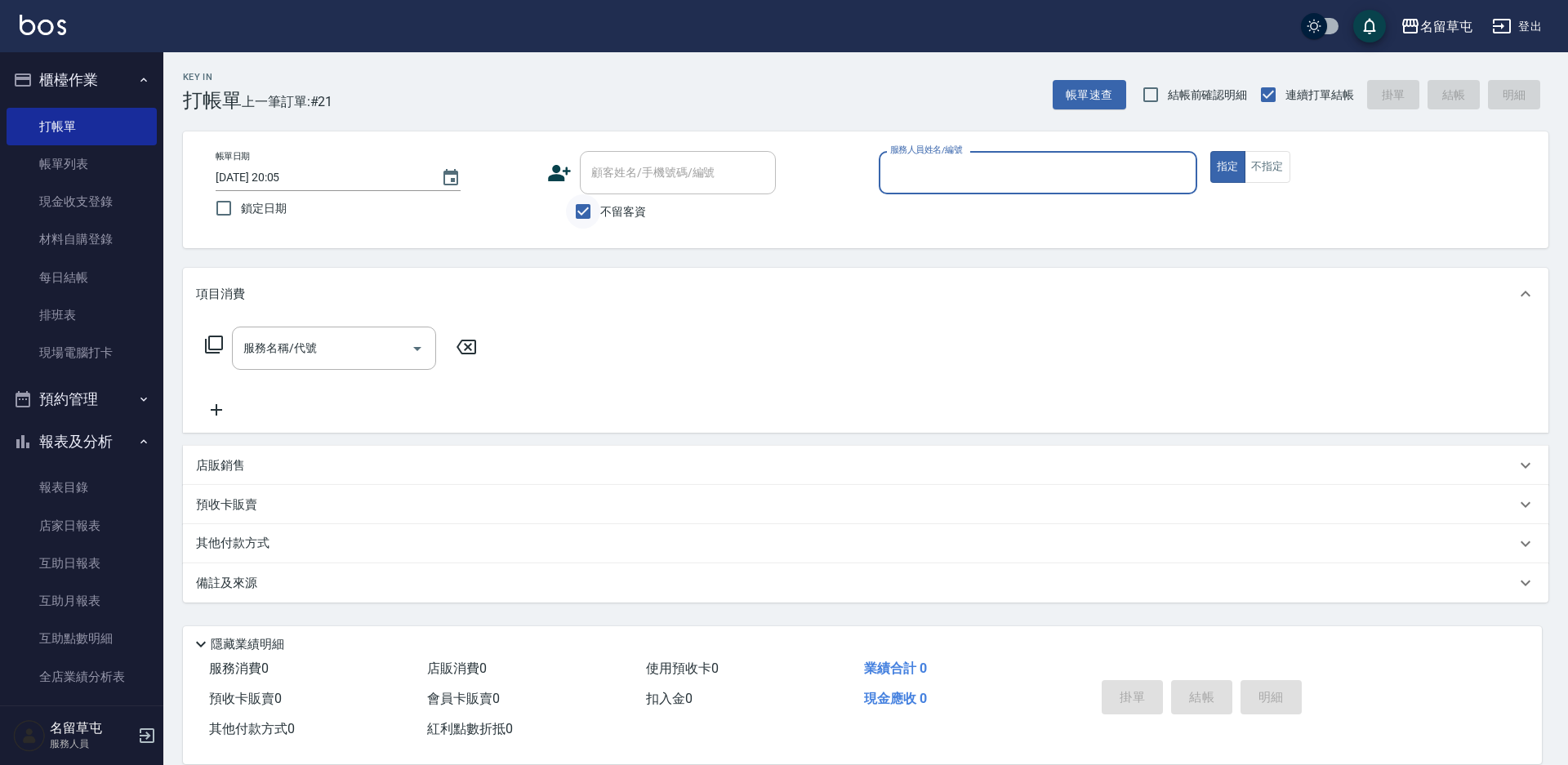
click at [598, 195] on input "不留客資" at bounding box center [583, 211] width 35 height 35
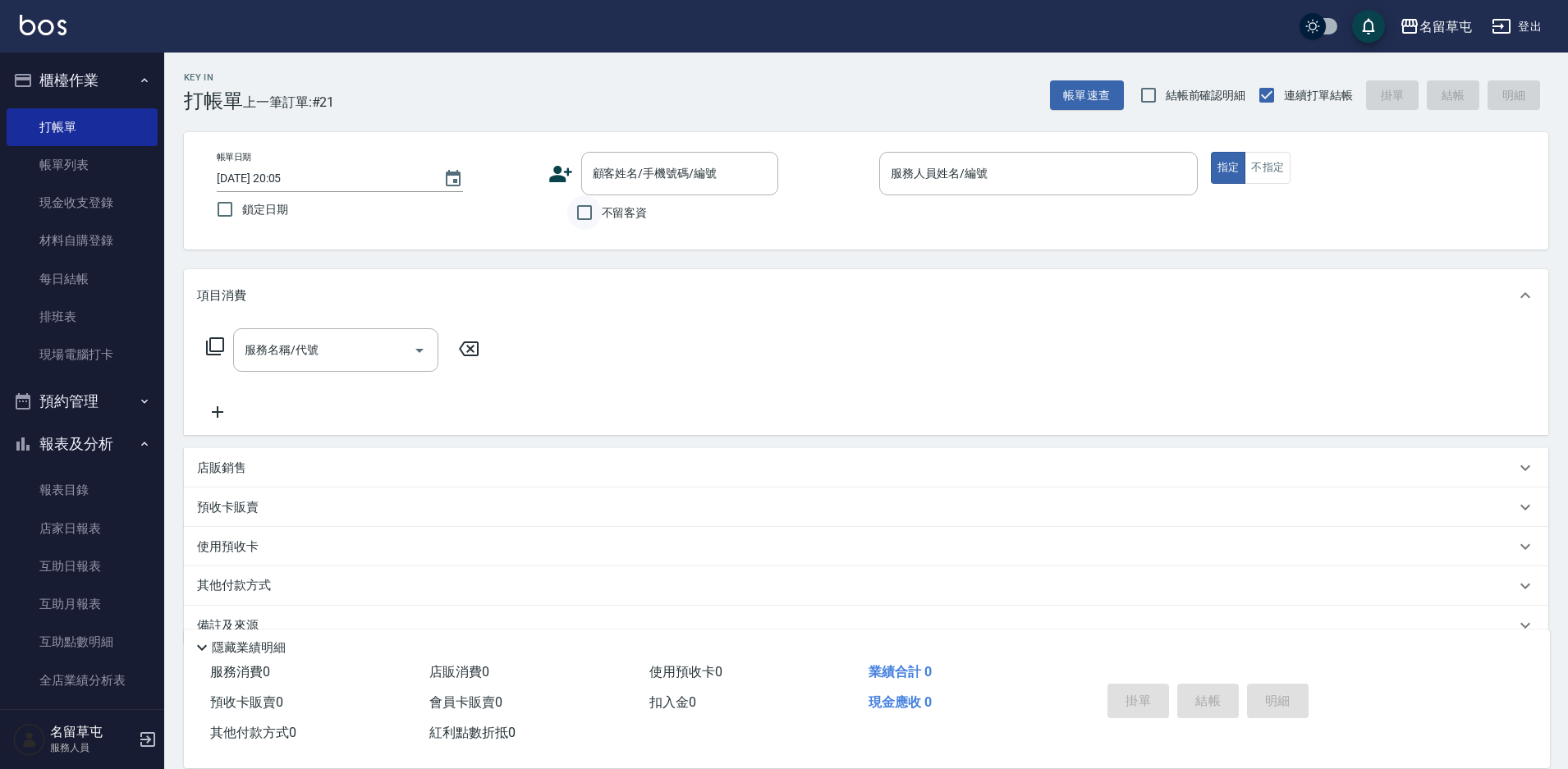
click at [591, 213] on input "不留客資" at bounding box center [584, 213] width 35 height 35
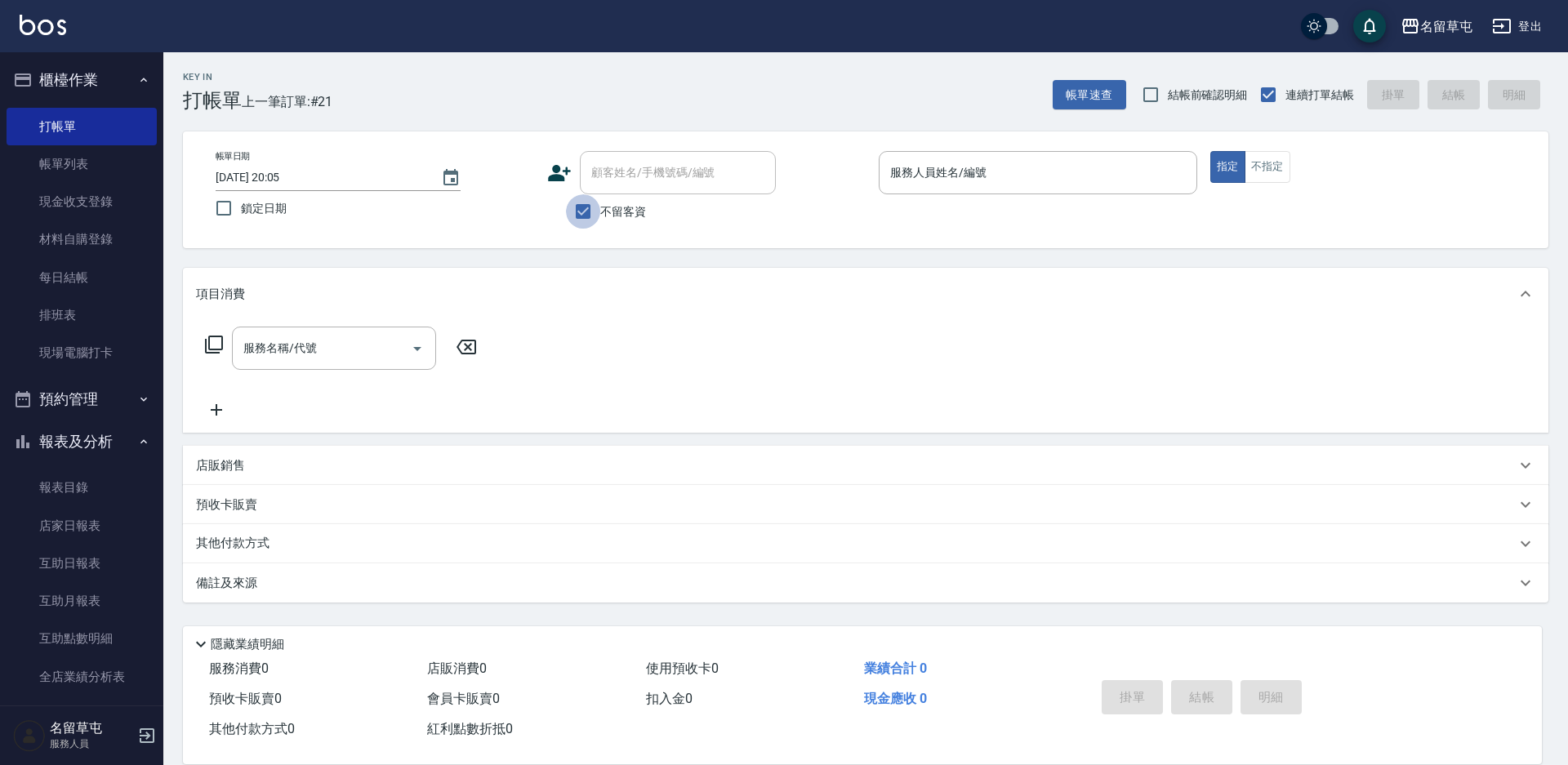
click at [591, 216] on input "不留客資" at bounding box center [583, 211] width 35 height 35
checkbox input "false"
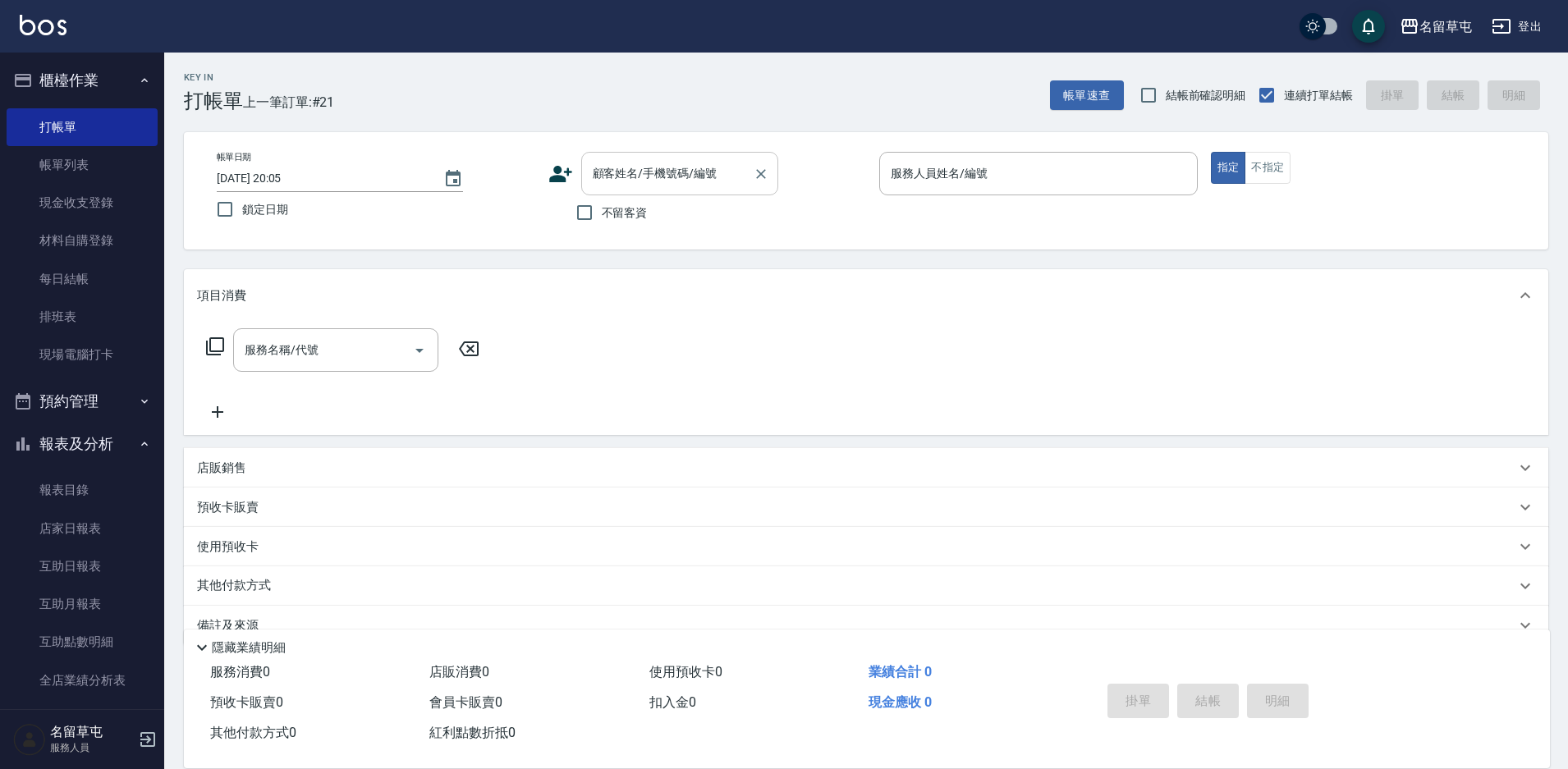
drag, startPoint x: 625, startPoint y: 169, endPoint x: 615, endPoint y: 168, distance: 10.0
click at [617, 168] on div "顧客姓名/手機號碼/編號 顧客姓名/手機號碼/編號" at bounding box center [679, 173] width 197 height 44
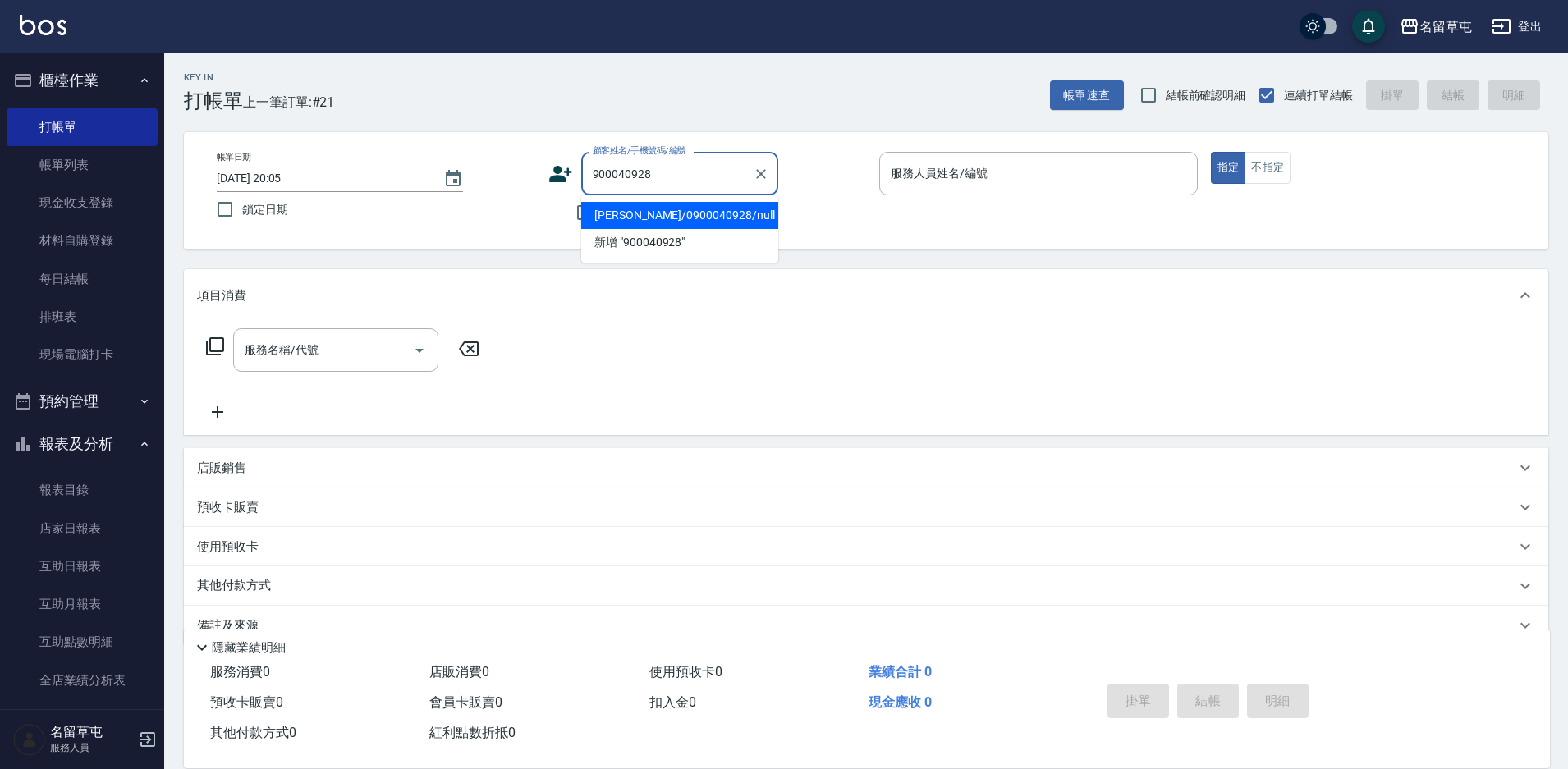
type input "[PERSON_NAME]/0900040928/null"
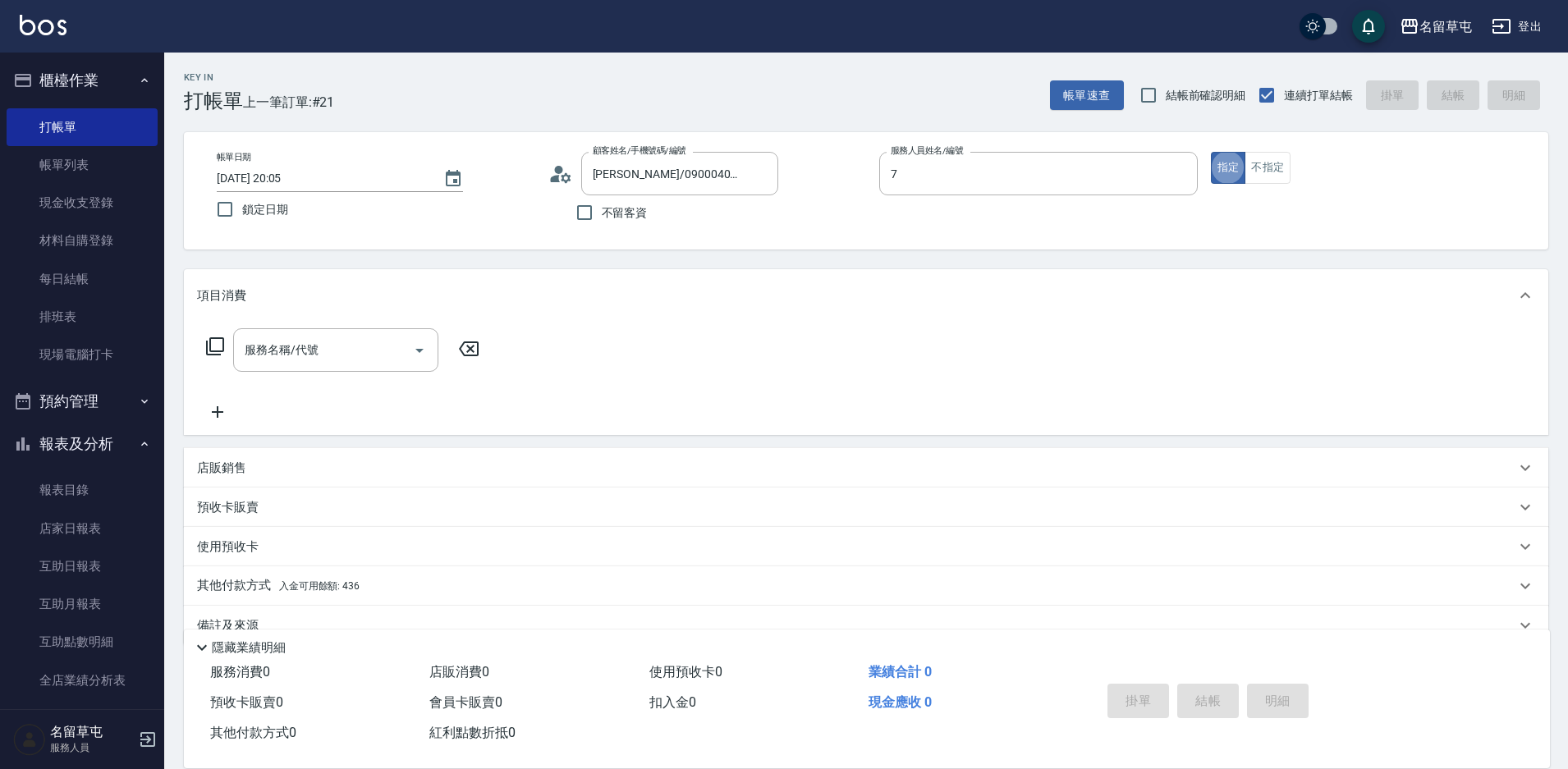
type input "[PERSON_NAME]-7"
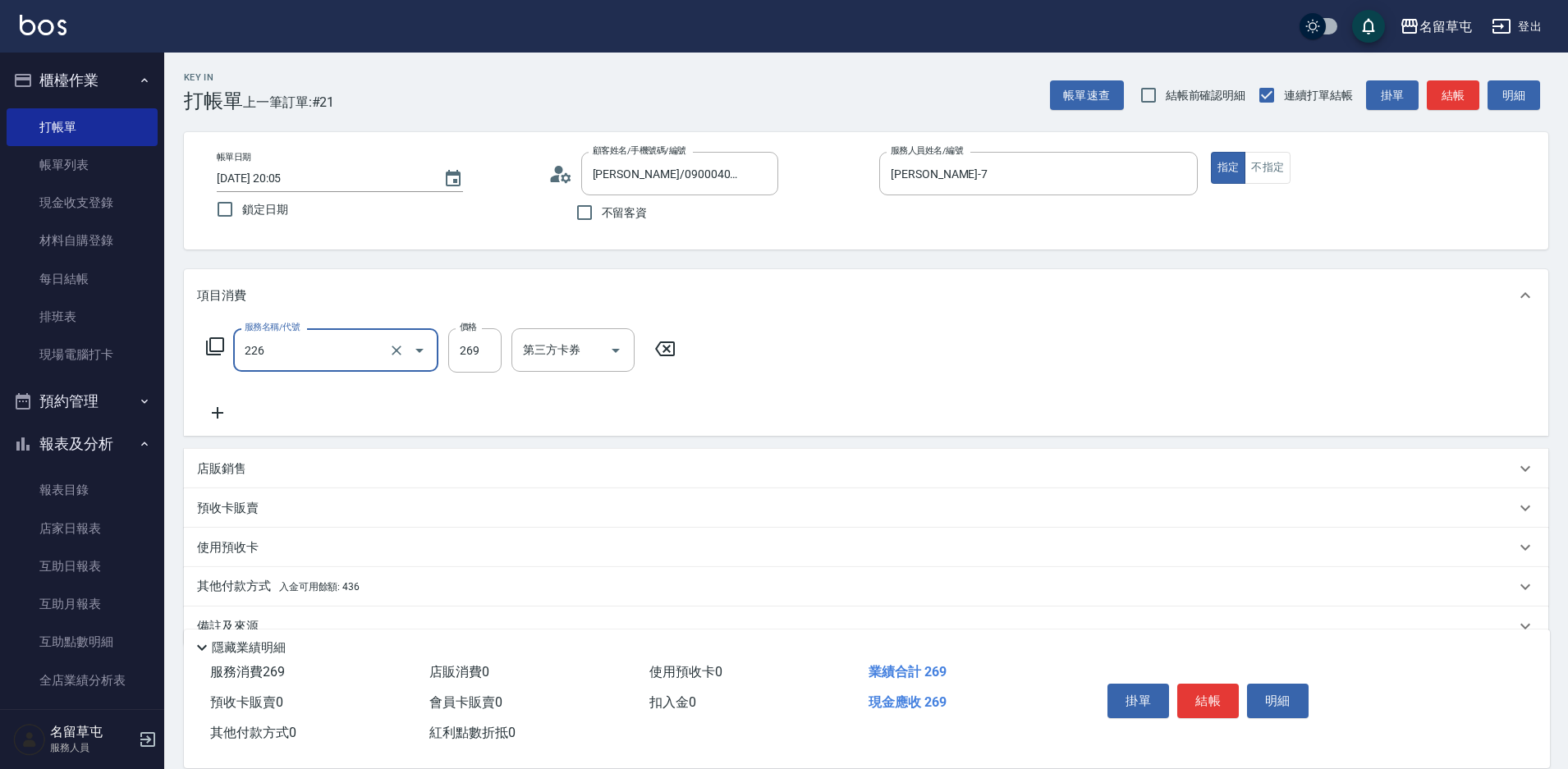
type input "洗剪269(226)"
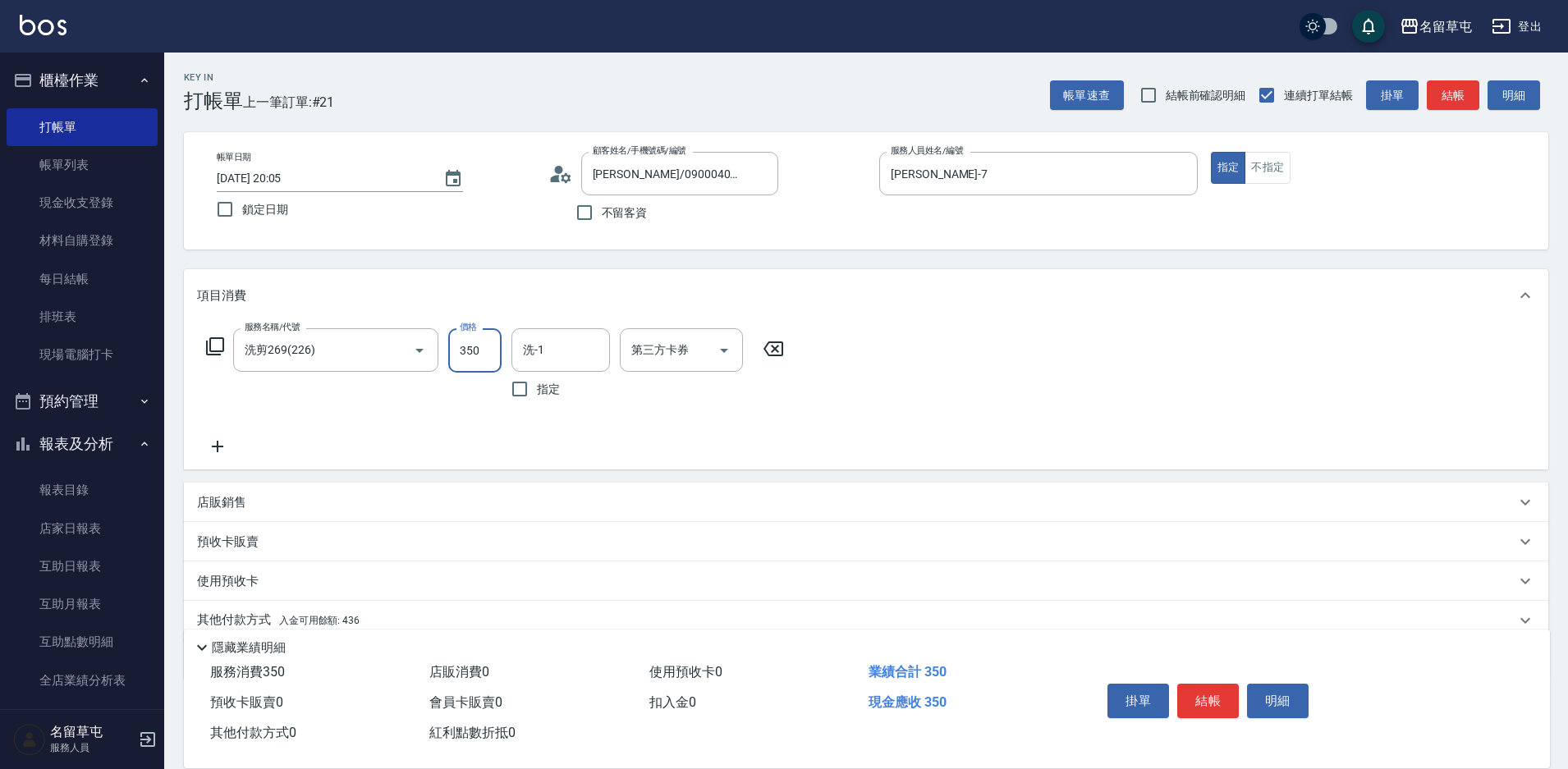
type input "350"
type input "[PERSON_NAME]-35"
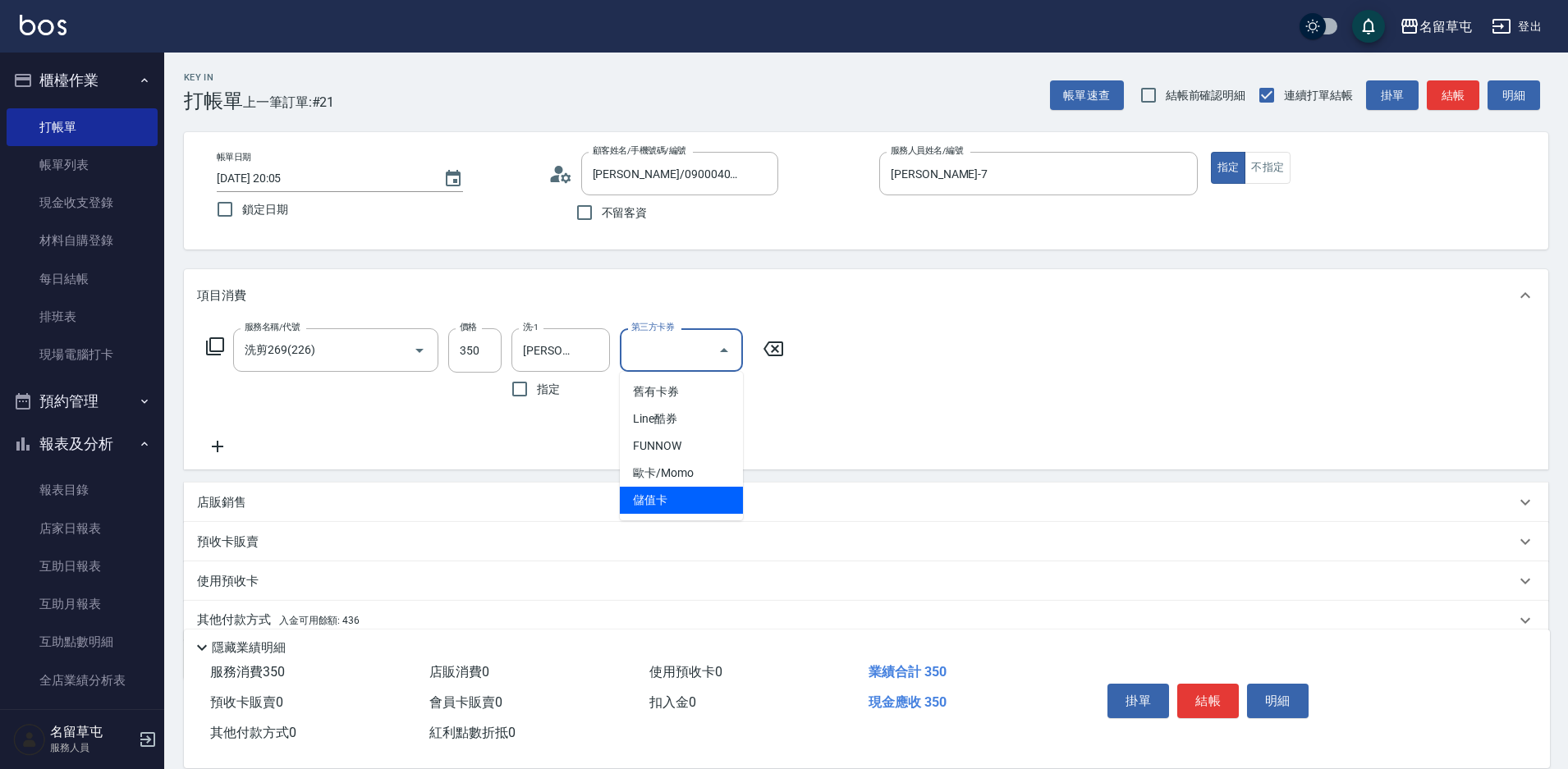
type input "儲值卡"
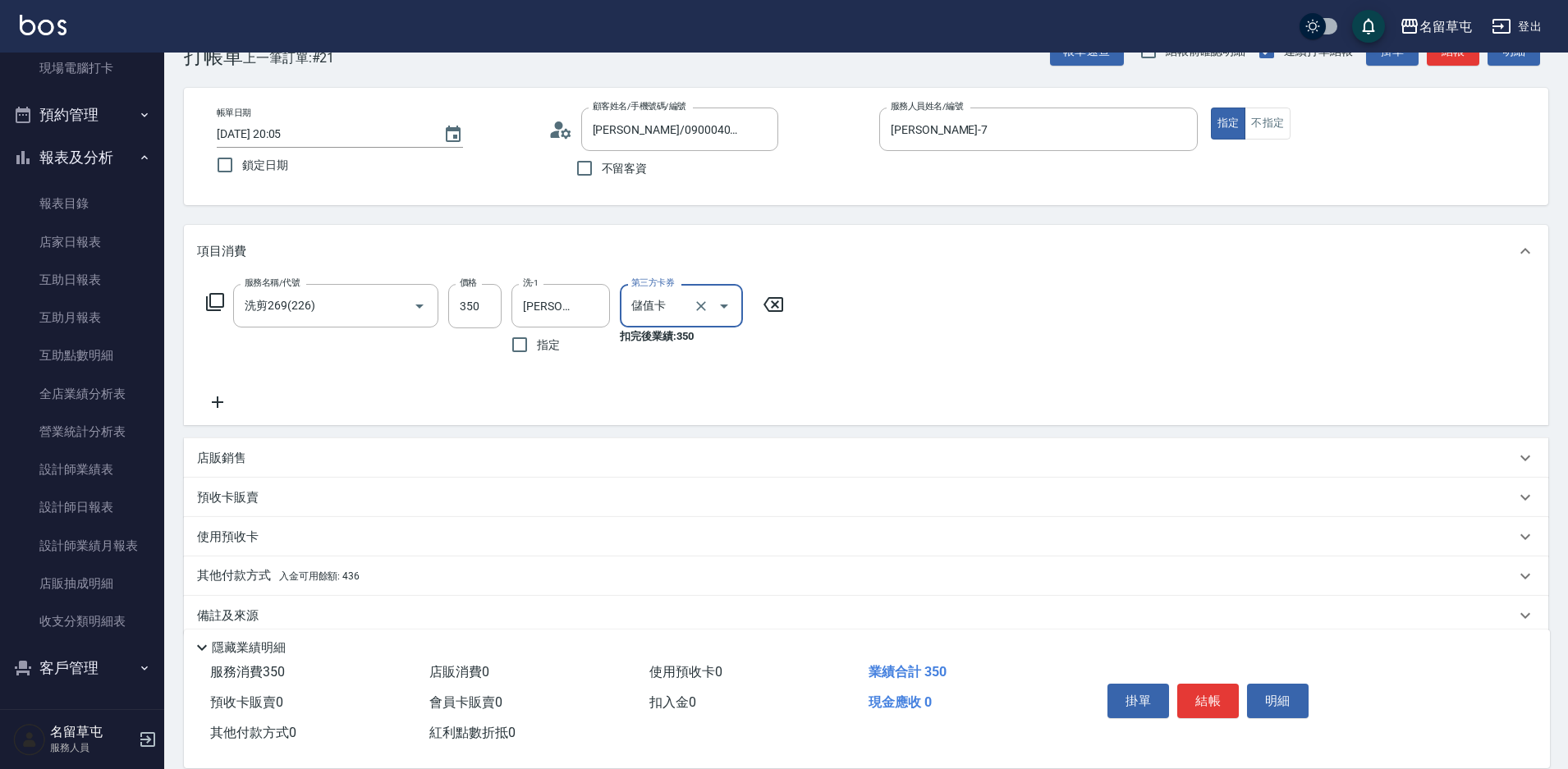
scroll to position [68, 0]
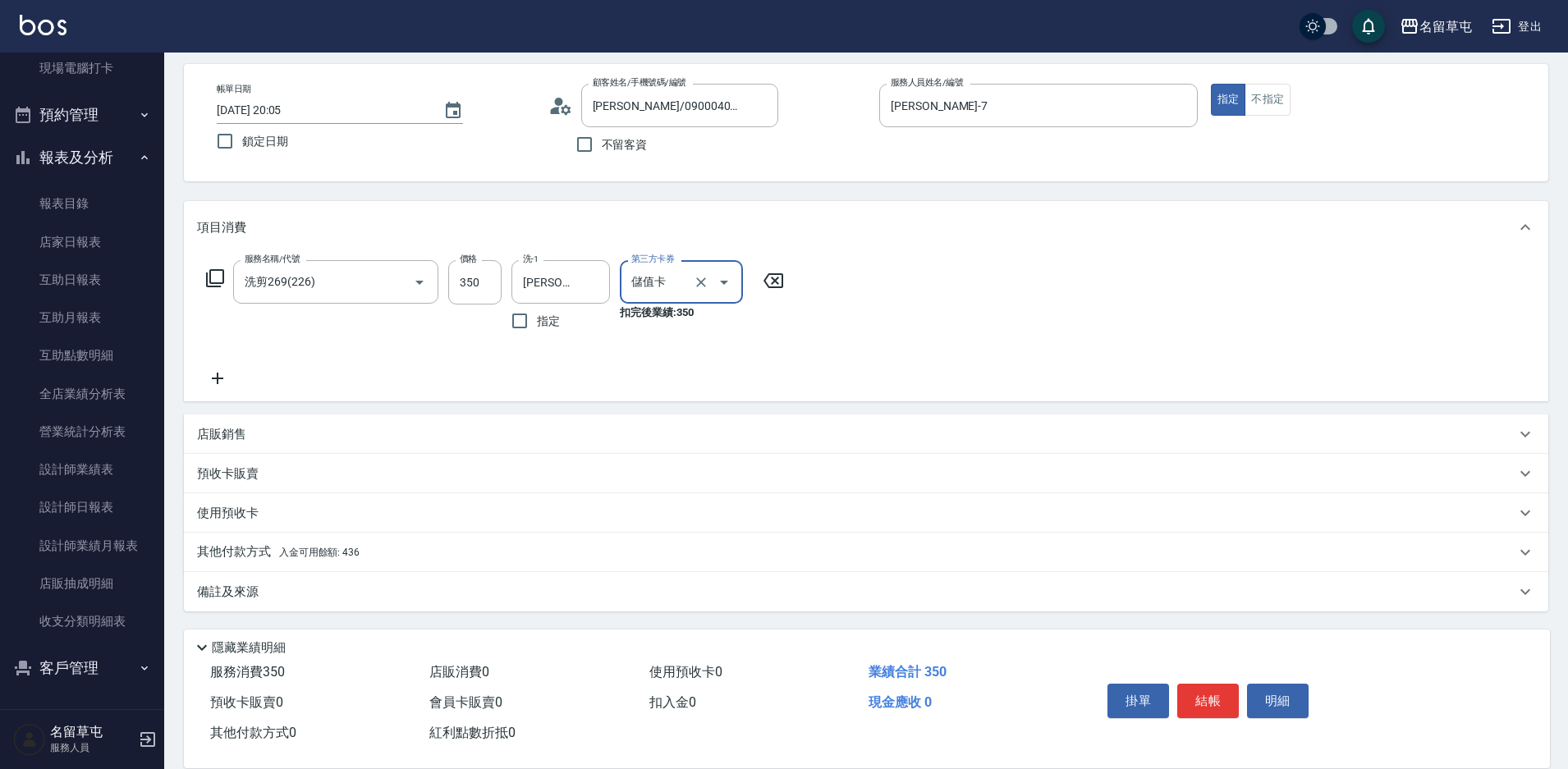
click at [244, 551] on p "其他付款方式 入金可用餘額: 436" at bounding box center [278, 552] width 163 height 18
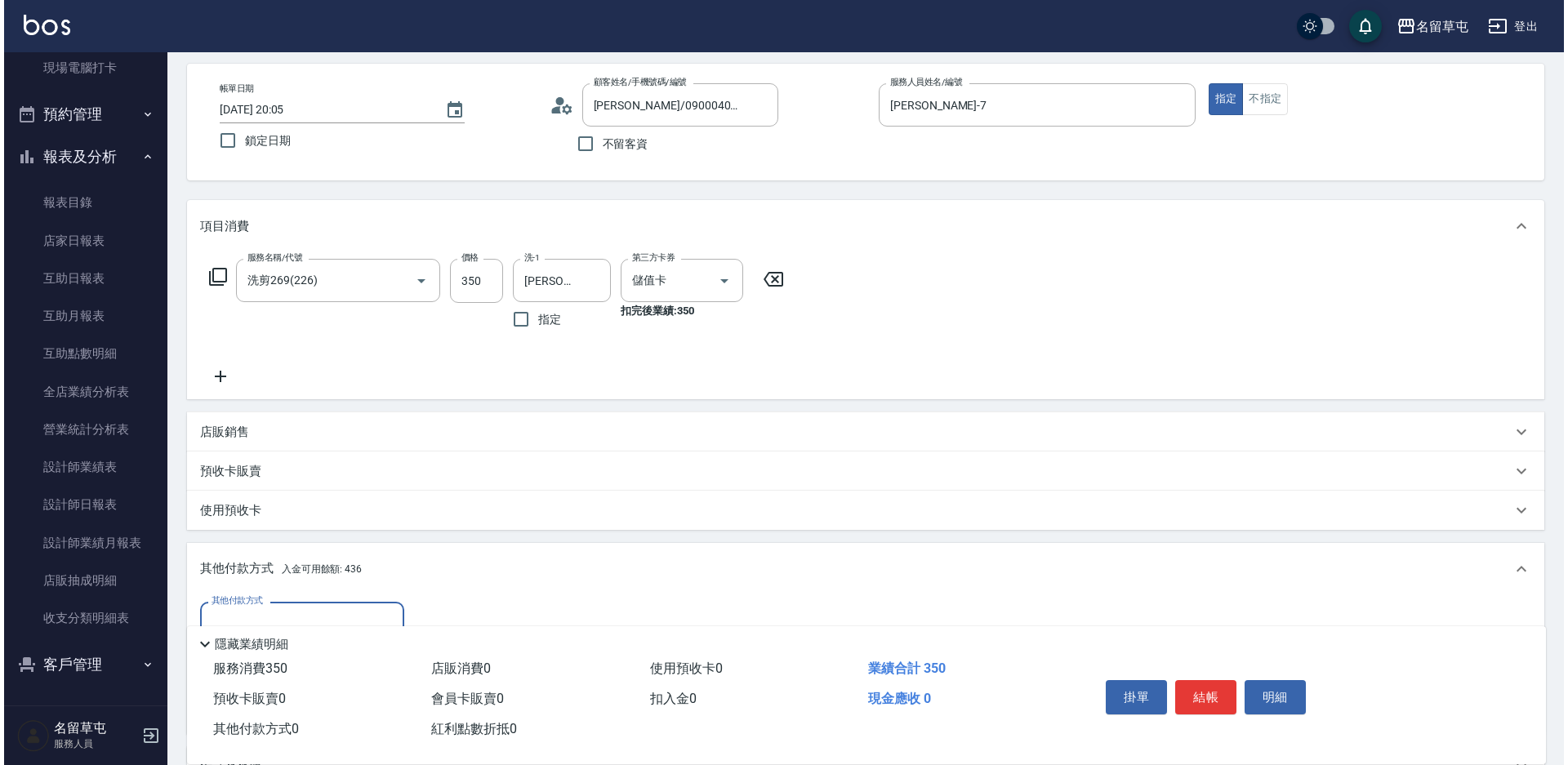
scroll to position [231, 0]
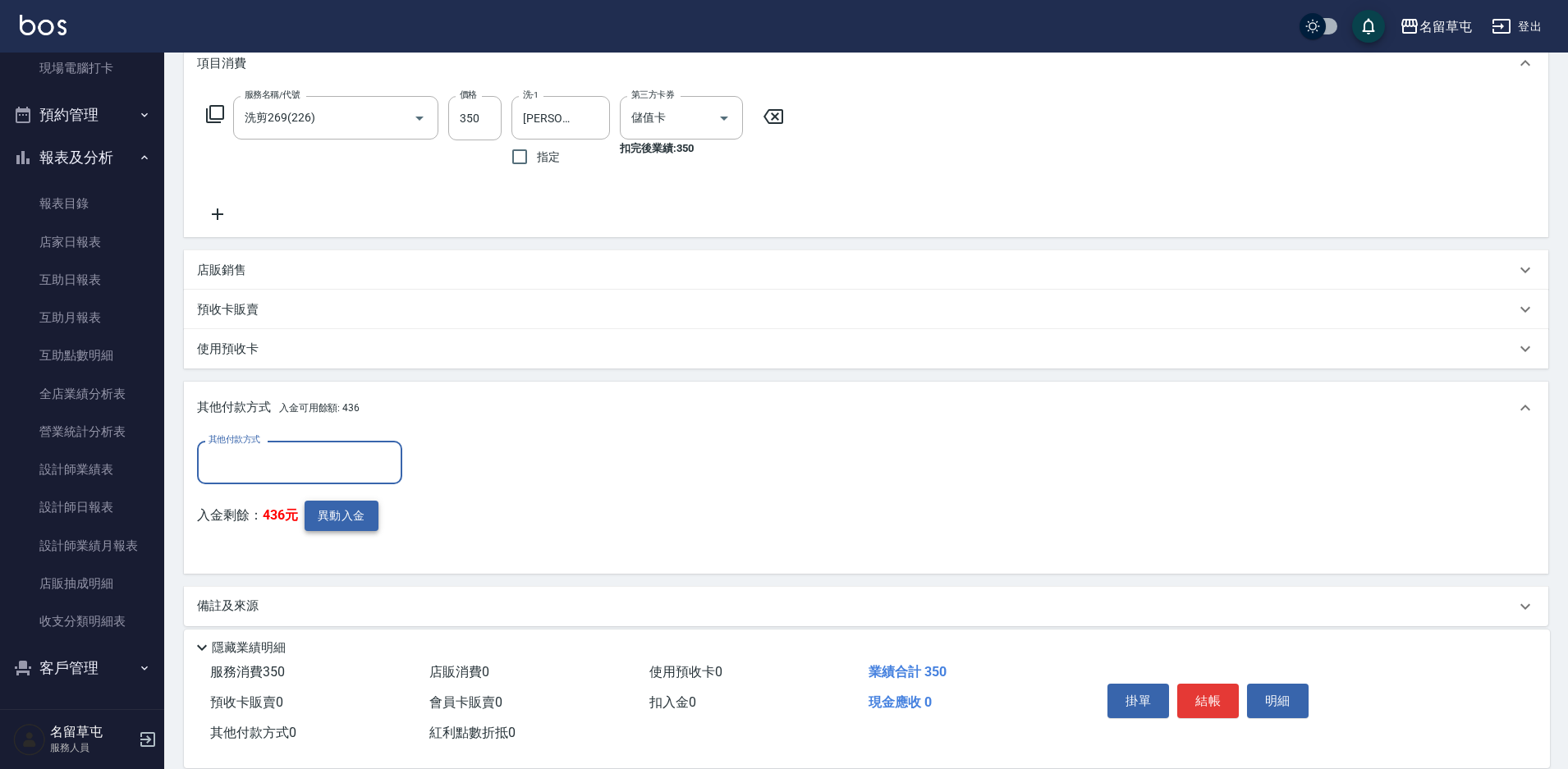
click at [348, 522] on button "異動入金" at bounding box center [341, 515] width 74 height 30
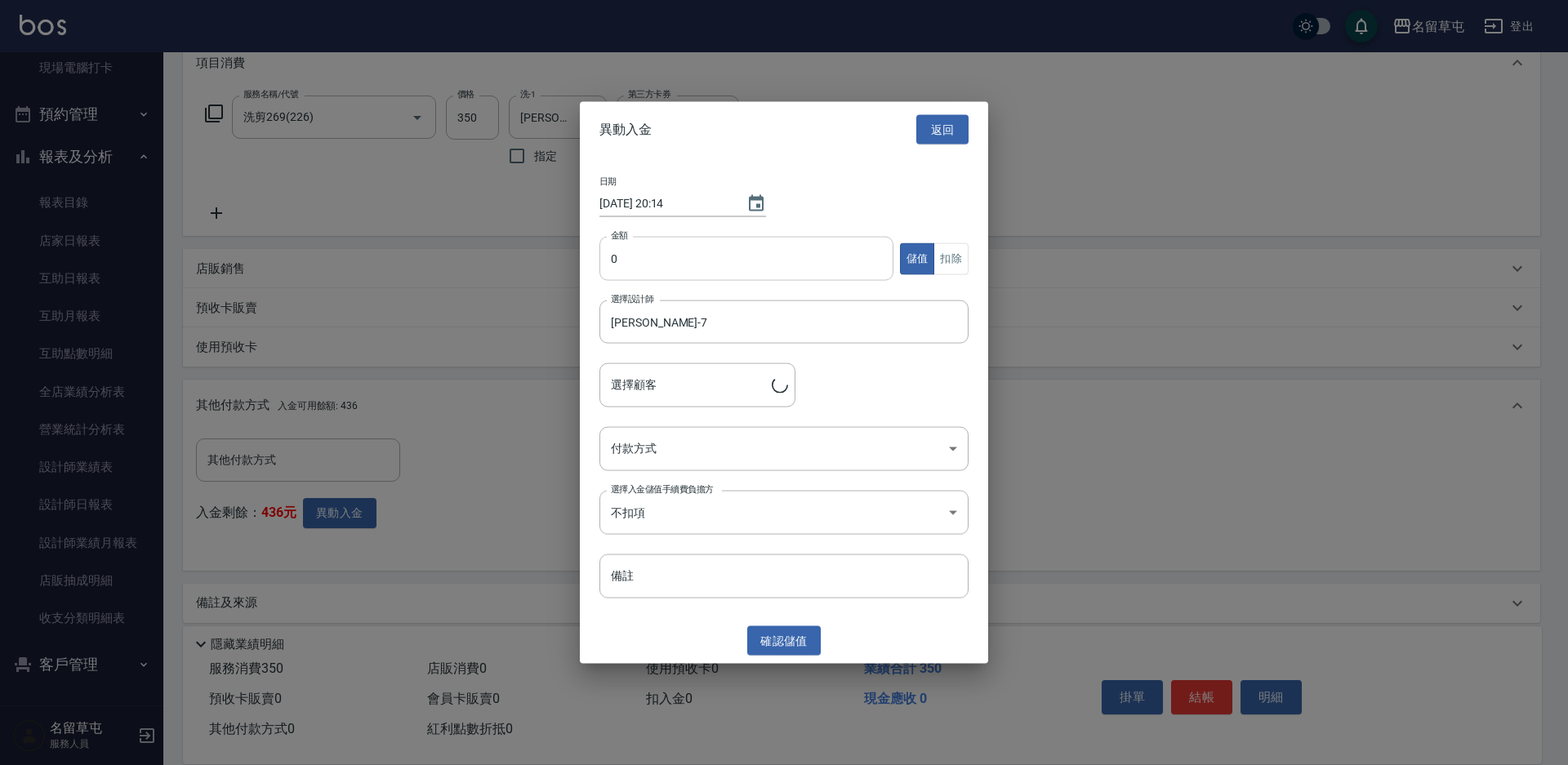
type input "[PERSON_NAME]/0900040928"
click at [716, 266] on input "0" at bounding box center [746, 259] width 294 height 44
type input "350"
click at [950, 260] on button "扣除" at bounding box center [951, 259] width 36 height 32
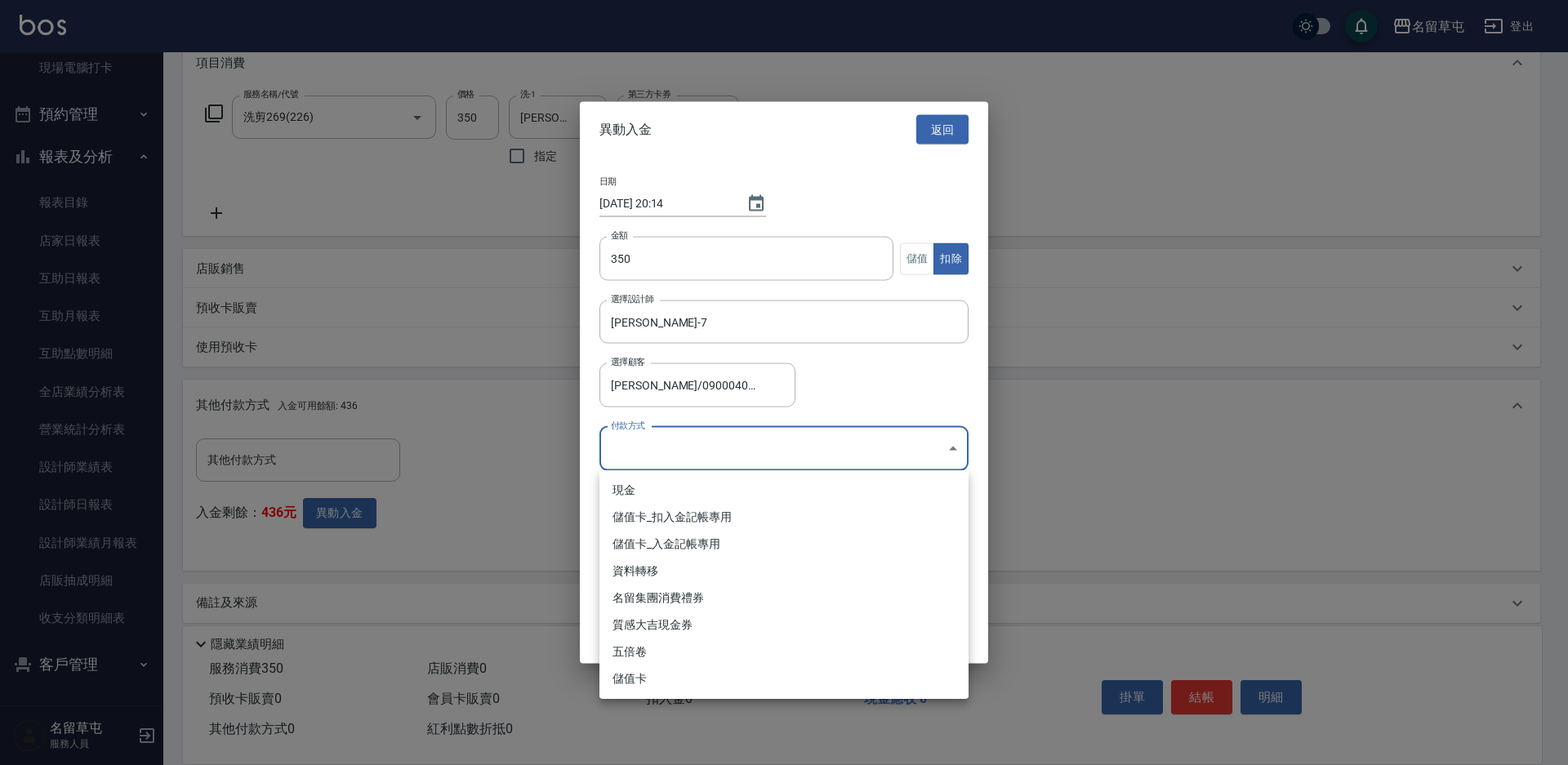
click at [718, 448] on body "名留草屯 登出 櫃檯作業 打帳單 帳單列表 現金收支登錄 材料自購登錄 每日結帳 排班表 現場電腦打卡 預約管理 預約管理 單日預約紀錄 單週預約紀錄 報表及…" at bounding box center [784, 274] width 1568 height 1010
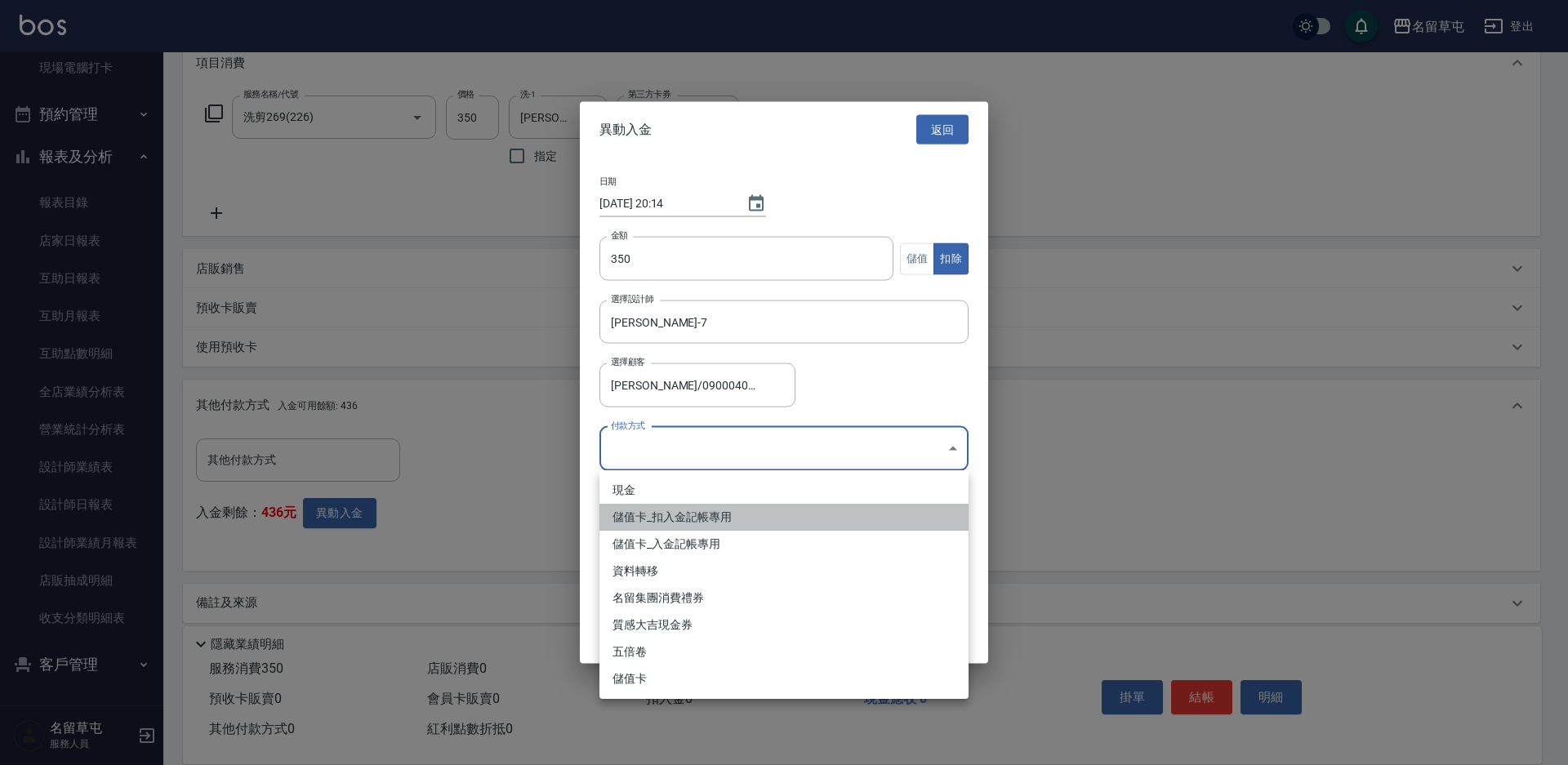
click at [627, 522] on li "儲值卡_扣入金記帳專用" at bounding box center [783, 517] width 369 height 27
type input "儲值卡_扣入金記帳專用"
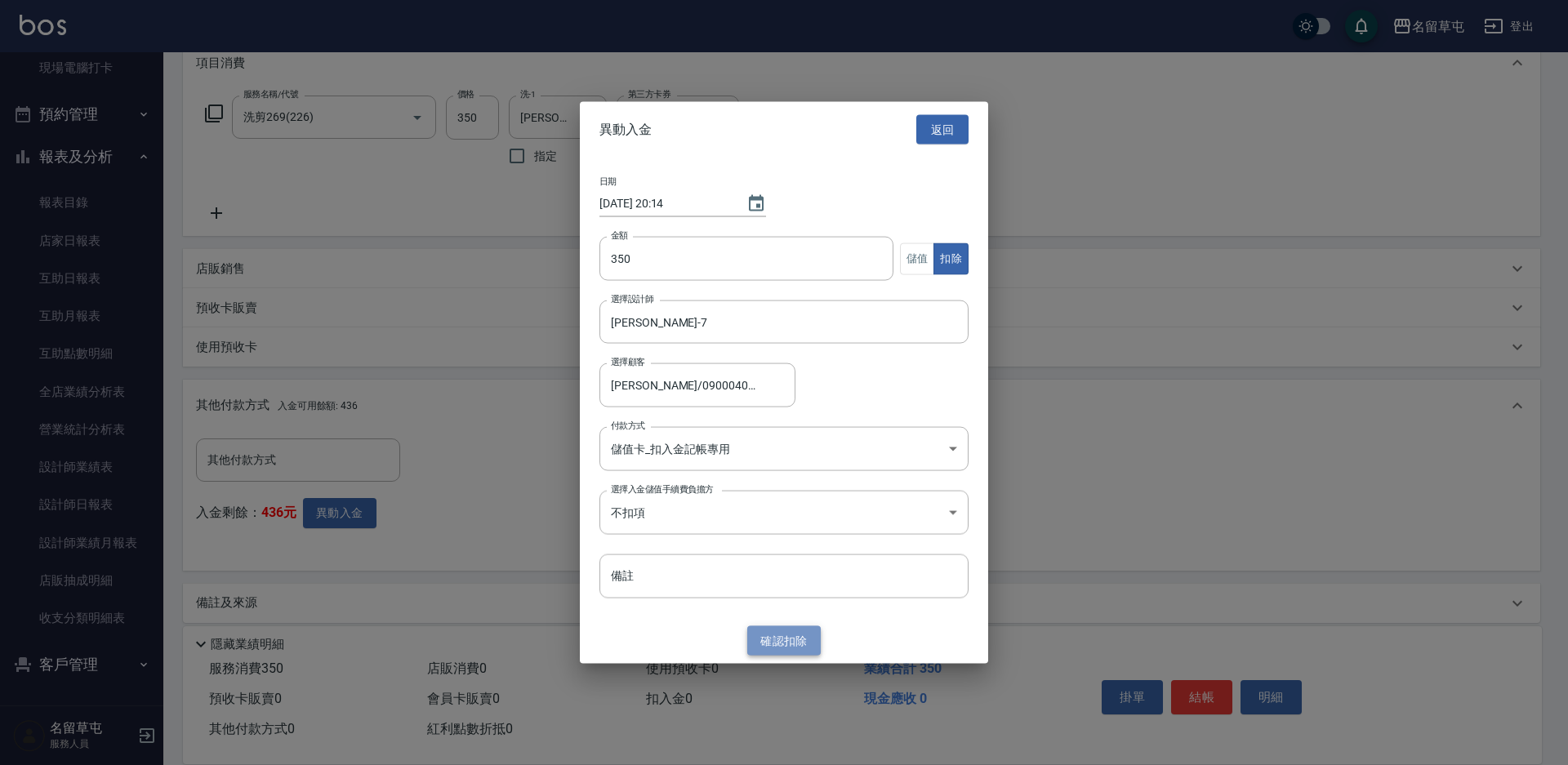
click at [772, 646] on button "確認 扣除" at bounding box center [784, 641] width 74 height 30
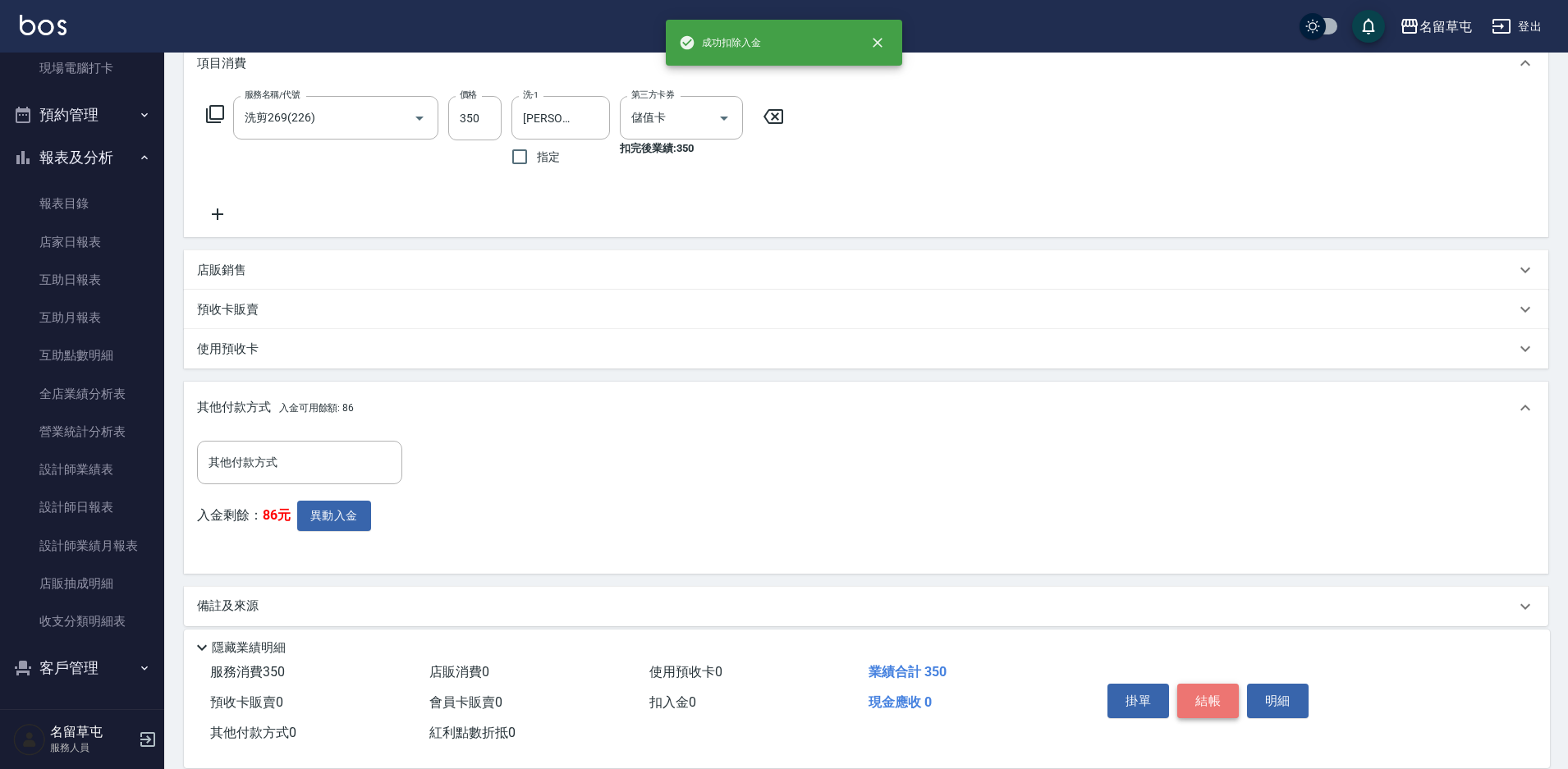
click at [1195, 691] on button "結帳" at bounding box center [1207, 700] width 62 height 35
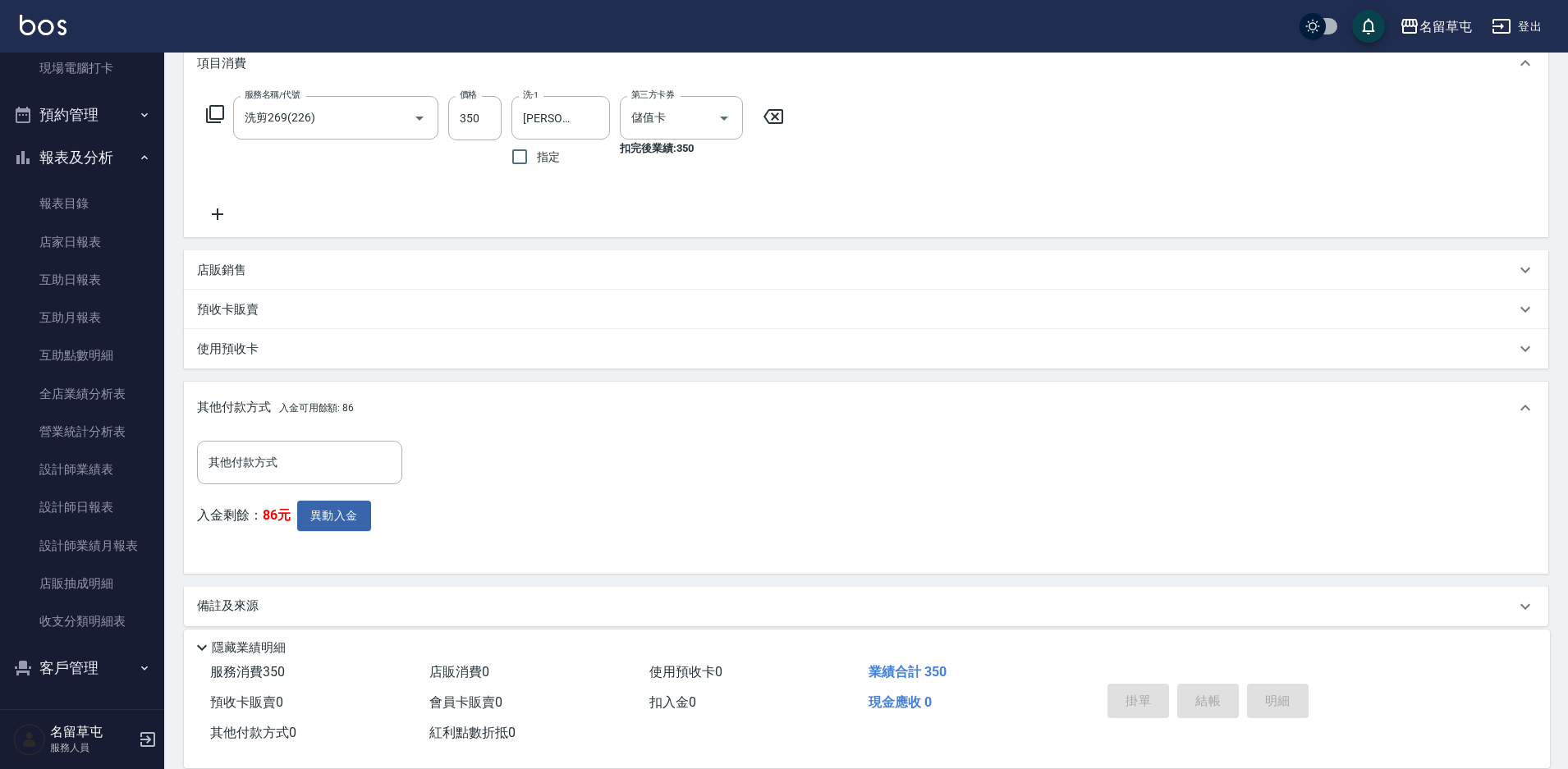
type input "[DATE] 20:14"
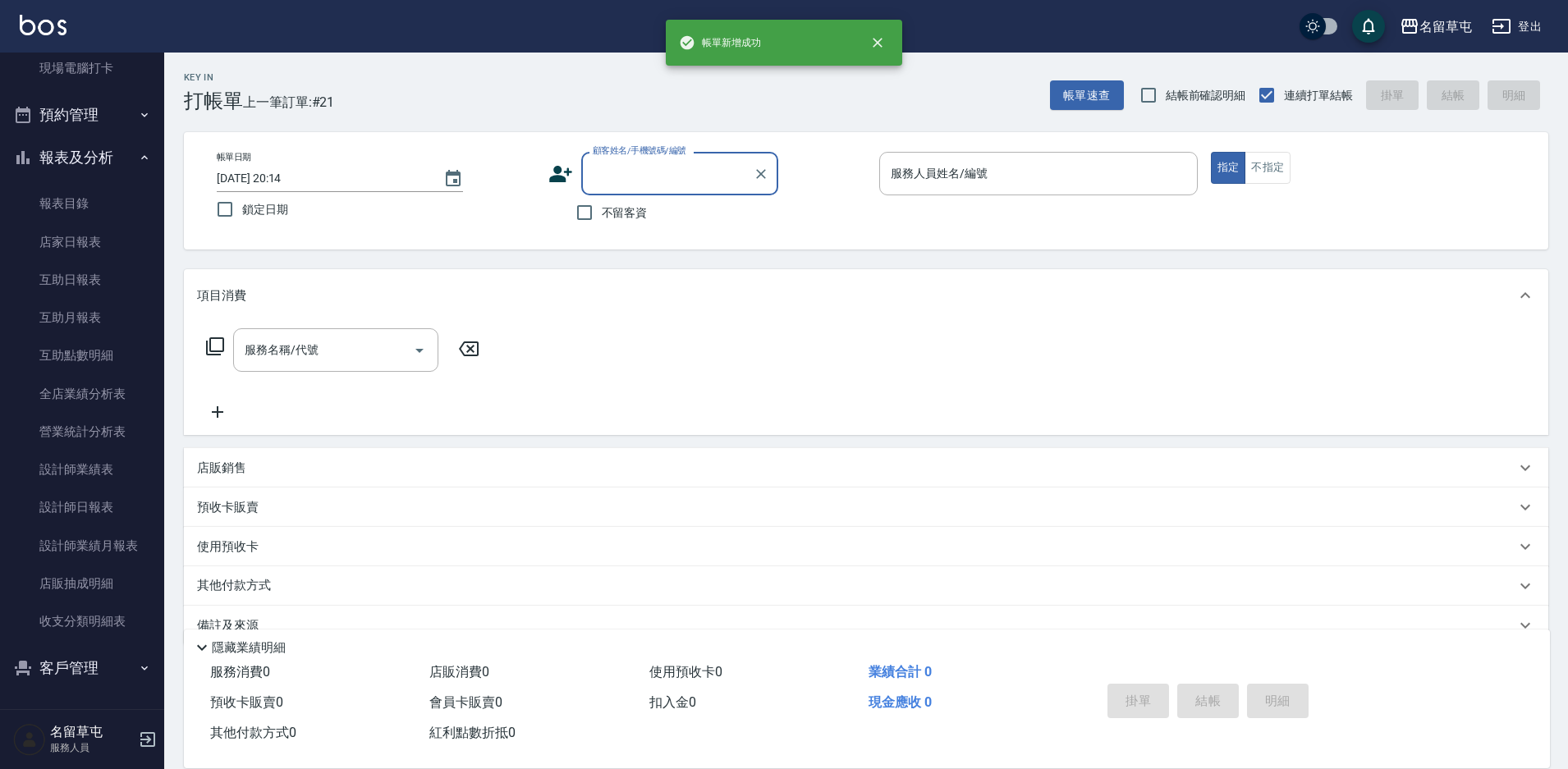
scroll to position [0, 0]
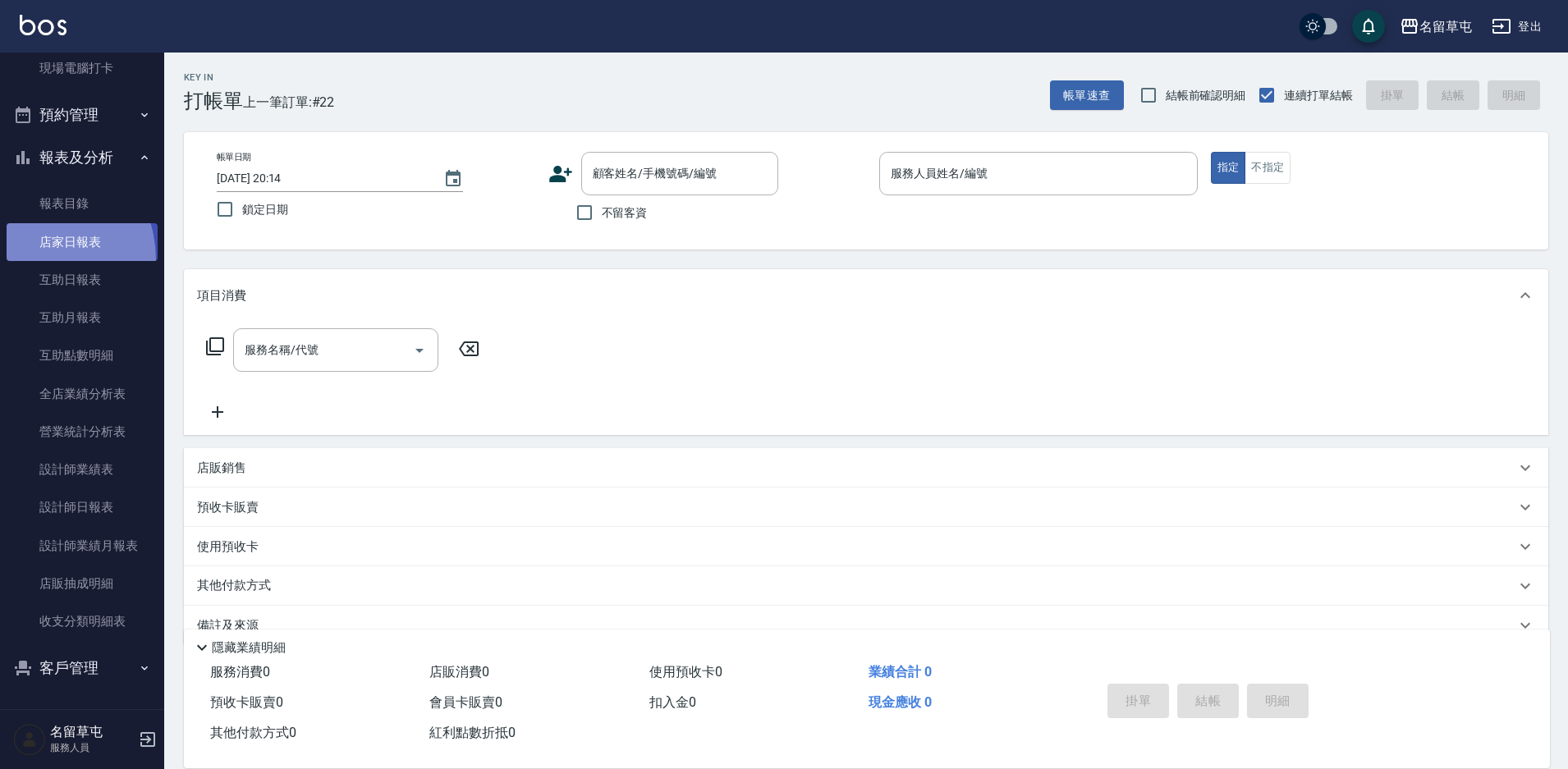
click at [27, 259] on link "店家日報表" at bounding box center [81, 242] width 151 height 38
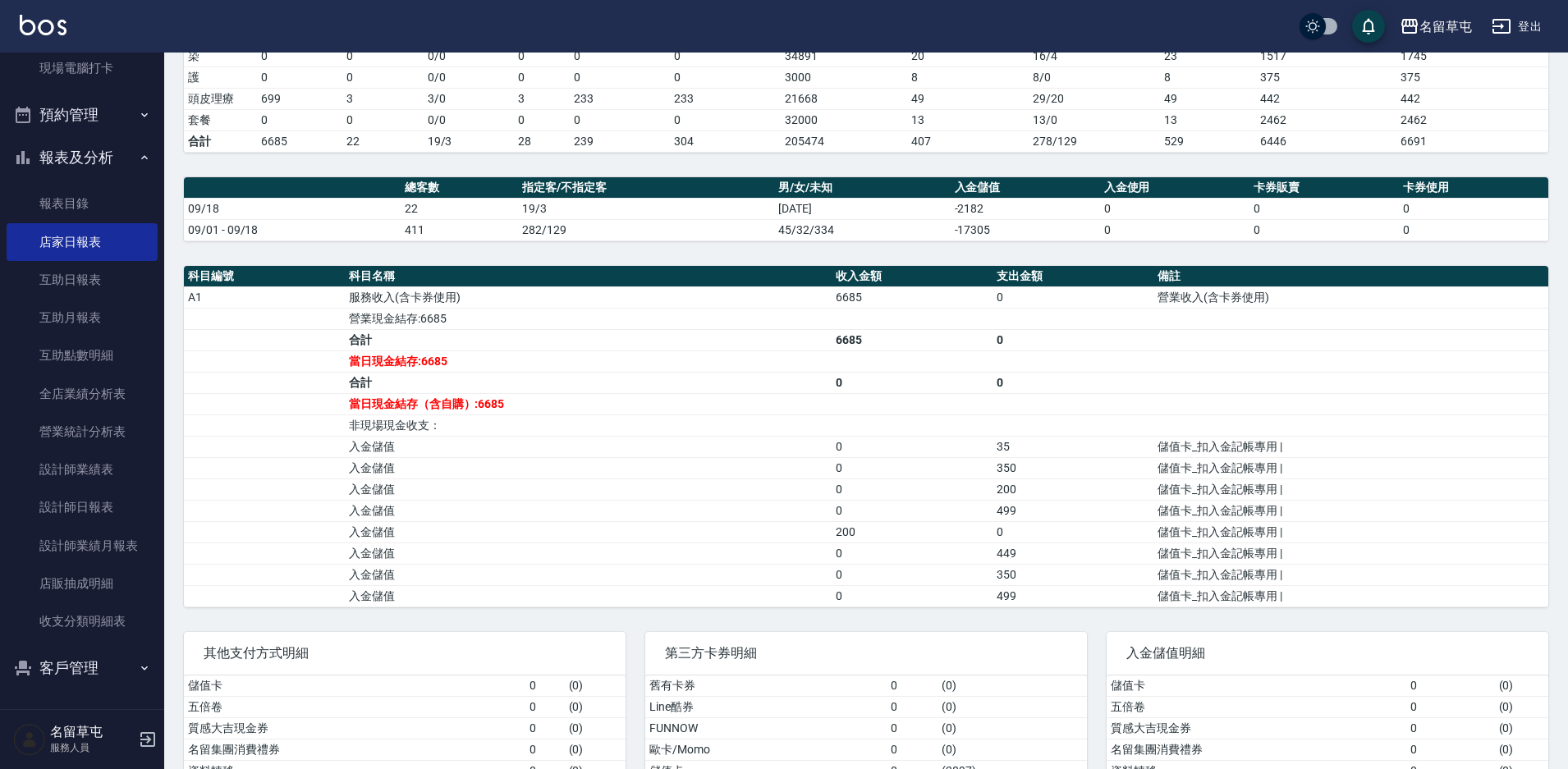
scroll to position [328, 0]
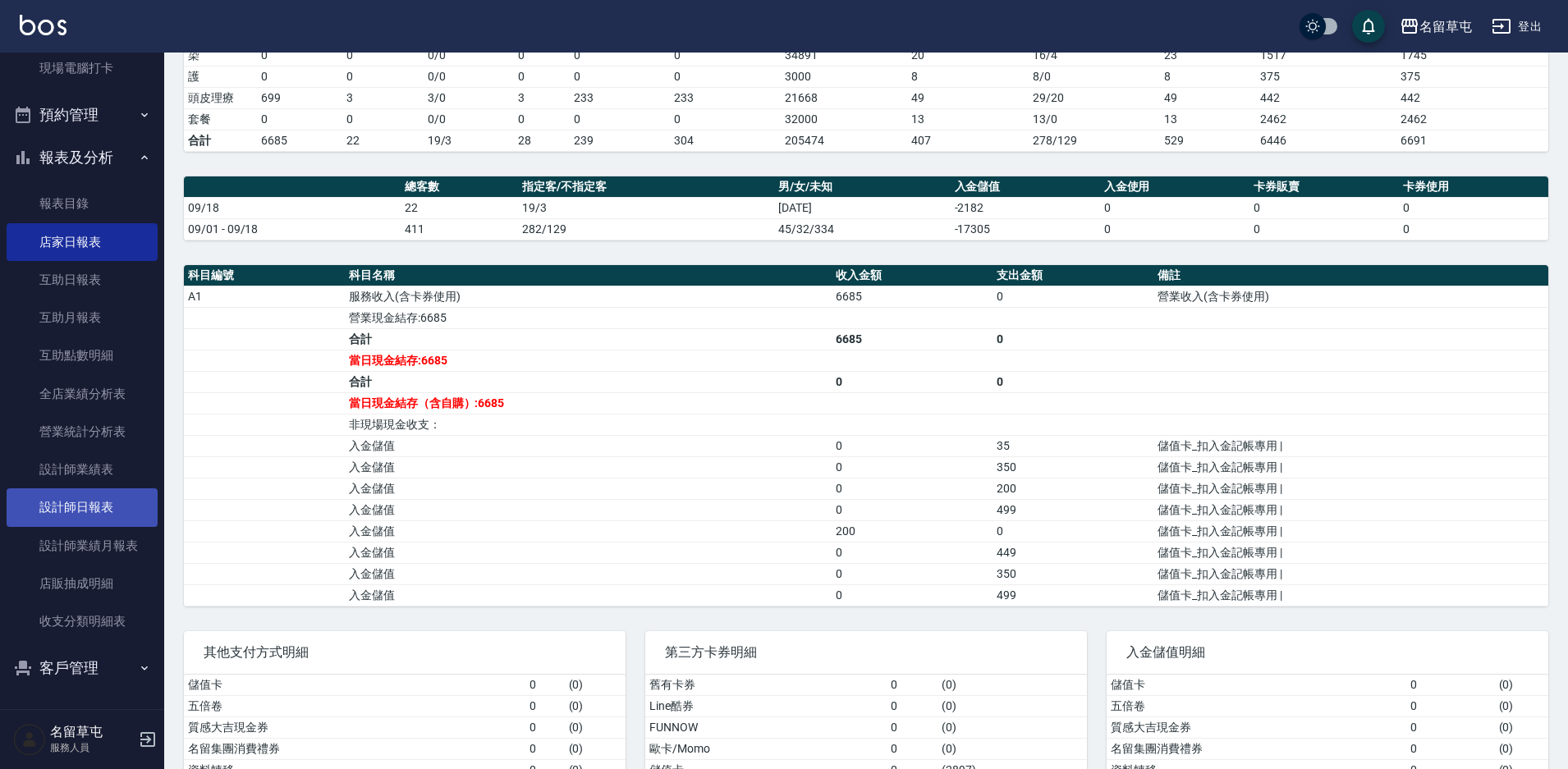
click at [54, 510] on link "設計師日報表" at bounding box center [81, 507] width 151 height 38
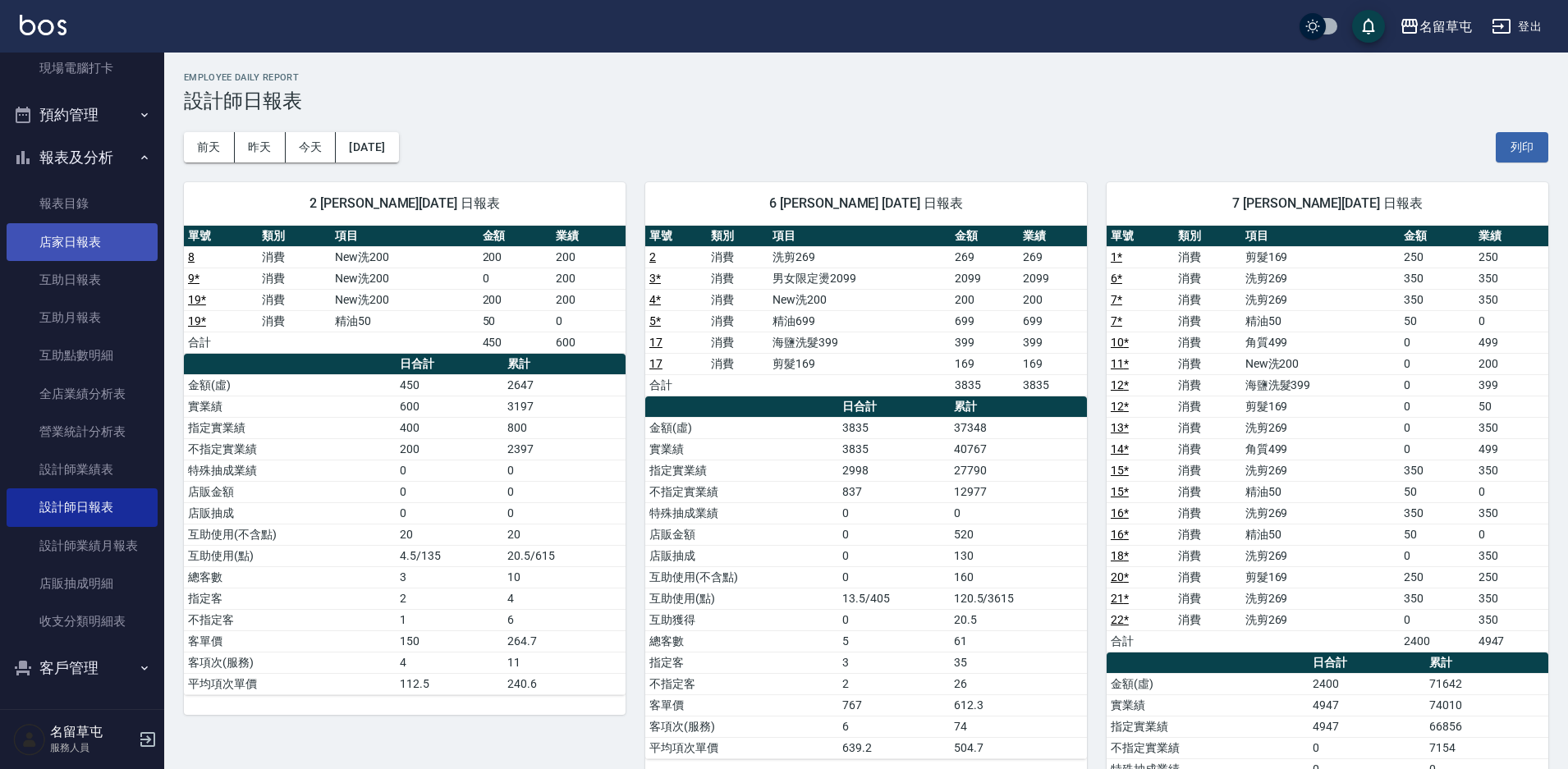
click at [72, 238] on link "店家日報表" at bounding box center [81, 242] width 151 height 38
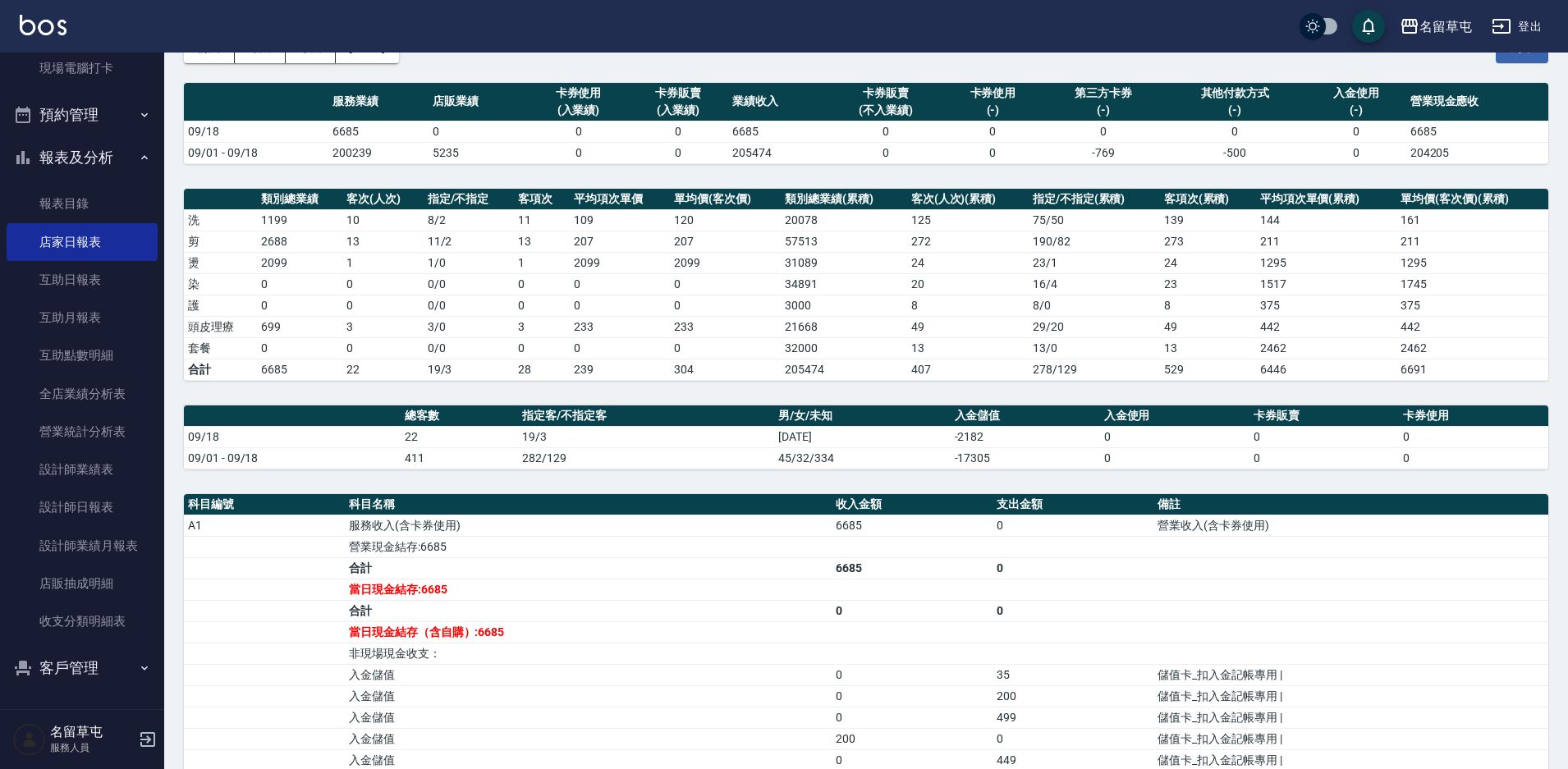
scroll to position [95, 0]
